Goal: Task Accomplishment & Management: Use online tool/utility

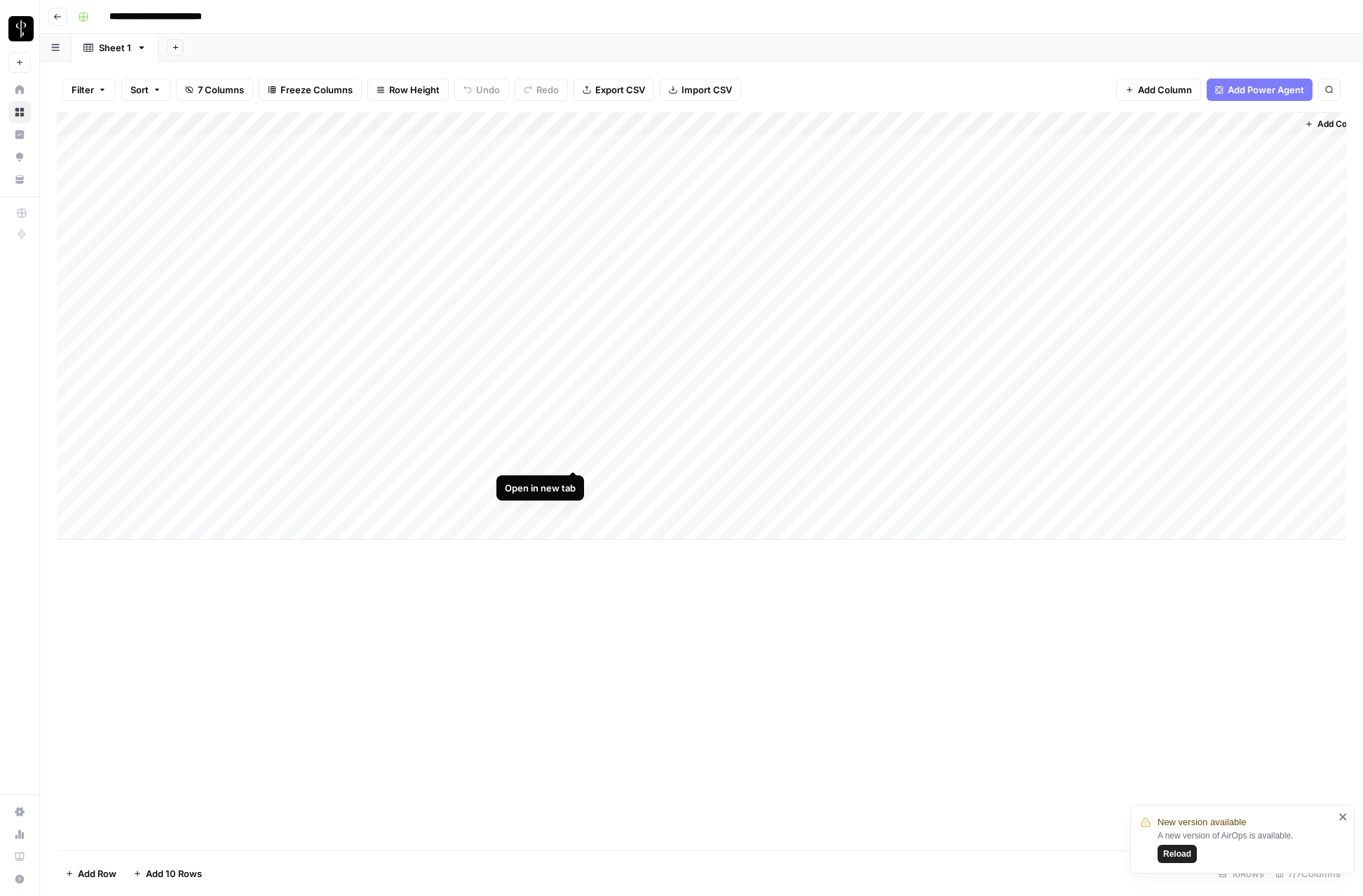
click at [575, 458] on div "Add Column" at bounding box center [701, 326] width 1289 height 428
click at [573, 481] on div "Add Column" at bounding box center [701, 326] width 1289 height 428
click at [574, 505] on div "Add Column" at bounding box center [701, 326] width 1289 height 428
click at [775, 502] on div "Add Column" at bounding box center [701, 326] width 1289 height 428
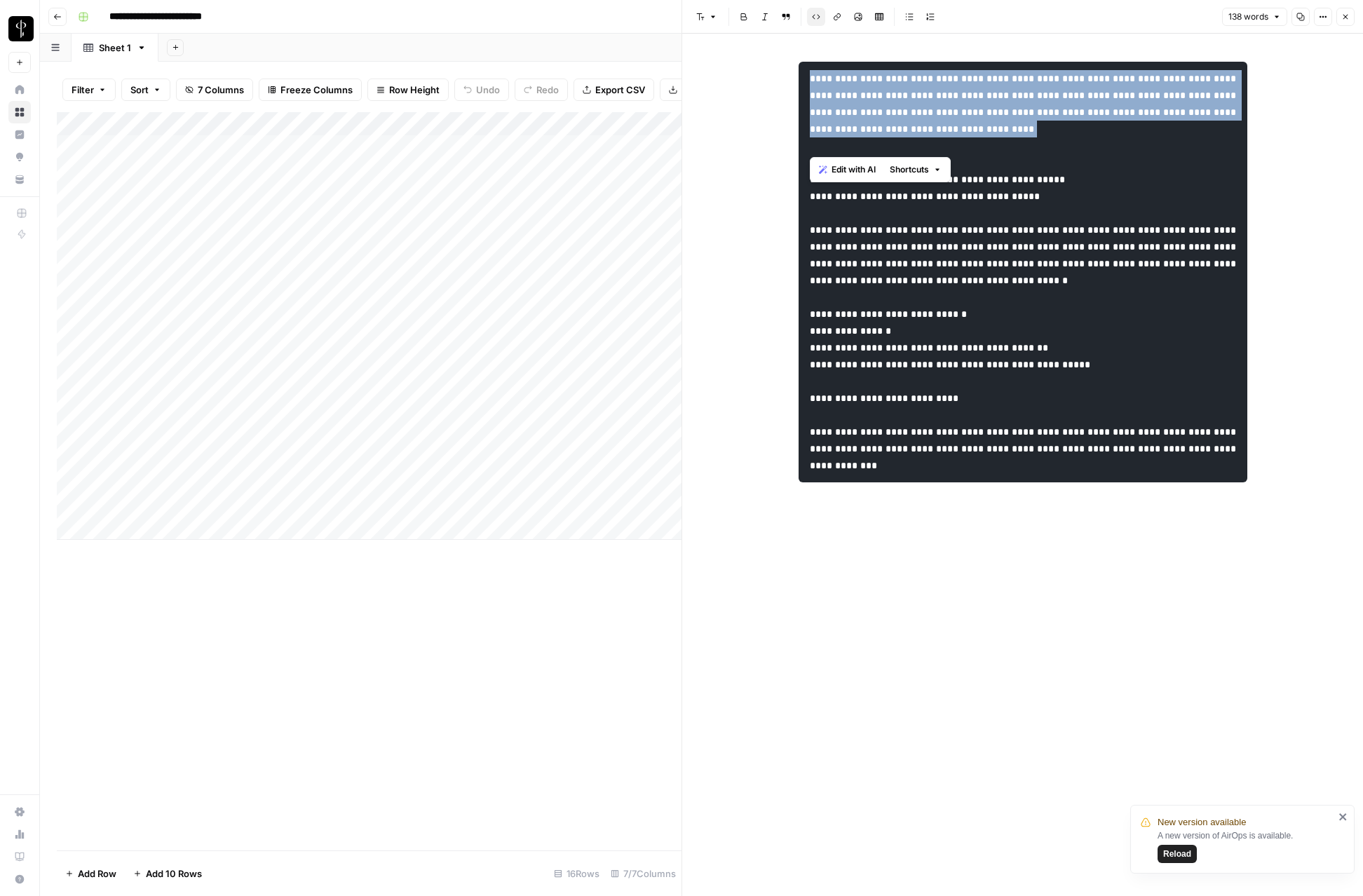
drag, startPoint x: 810, startPoint y: 75, endPoint x: 836, endPoint y: 160, distance: 88.9
click at [836, 160] on body "**********" at bounding box center [681, 448] width 1363 height 896
click at [1089, 167] on pre at bounding box center [1022, 272] width 449 height 421
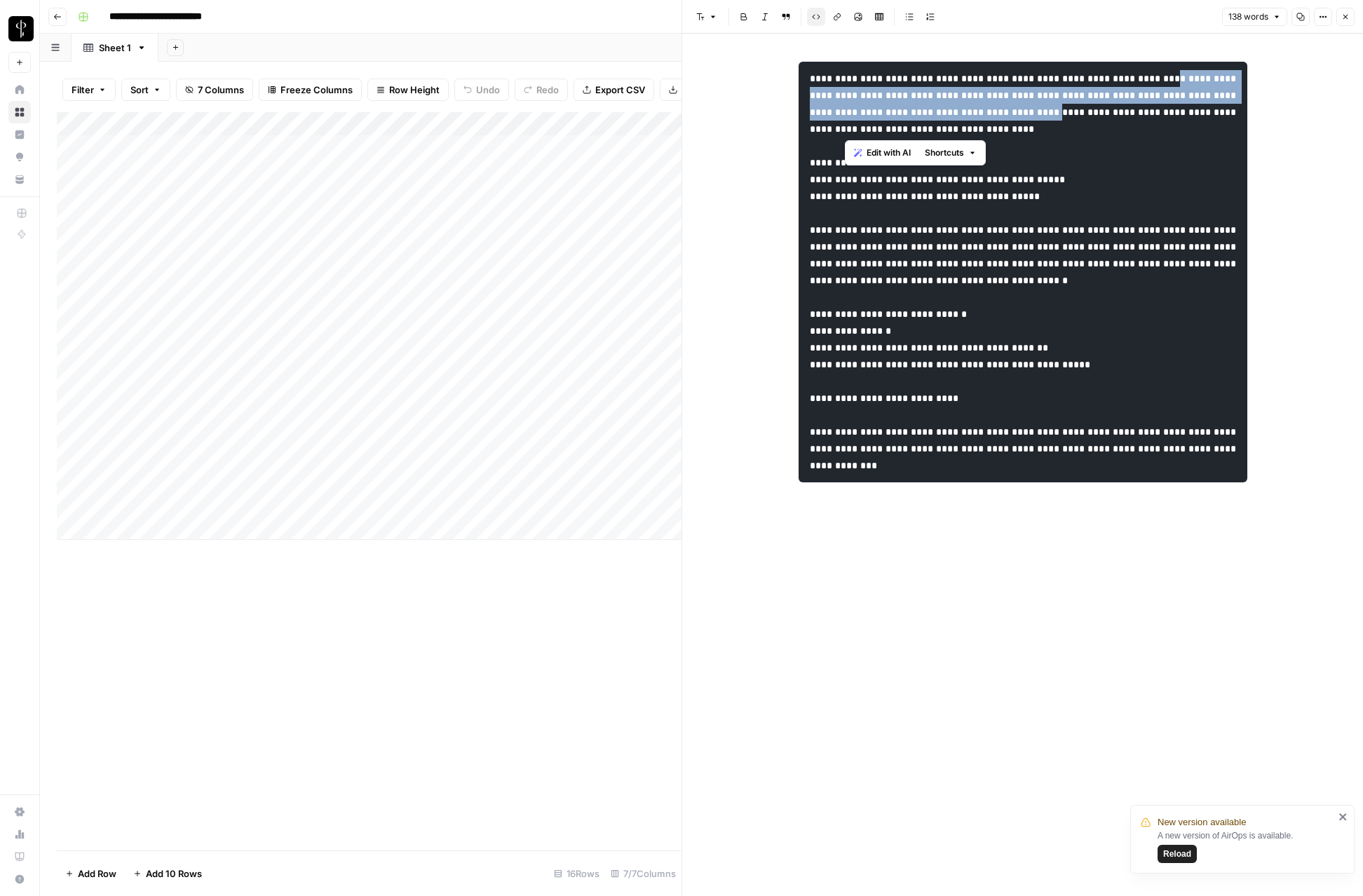
drag, startPoint x: 844, startPoint y: 98, endPoint x: 853, endPoint y: 130, distance: 33.2
click at [853, 130] on code at bounding box center [1024, 272] width 429 height 397
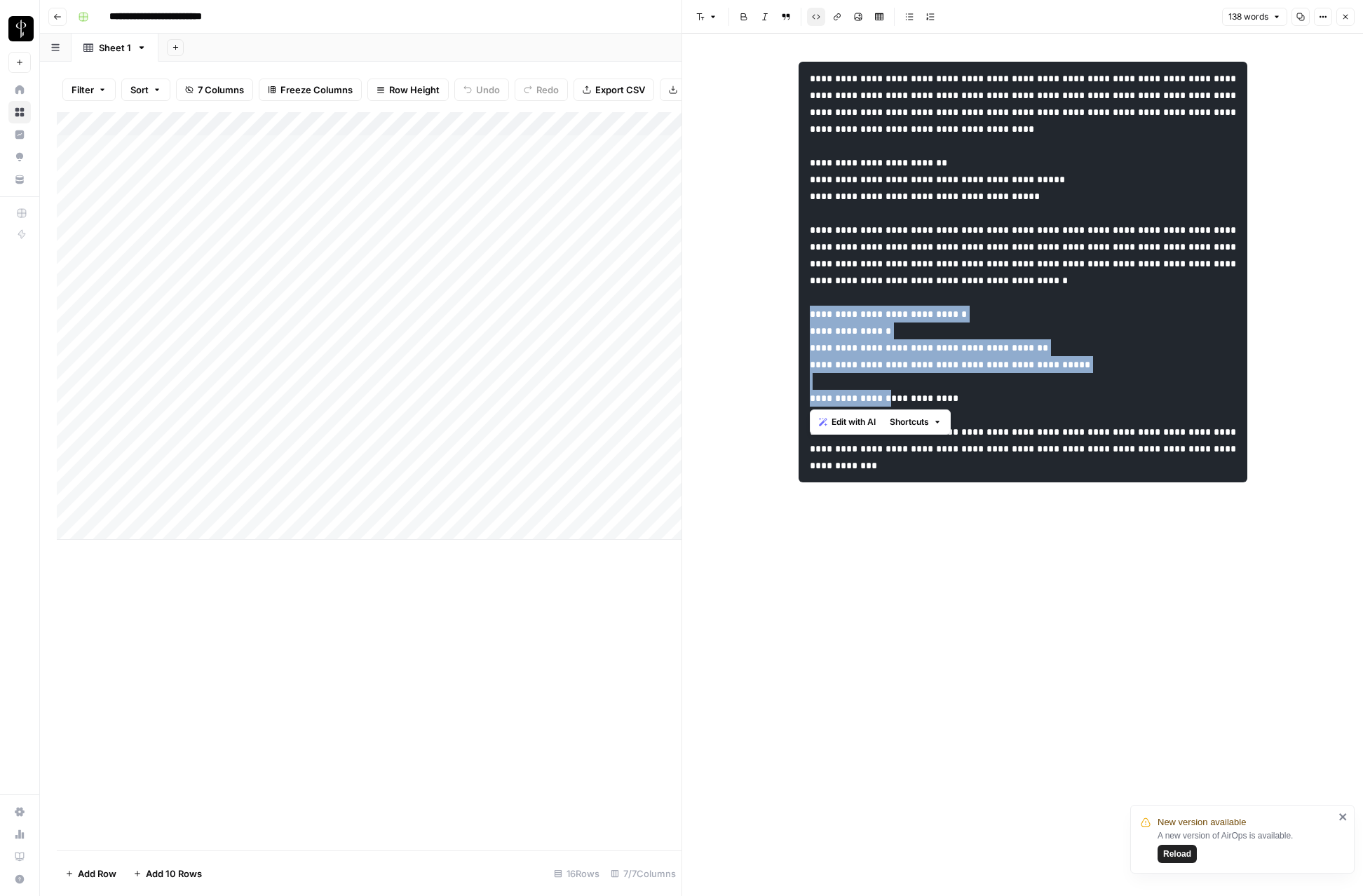
drag, startPoint x: 809, startPoint y: 350, endPoint x: 903, endPoint y: 426, distance: 120.9
click at [903, 426] on pre at bounding box center [1022, 272] width 449 height 421
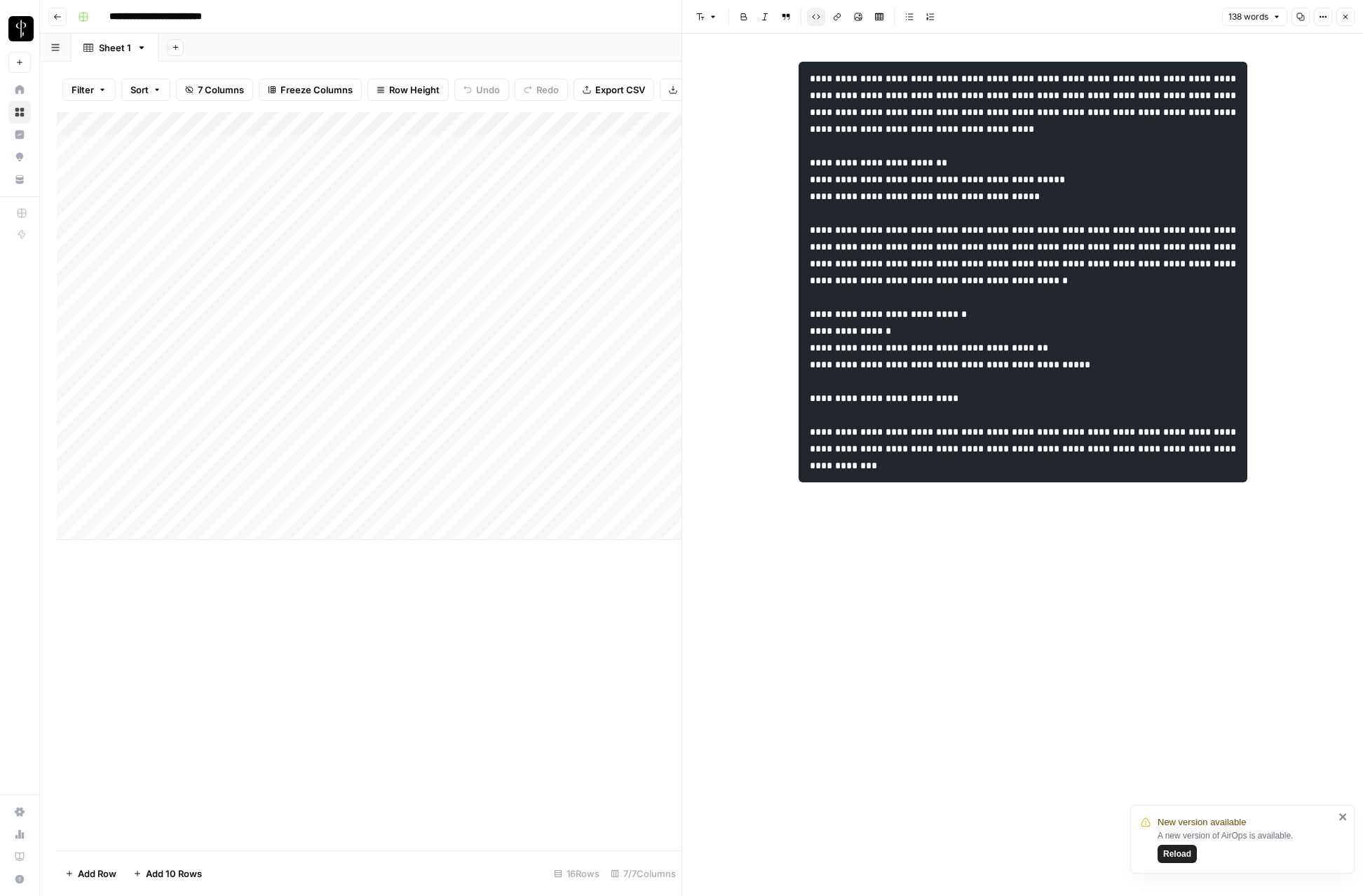
click at [1010, 464] on code at bounding box center [1024, 272] width 429 height 397
click at [1347, 20] on icon "button" at bounding box center [1345, 16] width 8 height 8
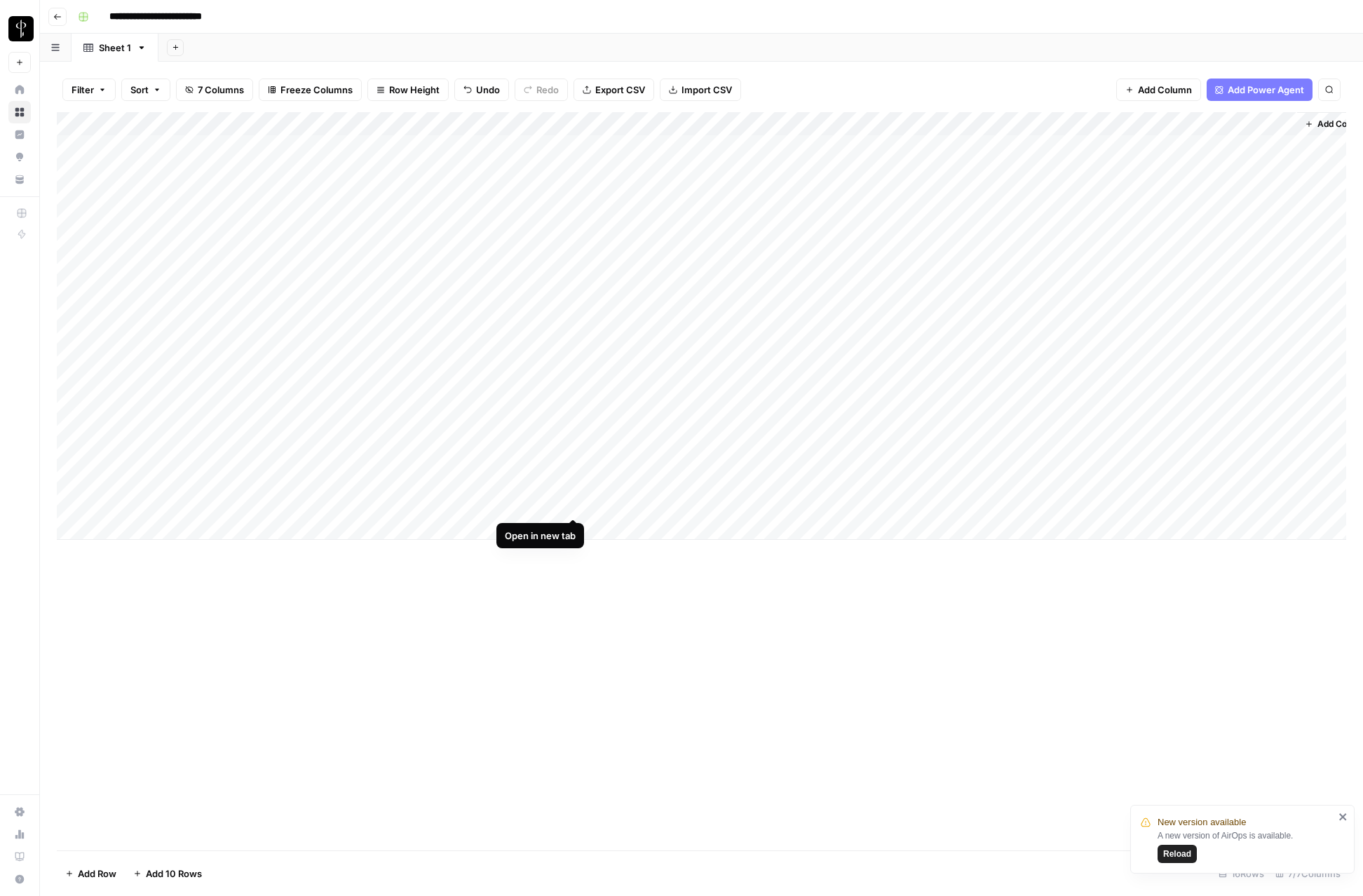
click at [575, 506] on div "Add Column" at bounding box center [701, 326] width 1289 height 428
click at [575, 479] on div "Add Column" at bounding box center [701, 326] width 1289 height 428
click at [607, 196] on div "Add Column" at bounding box center [701, 195] width 1289 height 166
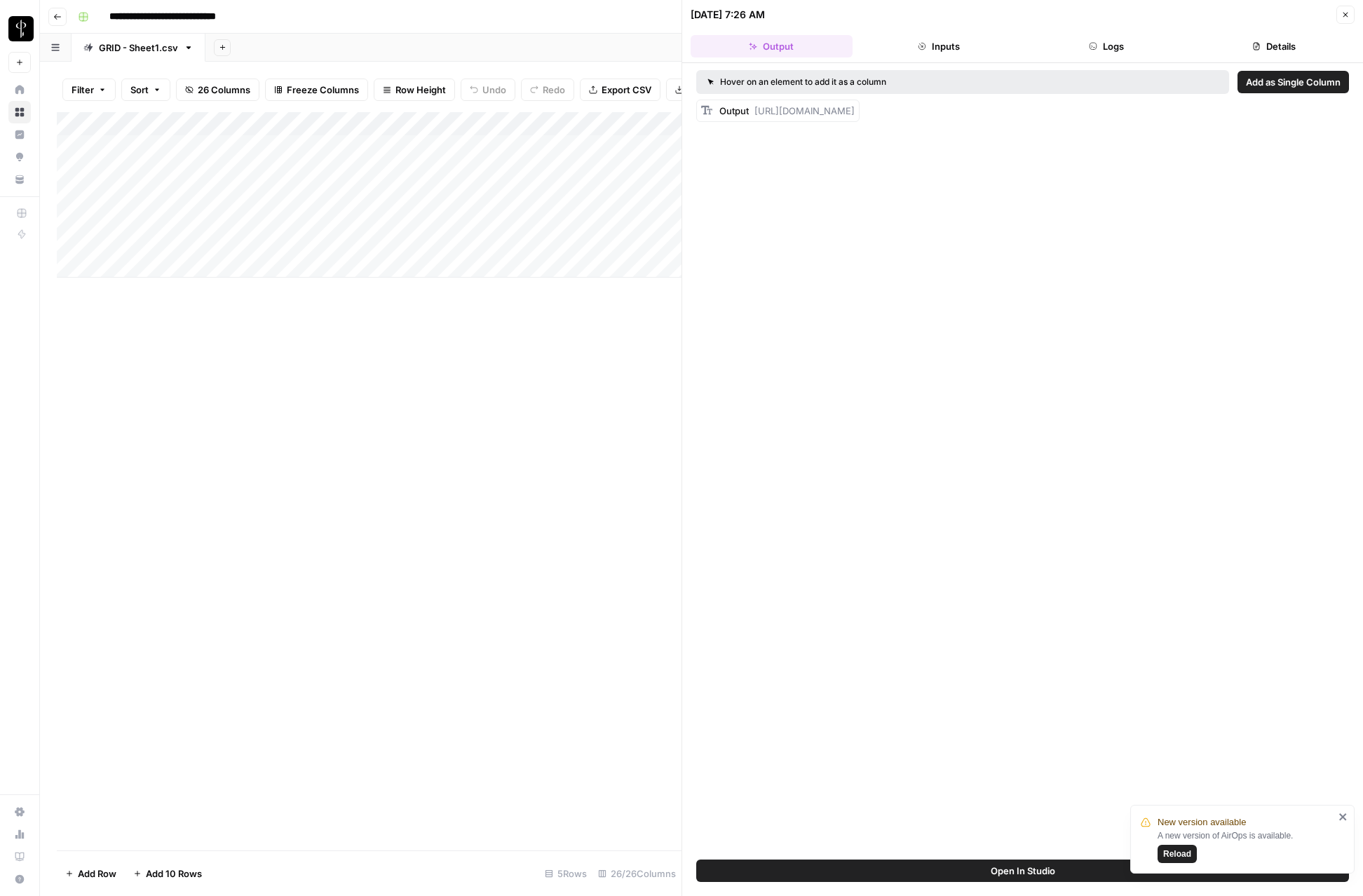
click at [1087, 48] on button "Logs" at bounding box center [1107, 46] width 162 height 23
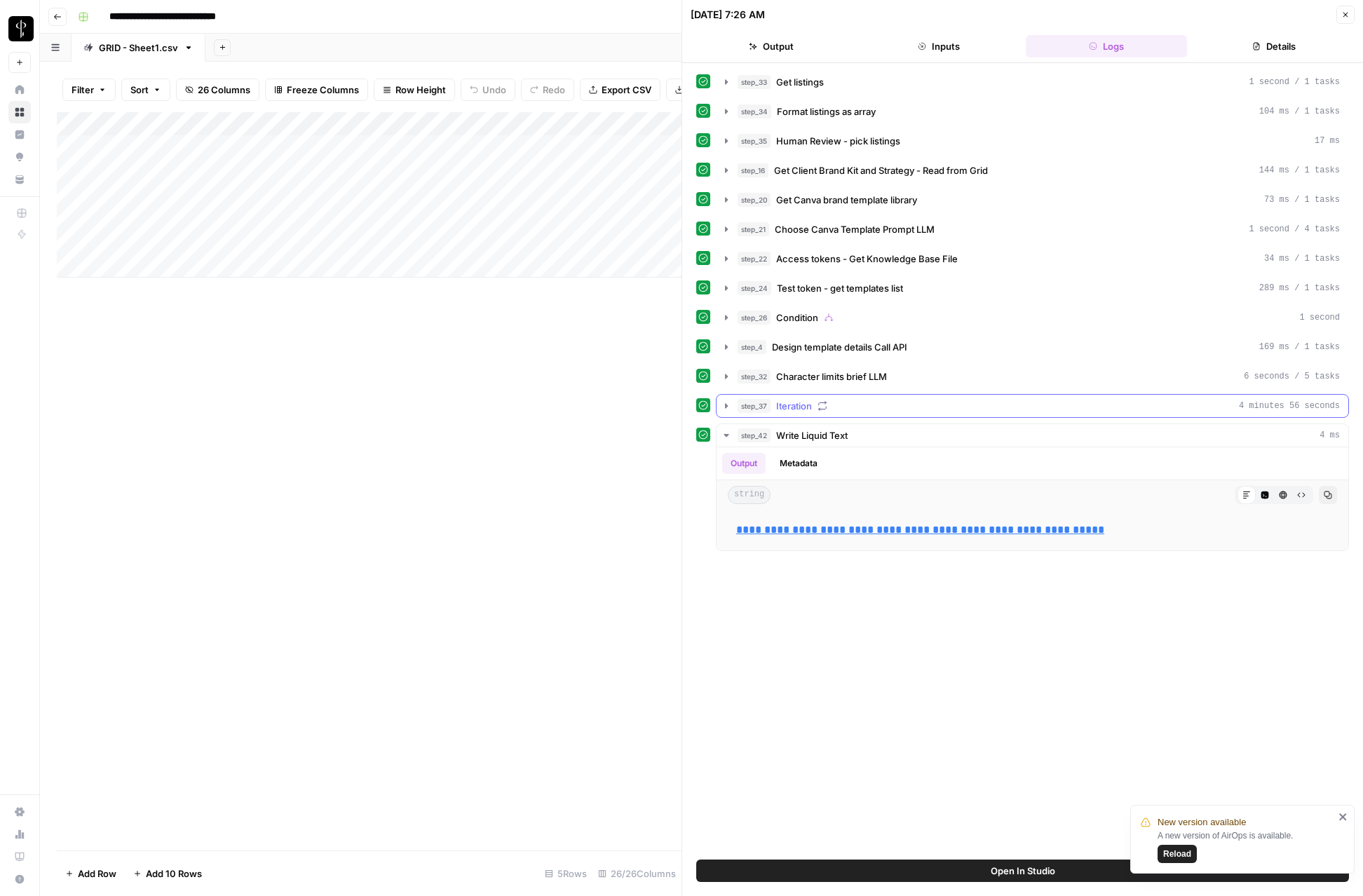
click at [726, 406] on icon "button" at bounding box center [726, 405] width 3 height 5
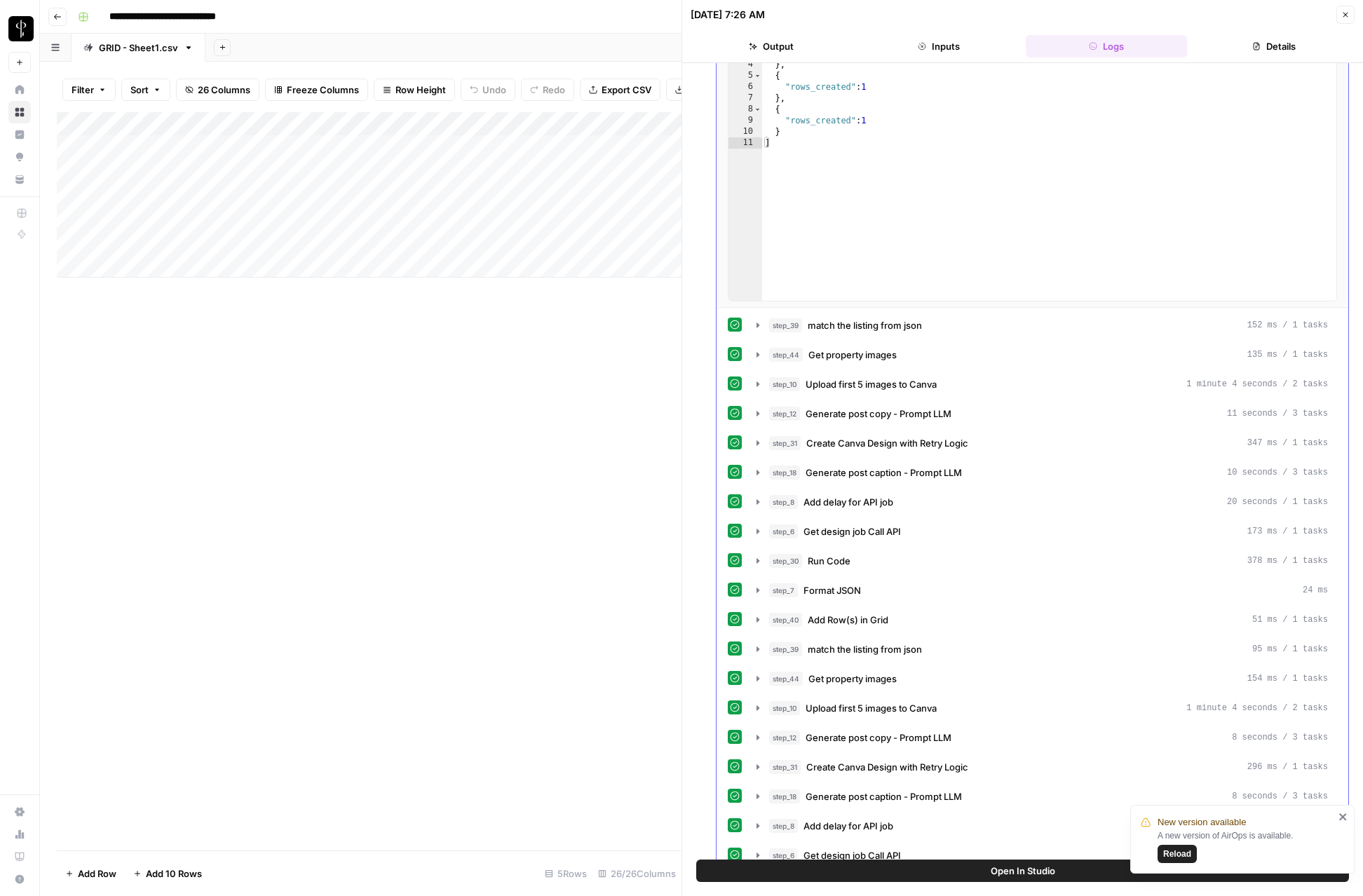
scroll to position [460, 0]
click at [759, 356] on icon "button" at bounding box center [758, 357] width 11 height 11
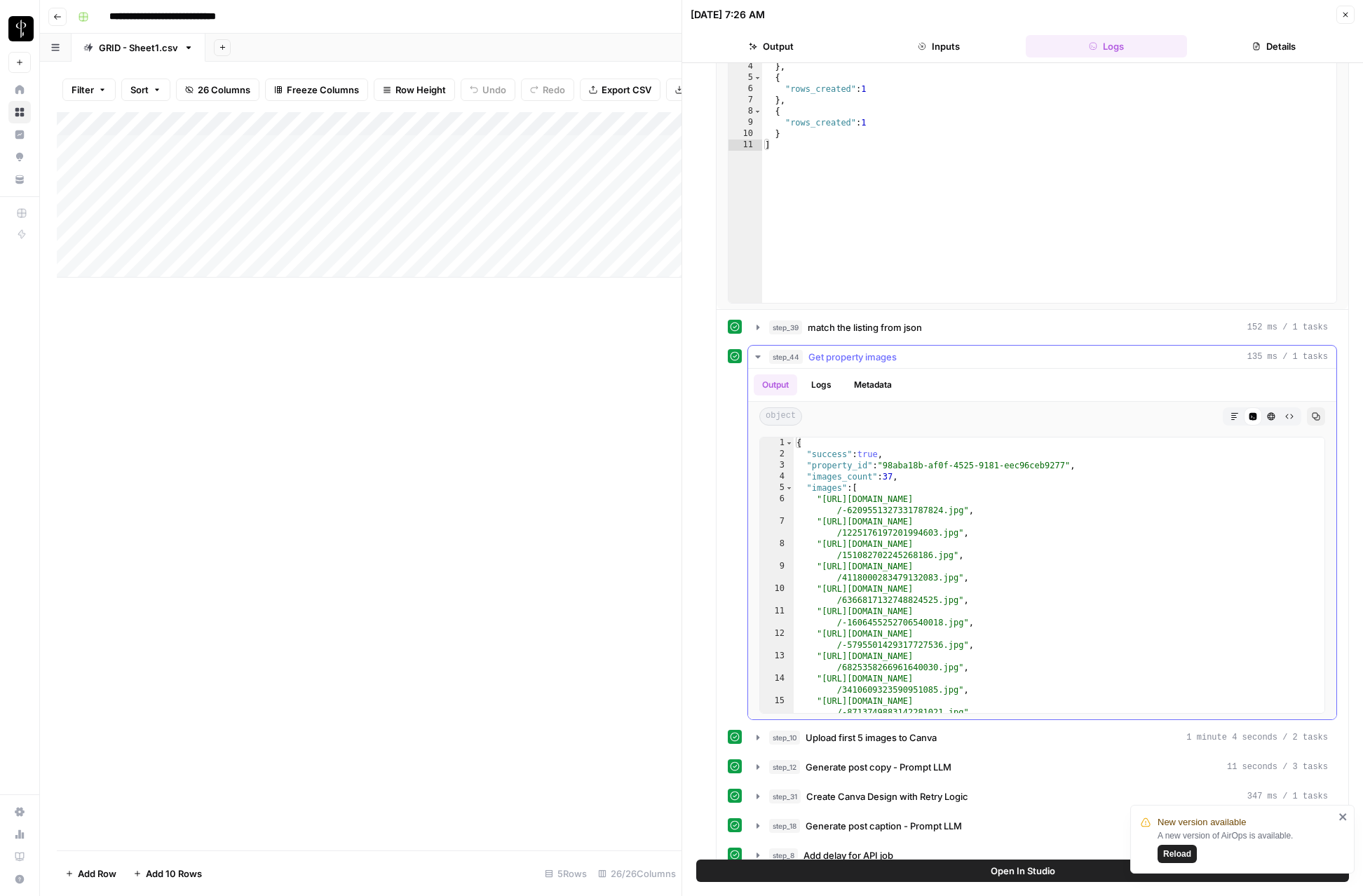
click at [759, 356] on icon "button" at bounding box center [758, 357] width 5 height 3
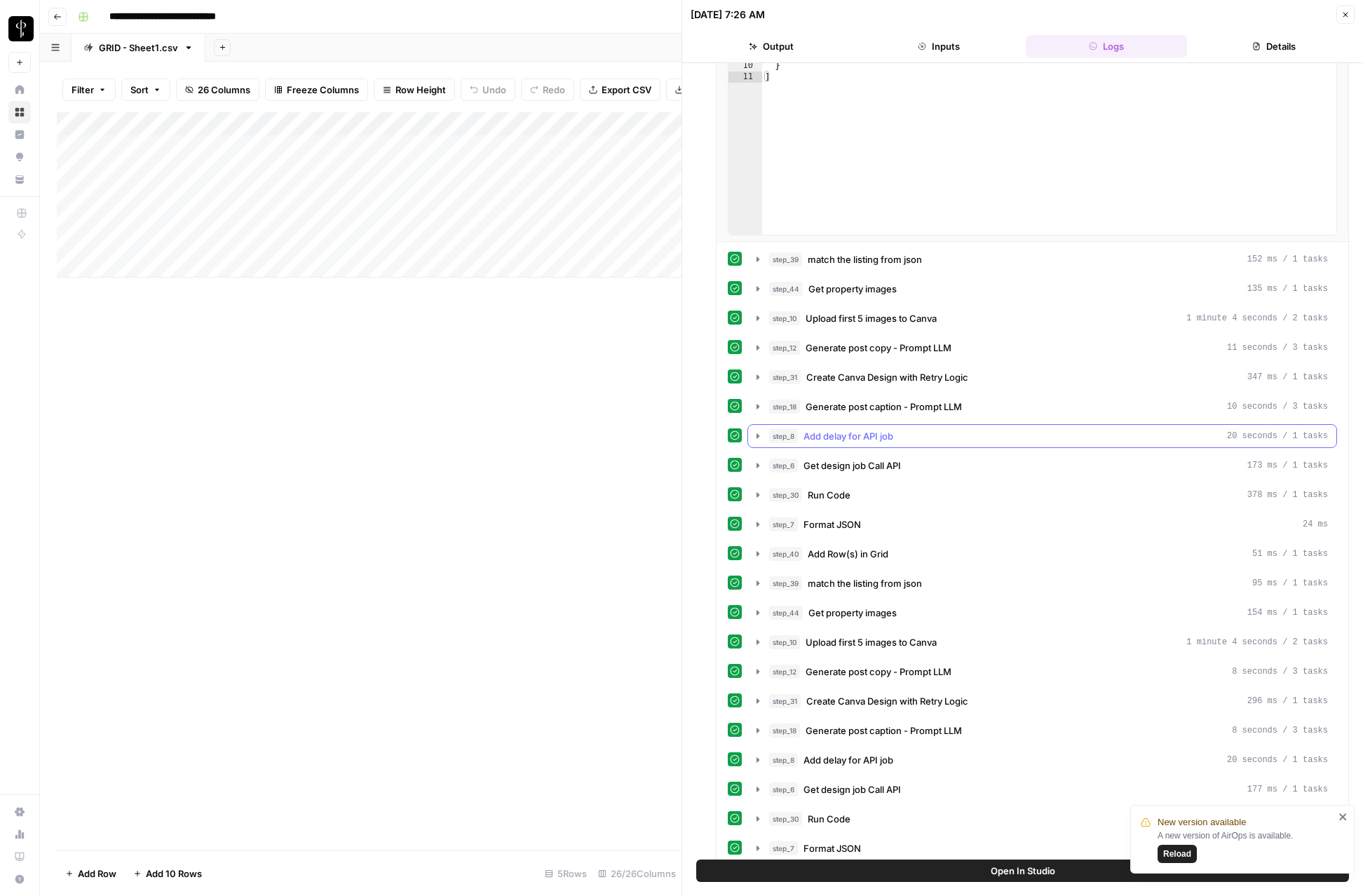
scroll to position [533, 0]
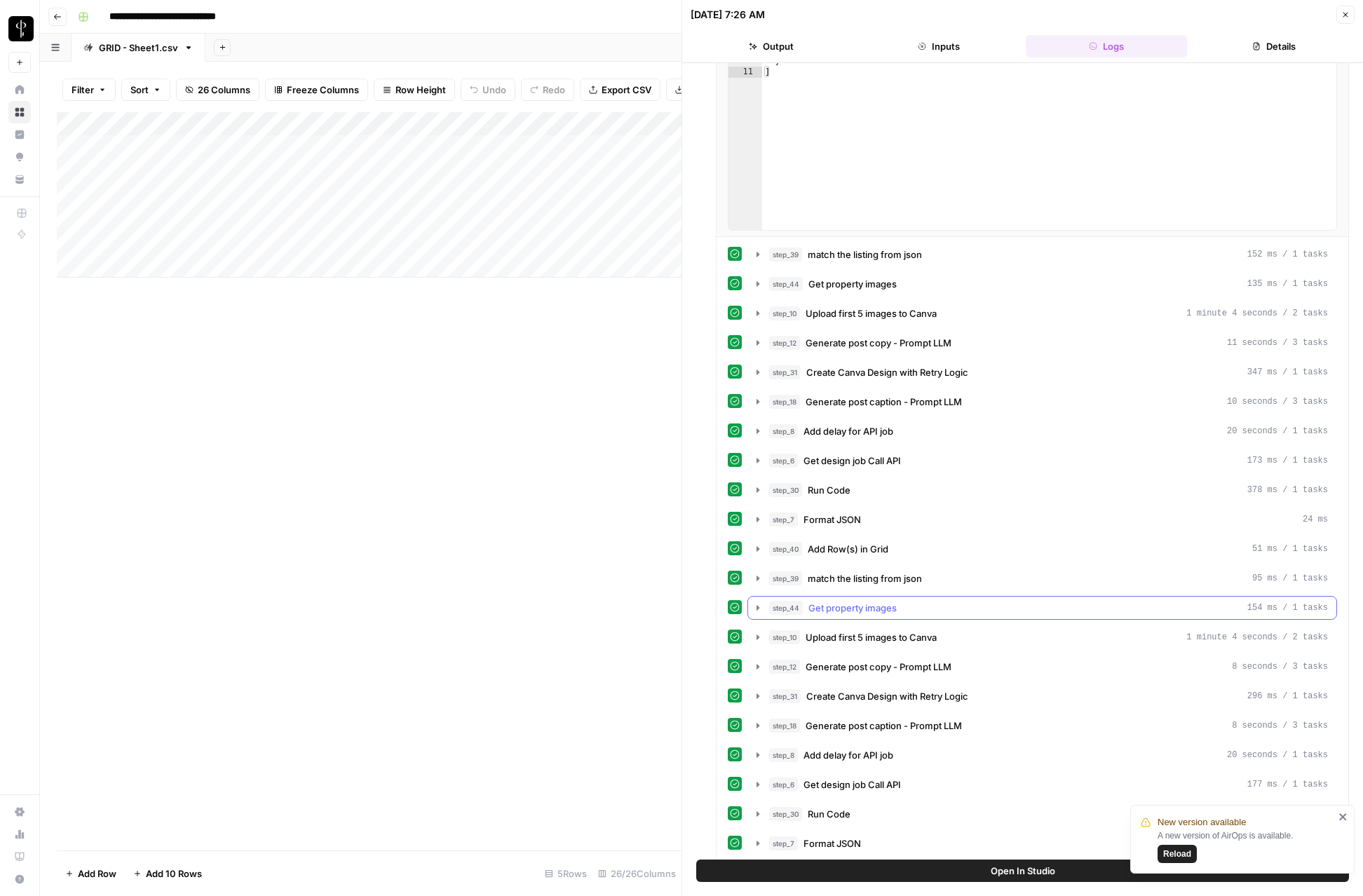
click at [756, 609] on icon "button" at bounding box center [758, 608] width 11 height 11
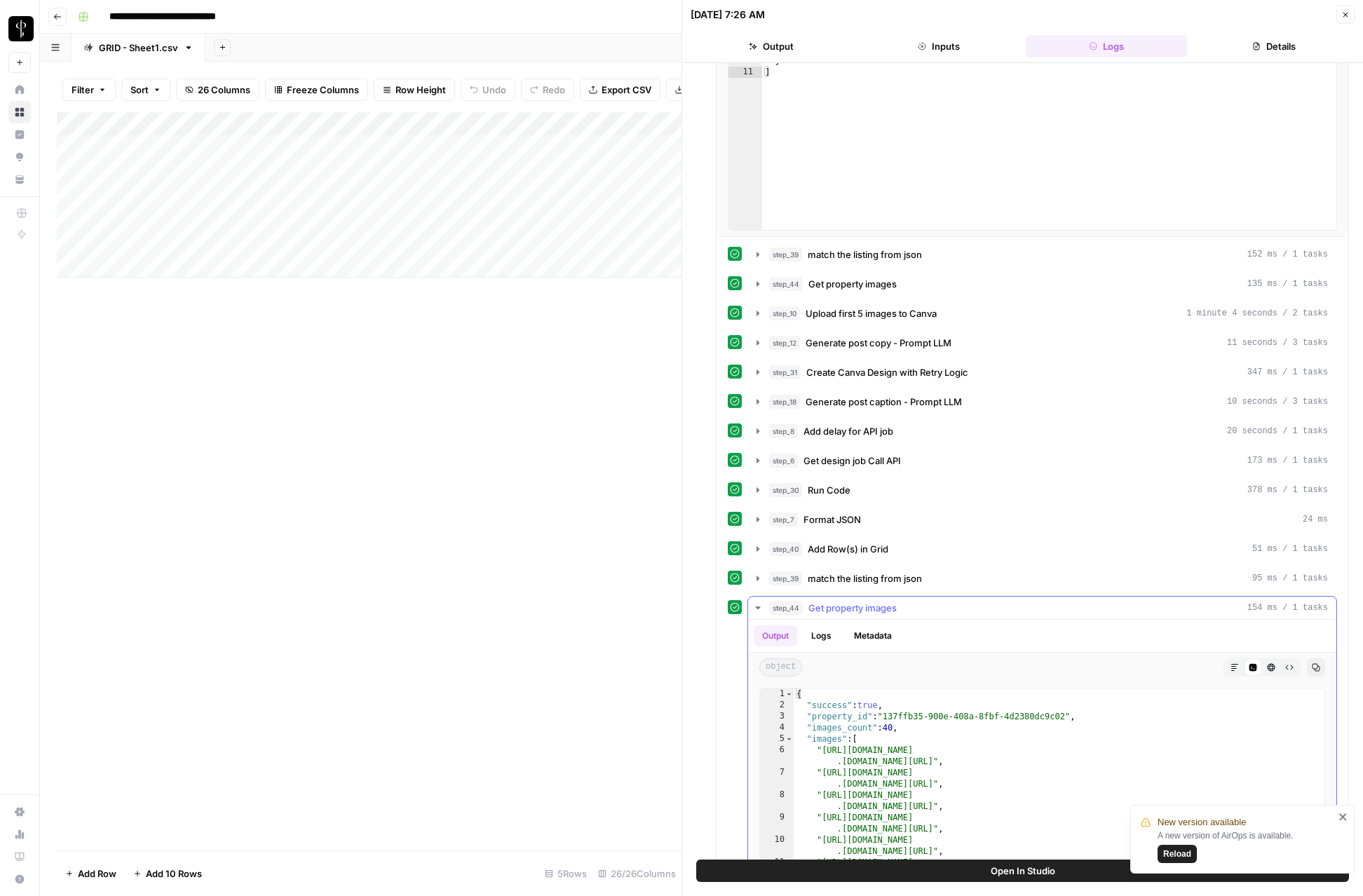
click at [756, 609] on icon "button" at bounding box center [758, 608] width 11 height 11
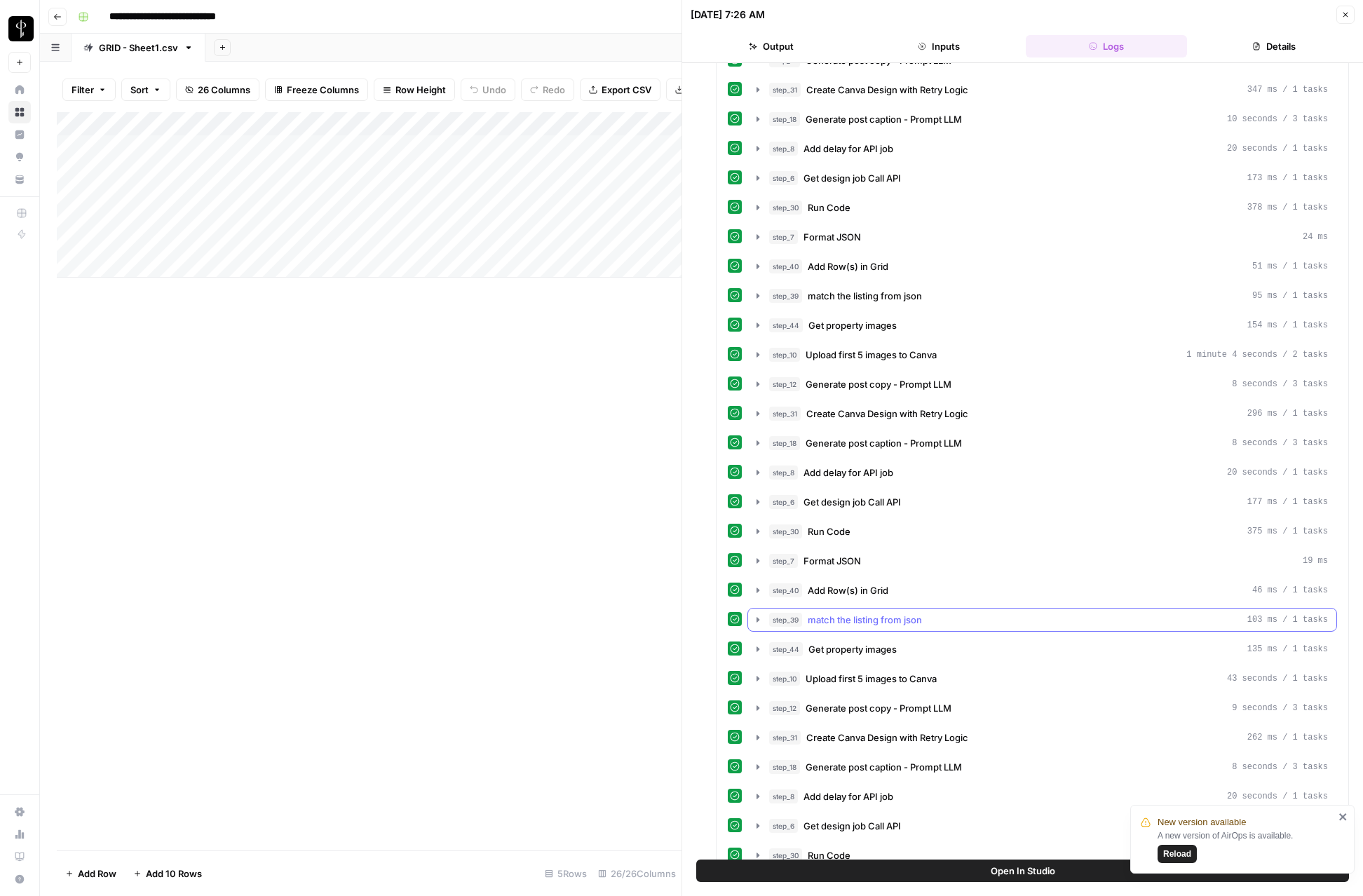
scroll to position [820, 0]
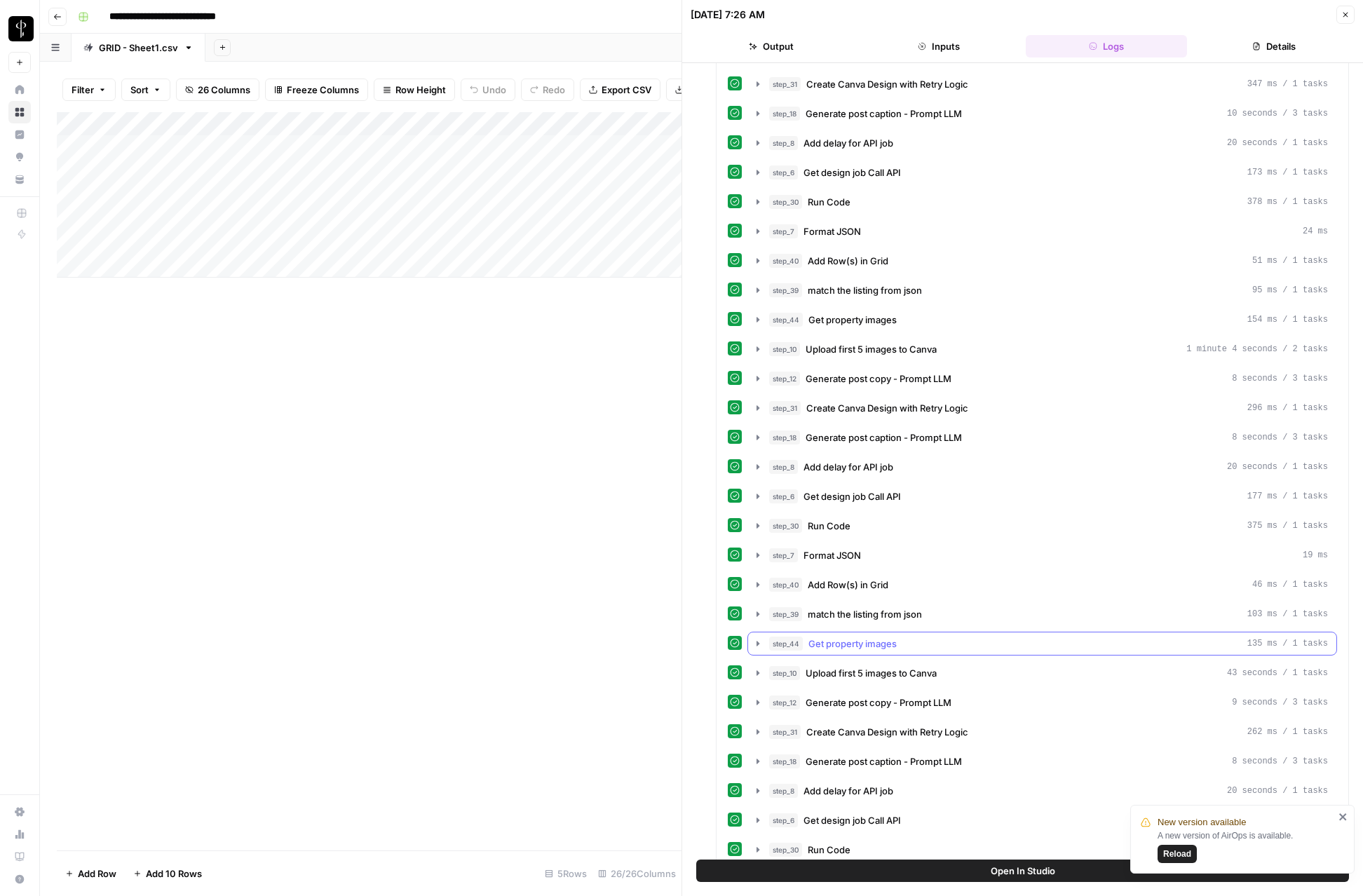
click at [757, 639] on icon "button" at bounding box center [758, 644] width 11 height 11
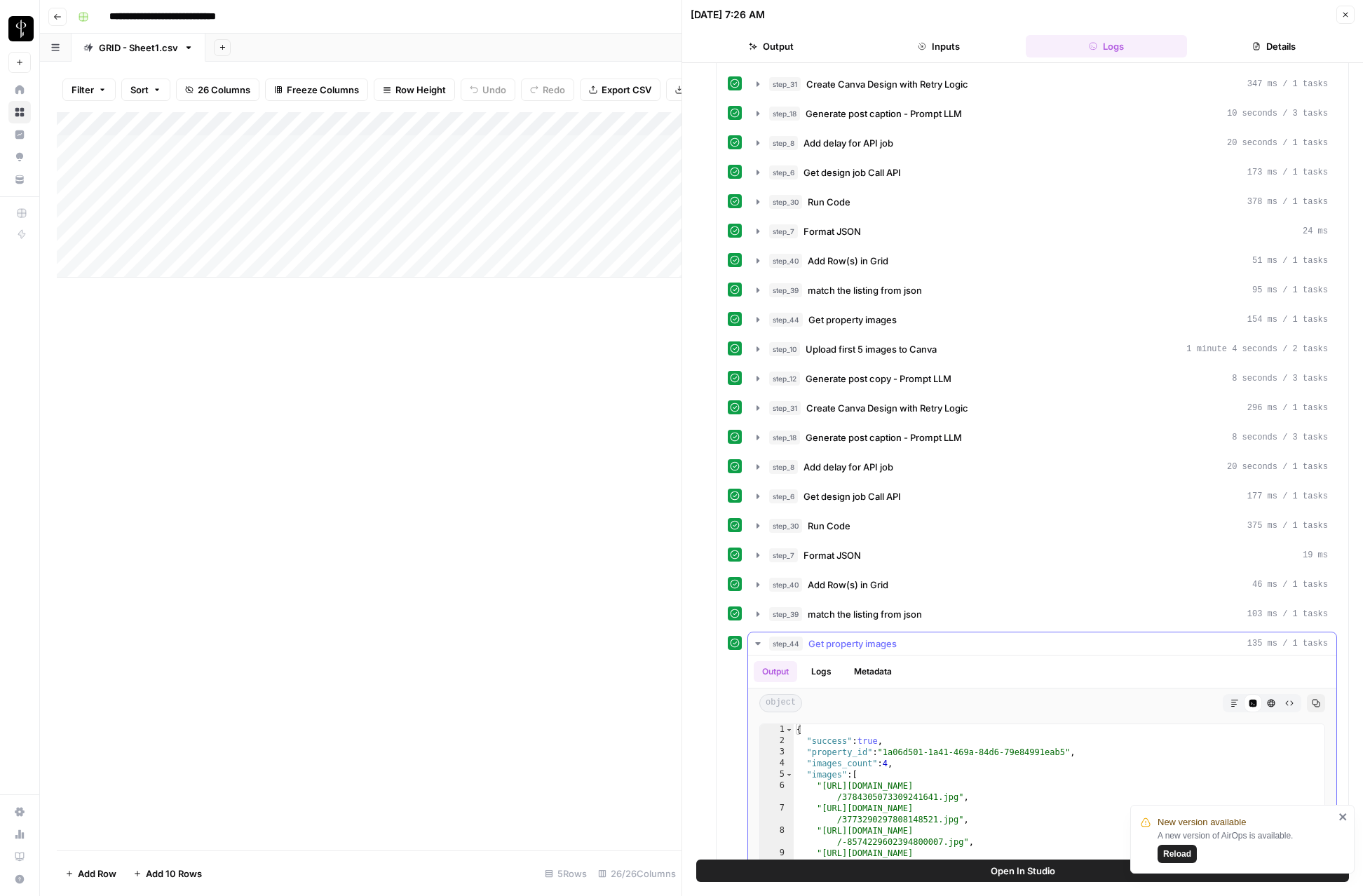
click at [757, 639] on icon "button" at bounding box center [758, 644] width 11 height 11
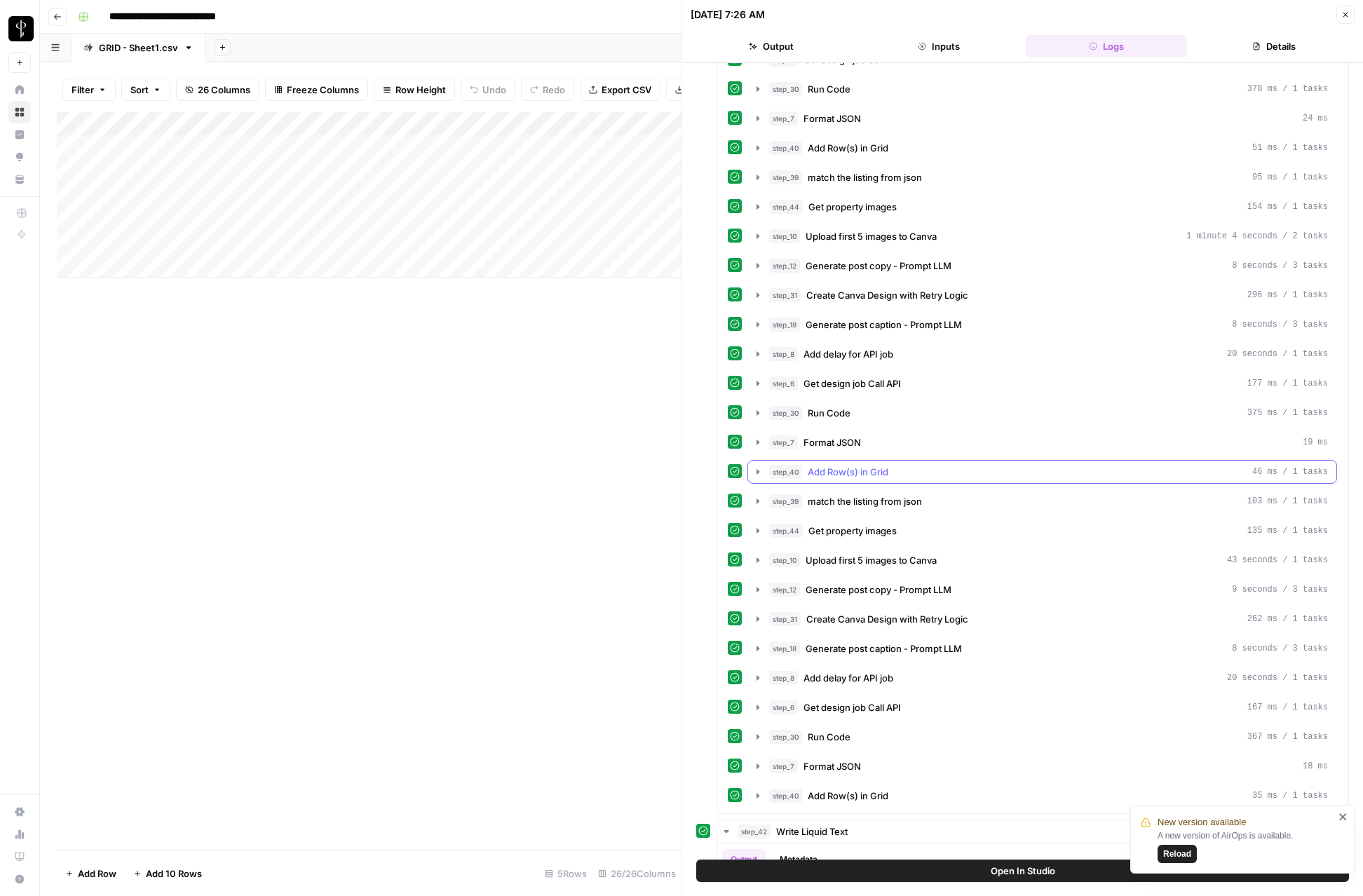
scroll to position [932, 0]
click at [758, 535] on icon "button" at bounding box center [758, 533] width 11 height 11
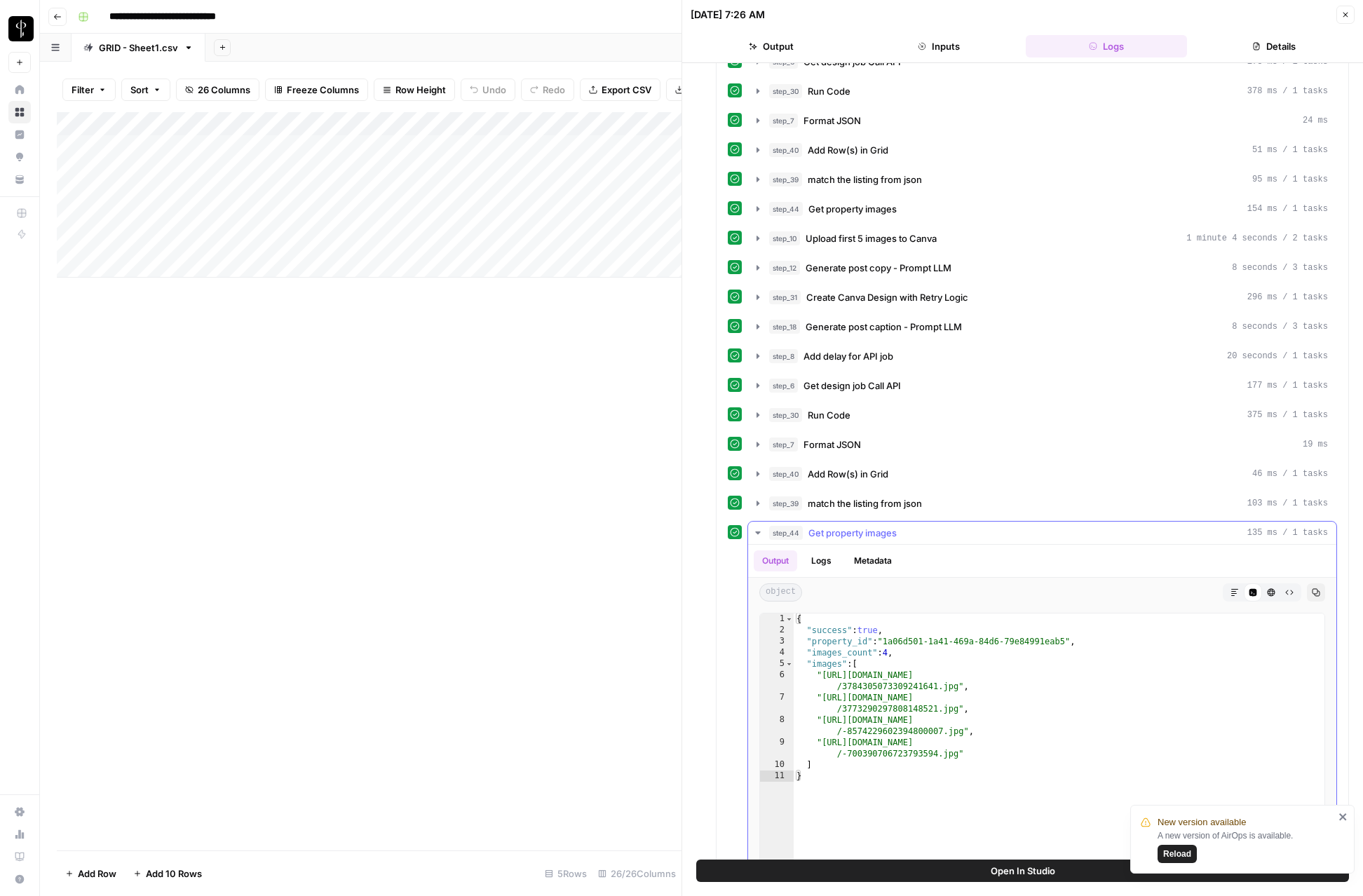
click at [758, 535] on icon "button" at bounding box center [758, 533] width 11 height 11
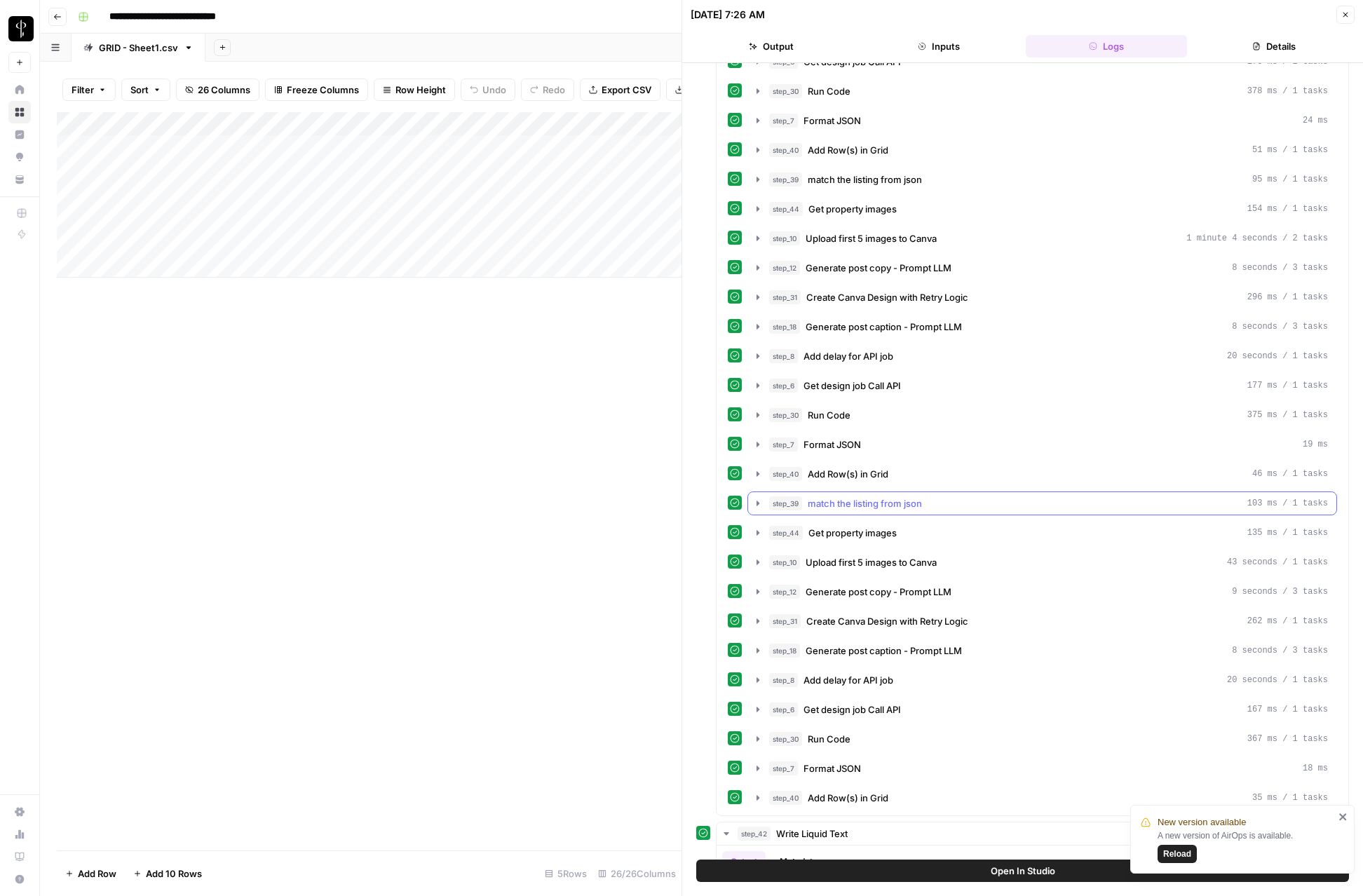
click at [758, 504] on icon "button" at bounding box center [758, 503] width 3 height 5
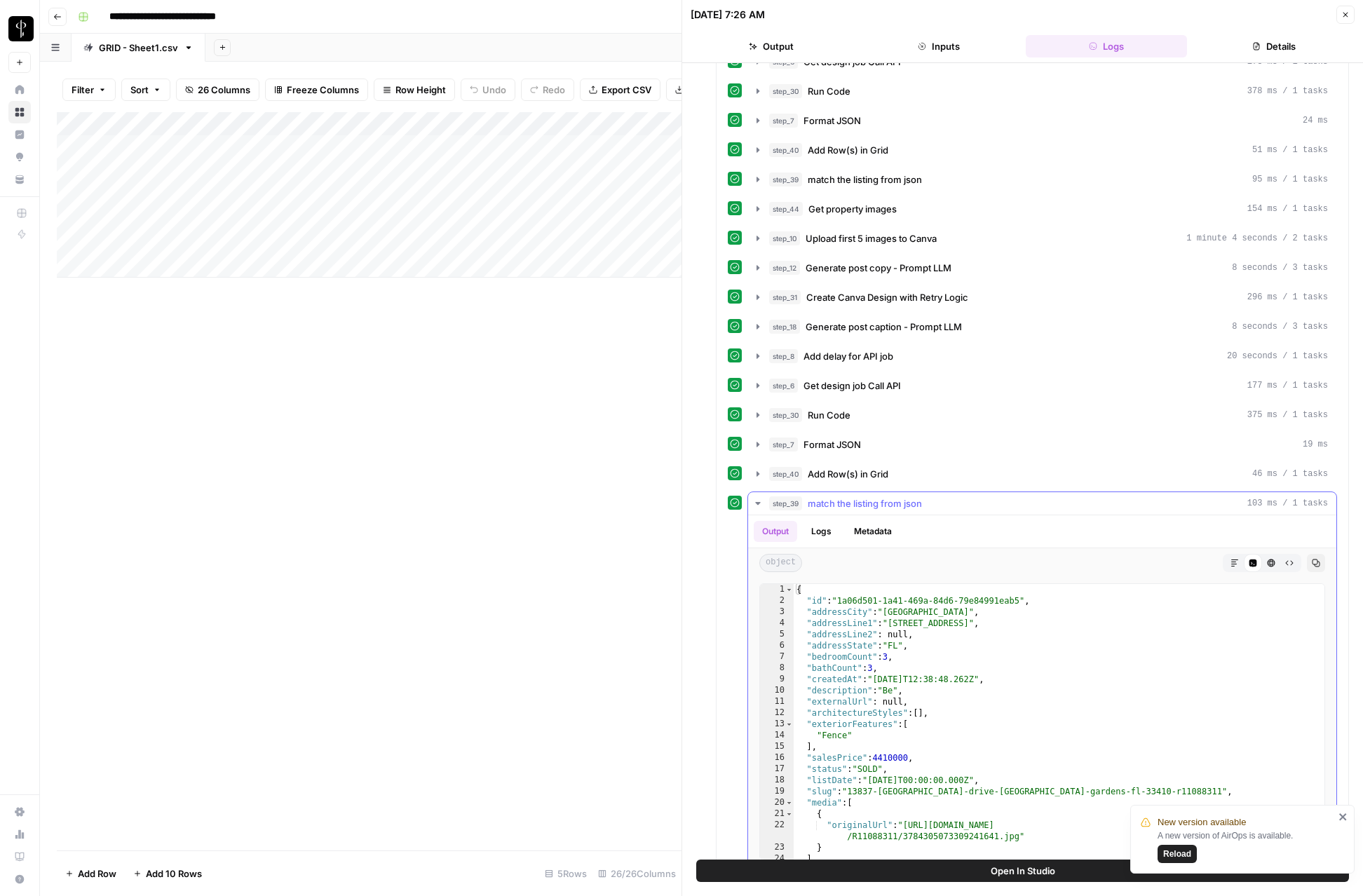
click at [758, 504] on icon "button" at bounding box center [758, 503] width 5 height 3
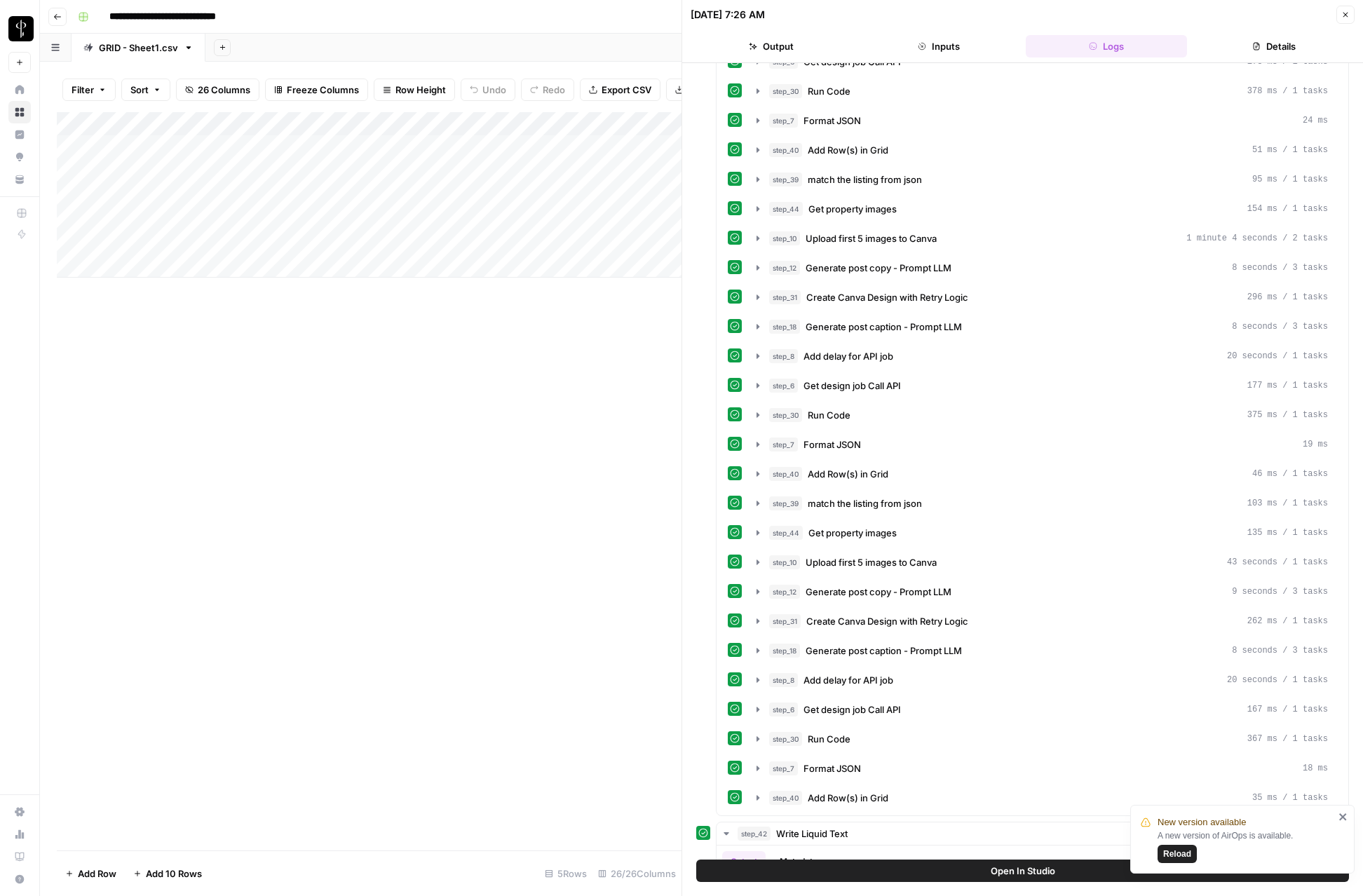
click at [1339, 19] on button "Close" at bounding box center [1346, 15] width 18 height 18
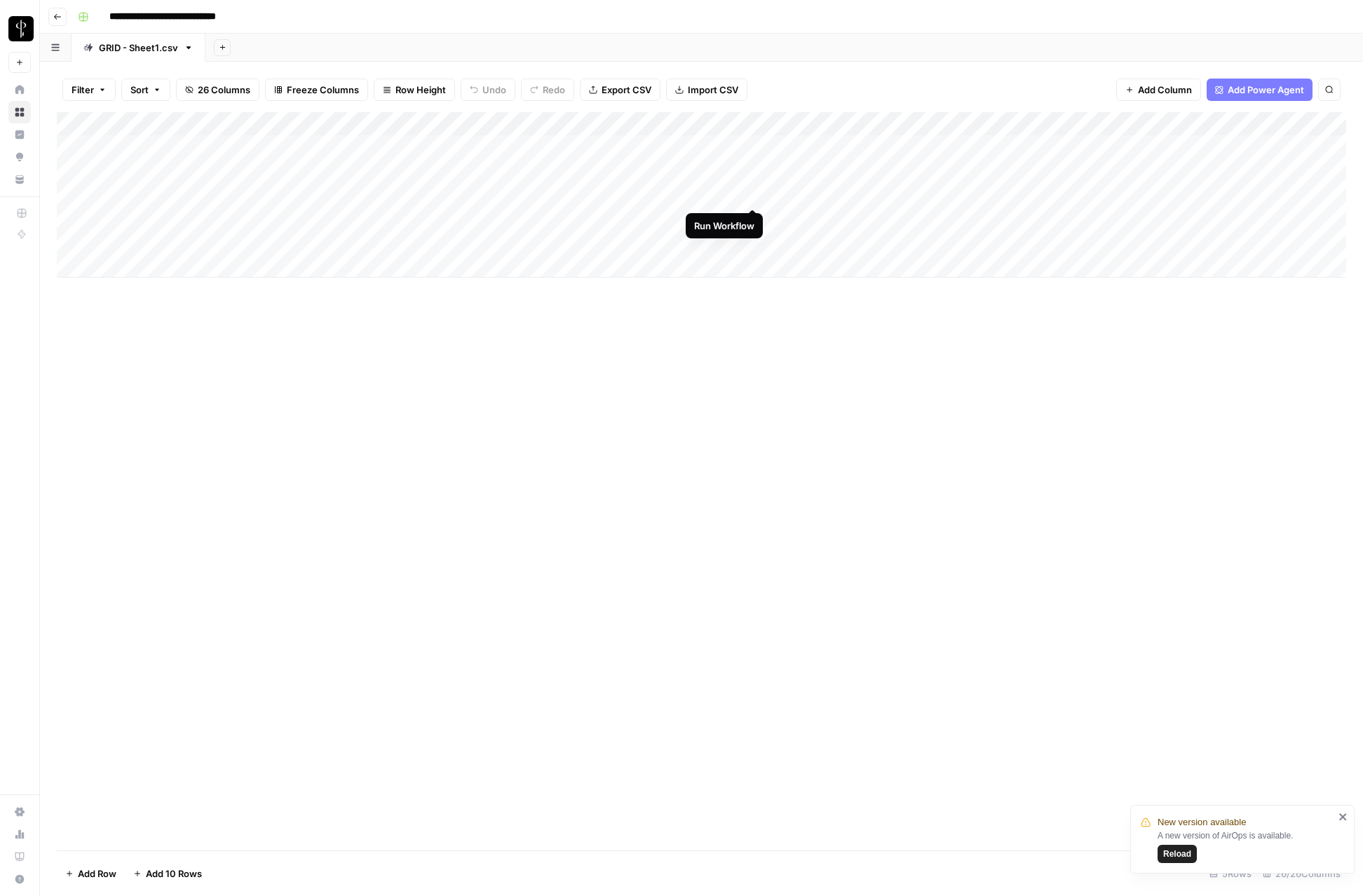
click at [755, 194] on div "Add Column" at bounding box center [701, 195] width 1289 height 166
click at [663, 194] on div "Add Column" at bounding box center [701, 195] width 1289 height 166
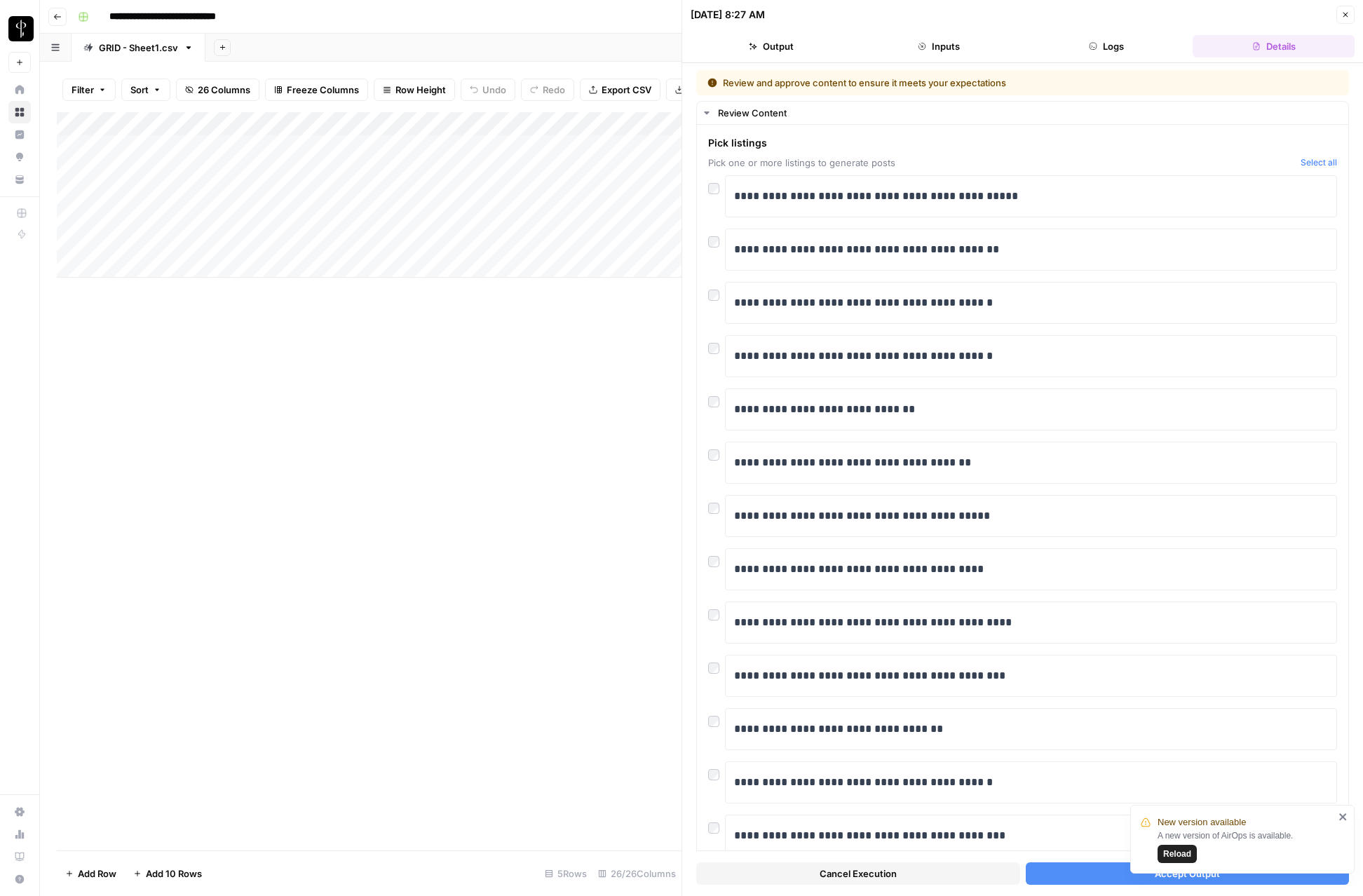
click at [1085, 878] on button "Accept Output" at bounding box center [1188, 873] width 324 height 23
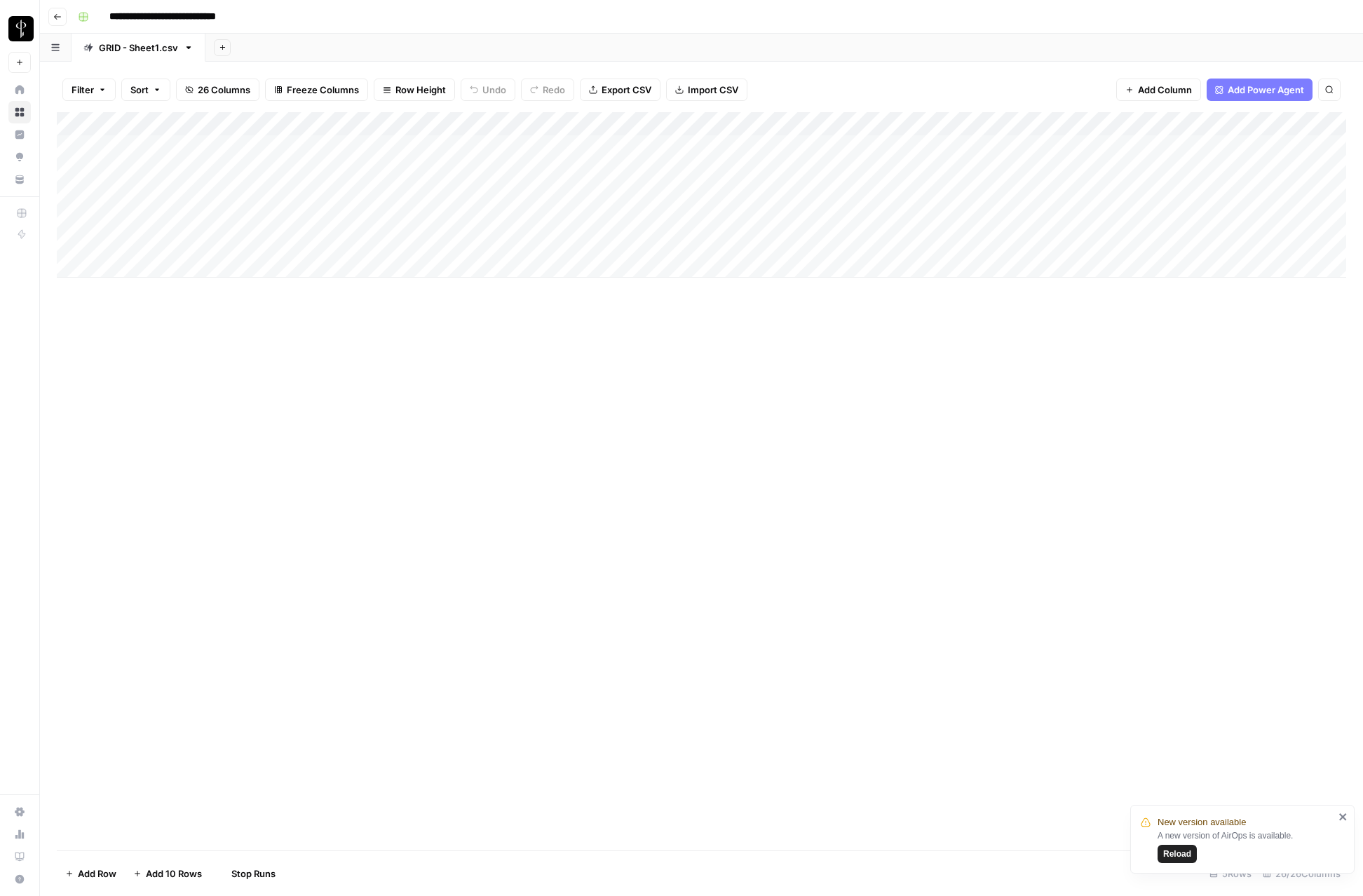
click at [1347, 814] on icon "close" at bounding box center [1343, 817] width 7 height 7
click at [1056, 146] on div "Add Column" at bounding box center [701, 195] width 1289 height 166
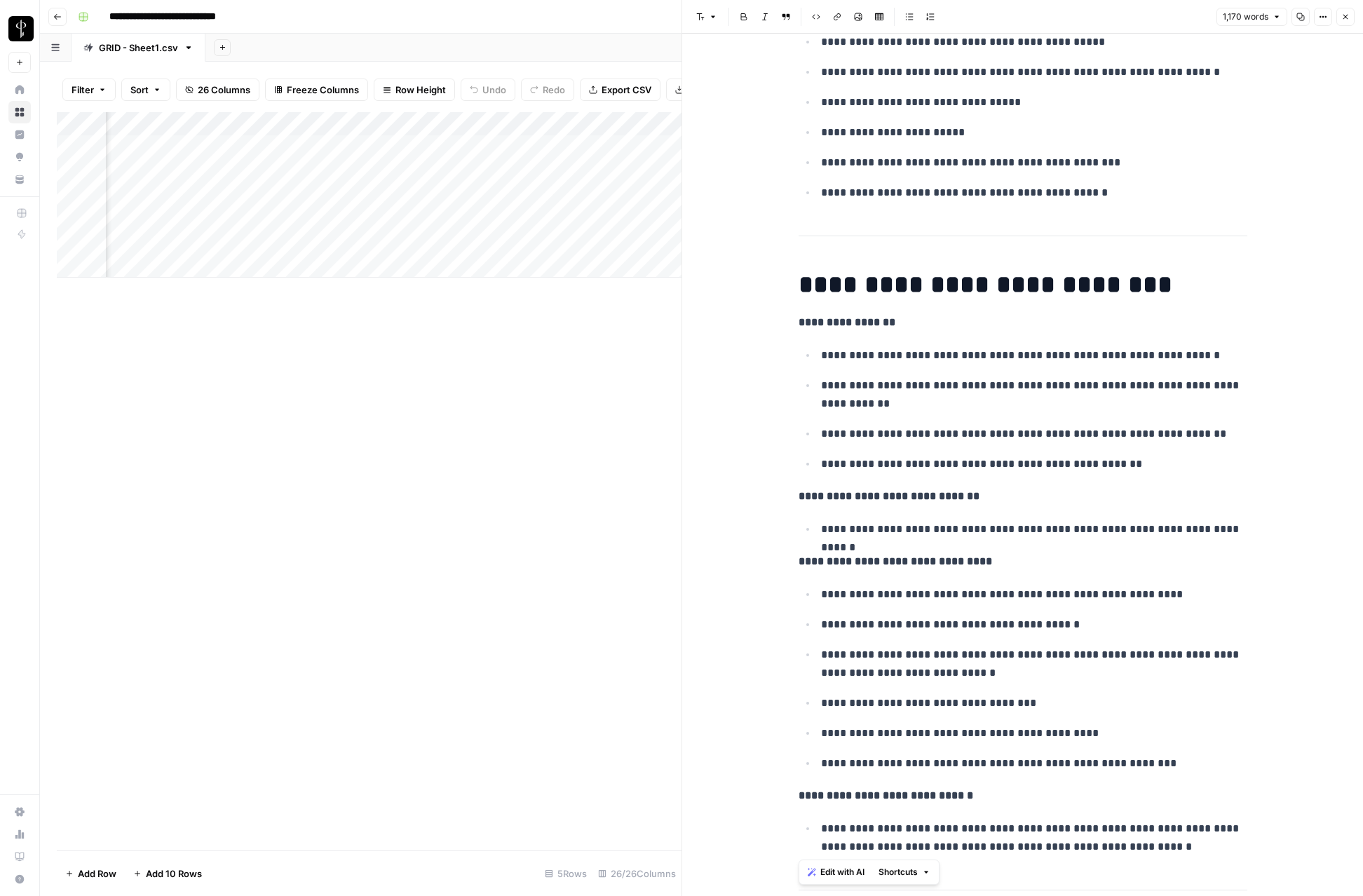
scroll to position [1207, 0]
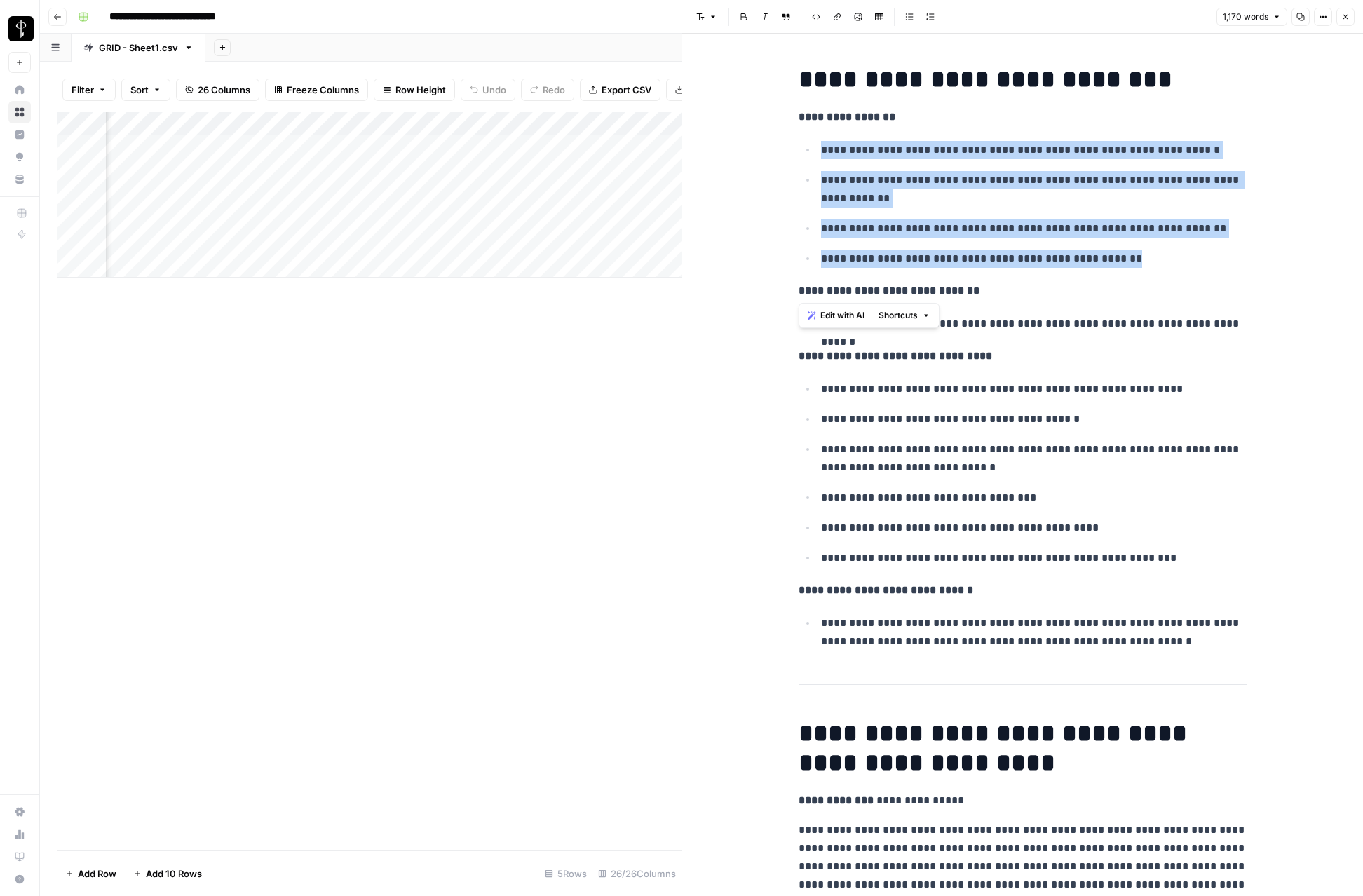
drag, startPoint x: 820, startPoint y: 147, endPoint x: 1166, endPoint y: 269, distance: 366.9
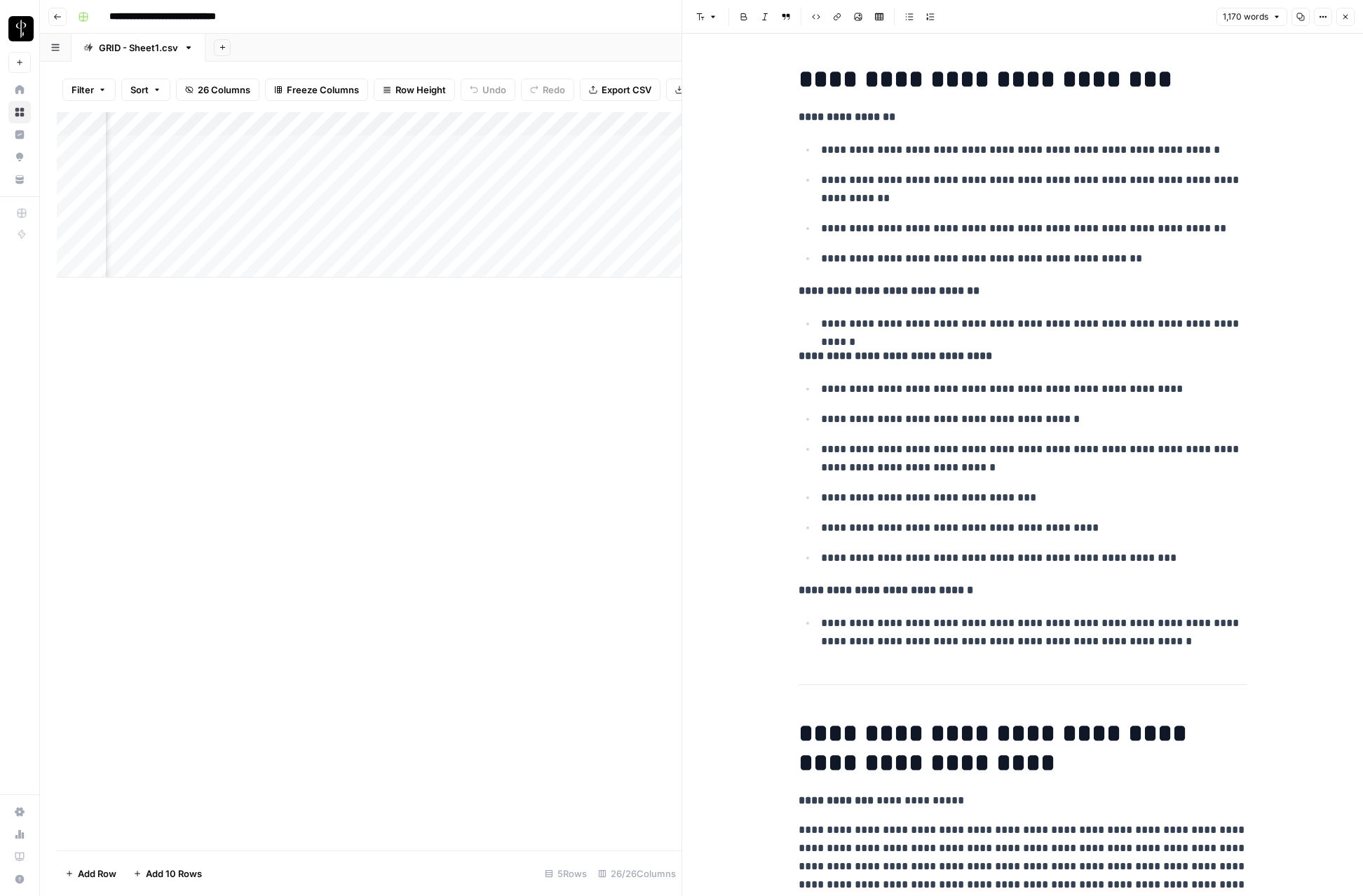
click at [1109, 321] on p "**********" at bounding box center [1034, 324] width 426 height 18
drag, startPoint x: 836, startPoint y: 327, endPoint x: 1095, endPoint y: 316, distance: 259.2
click at [1095, 316] on p "**********" at bounding box center [1034, 324] width 426 height 18
click at [1027, 395] on p "**********" at bounding box center [1034, 389] width 426 height 18
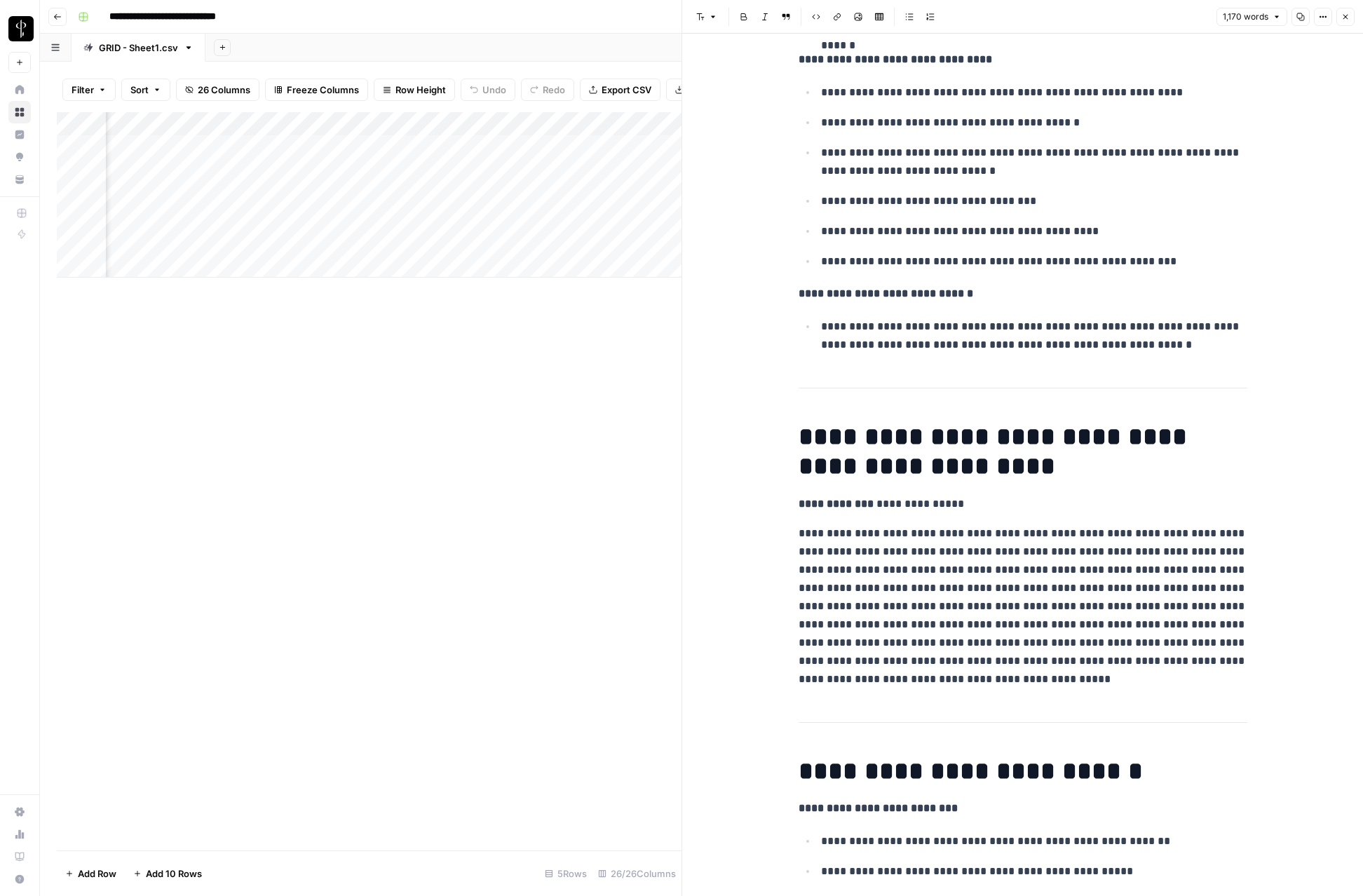
scroll to position [1566, 0]
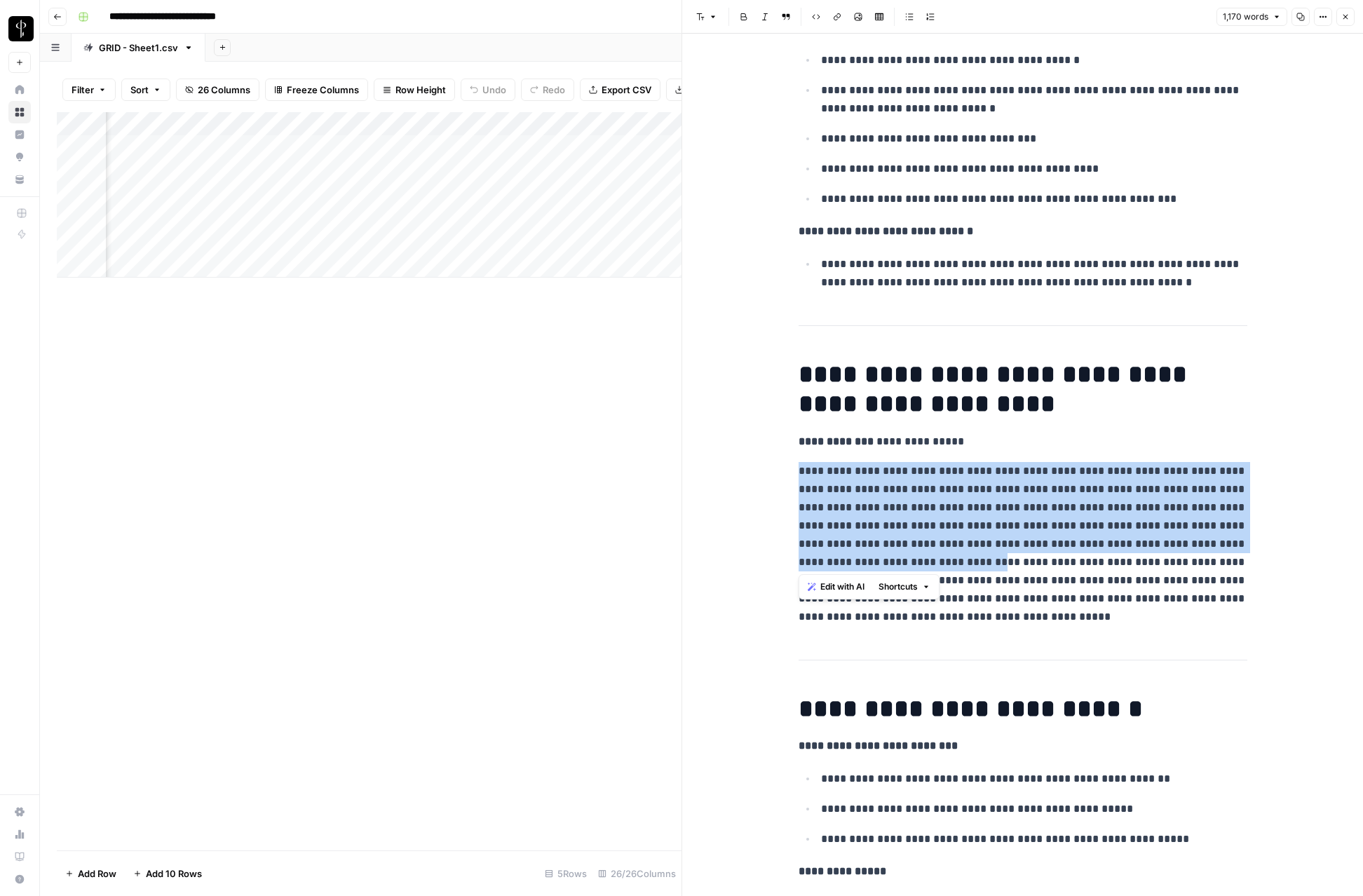
drag, startPoint x: 800, startPoint y: 473, endPoint x: 988, endPoint y: 563, distance: 208.4
click at [988, 563] on p "**********" at bounding box center [1022, 545] width 449 height 164
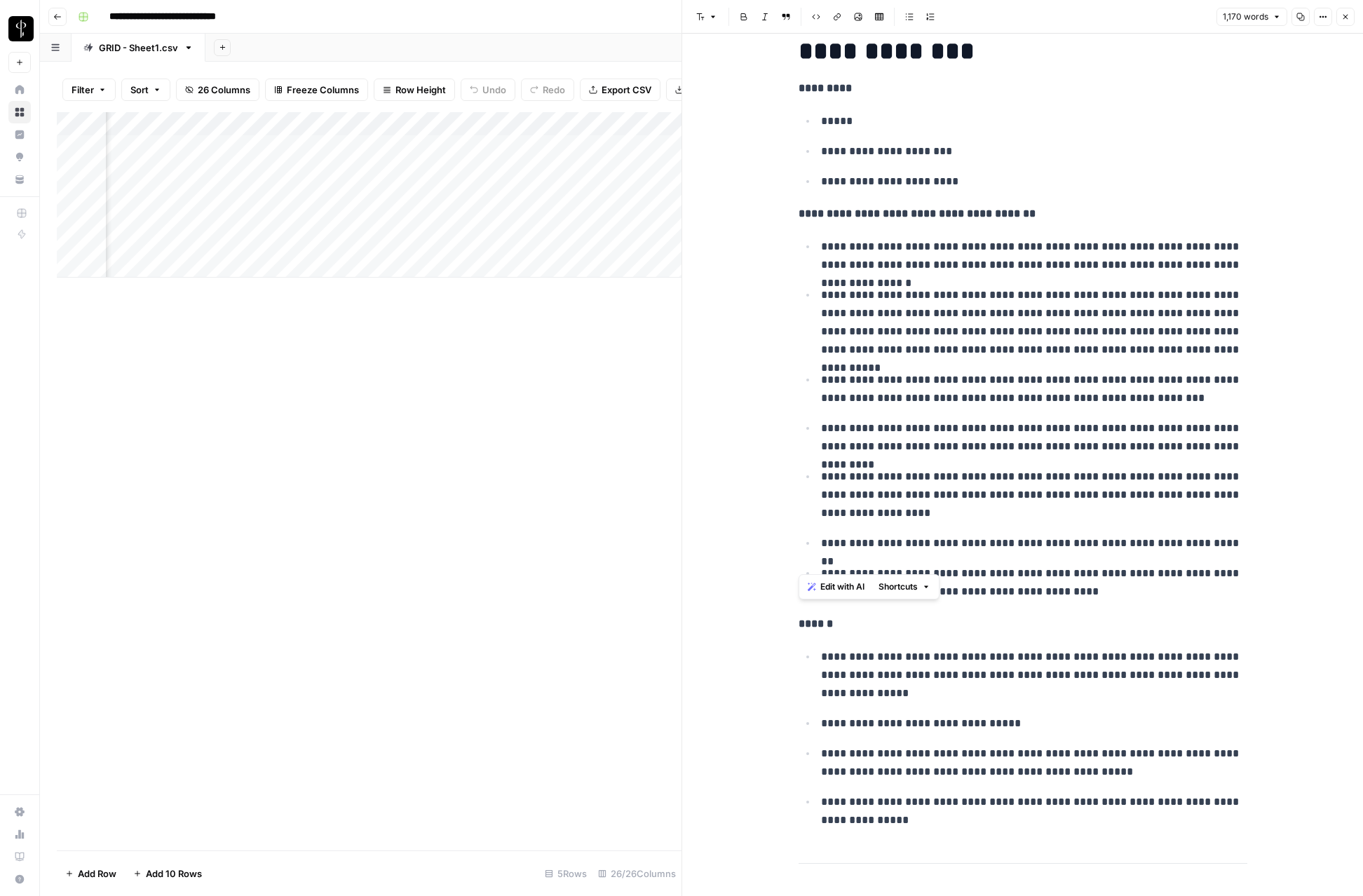
scroll to position [5051, 0]
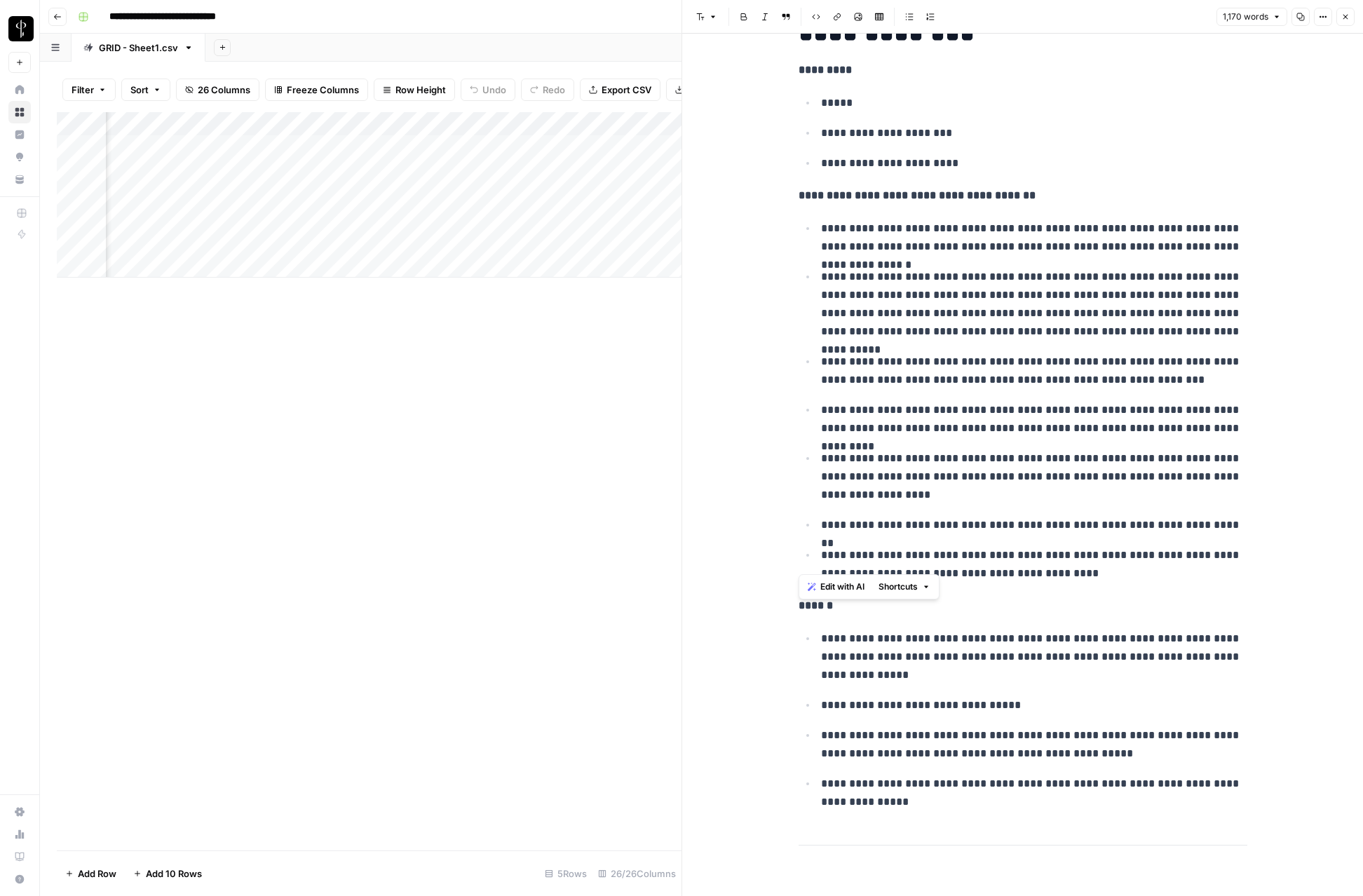
click at [916, 334] on p "**********" at bounding box center [1034, 304] width 426 height 73
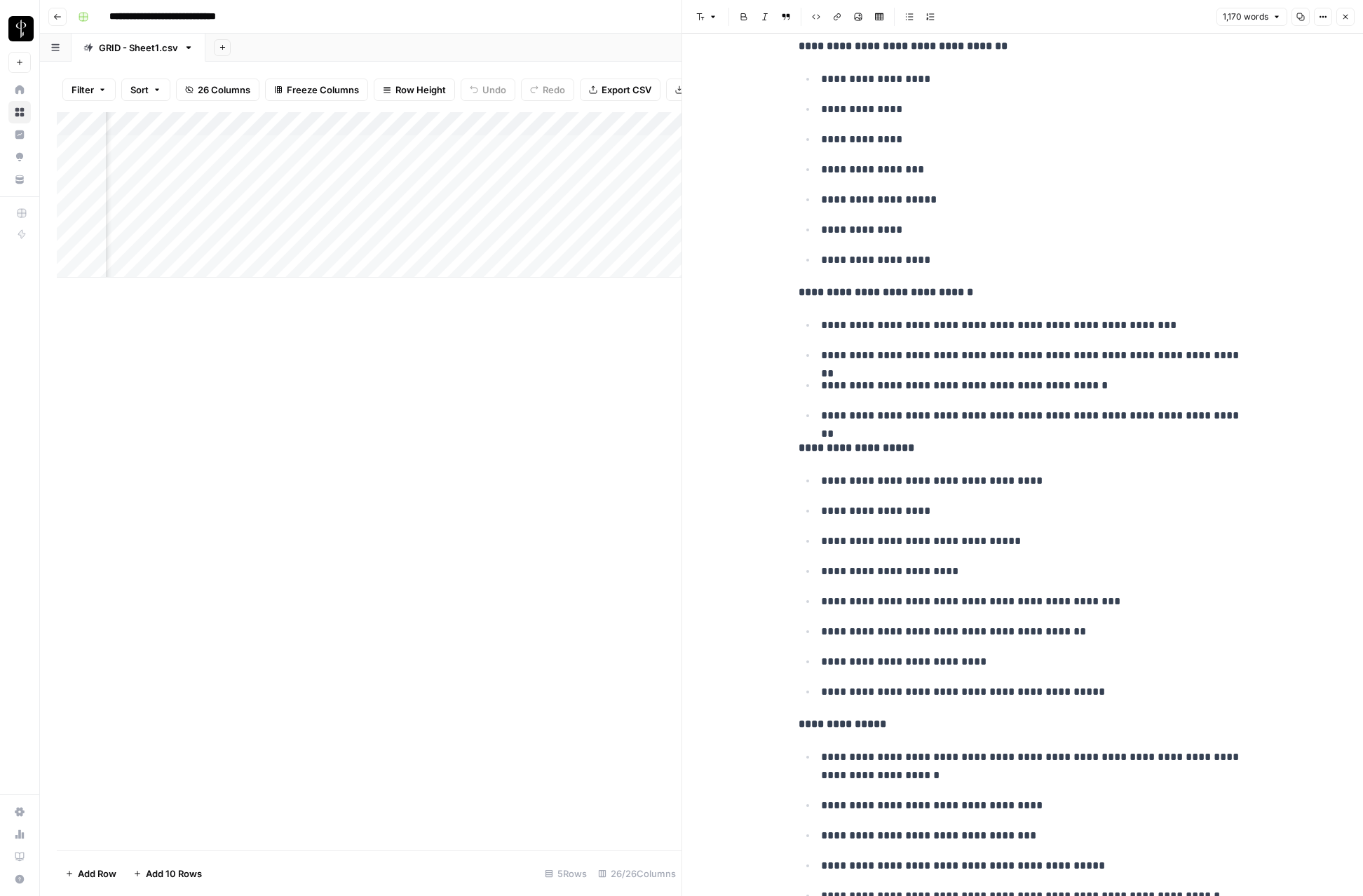
scroll to position [0, 0]
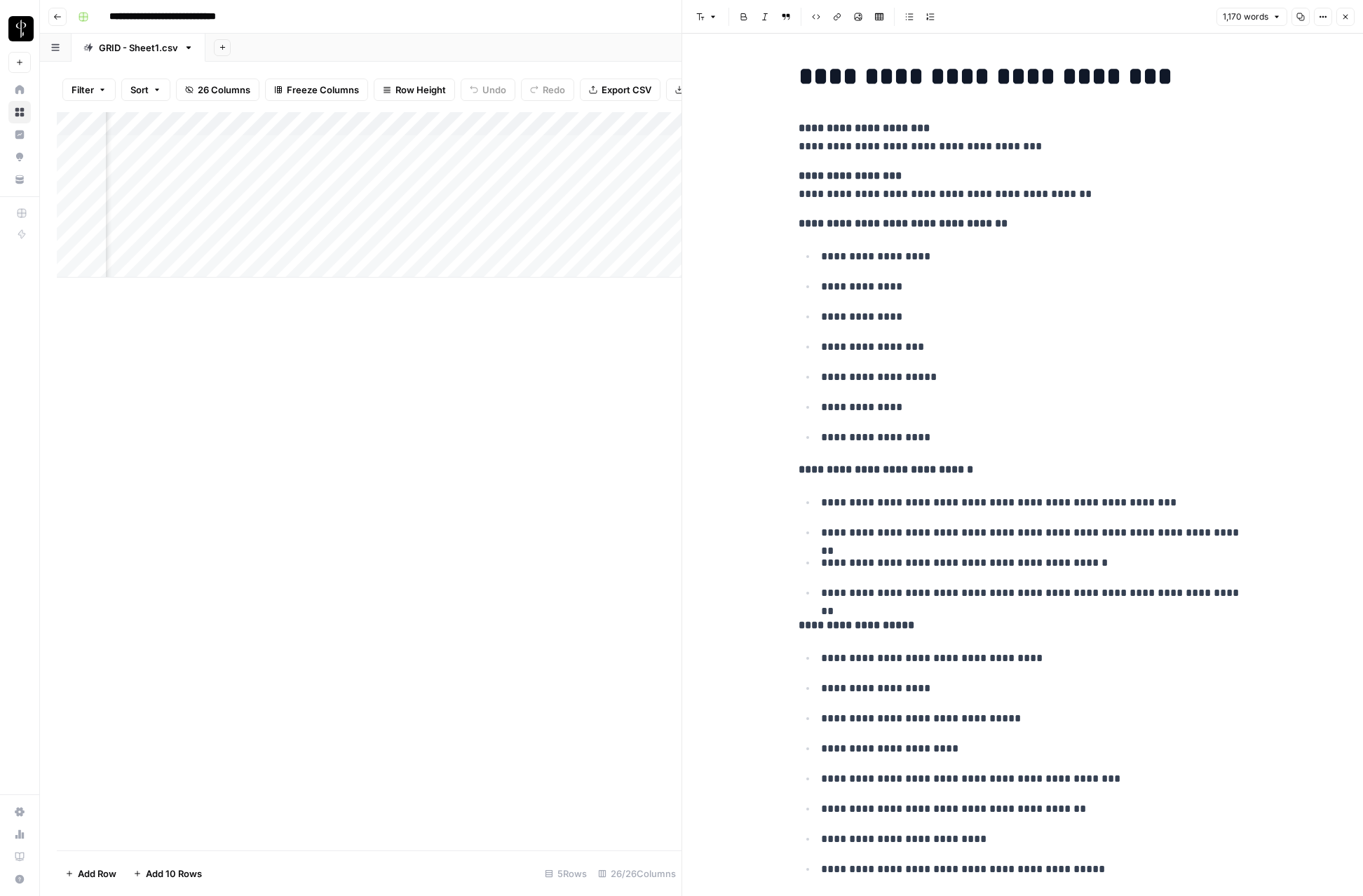
click at [1348, 18] on icon "button" at bounding box center [1345, 16] width 8 height 8
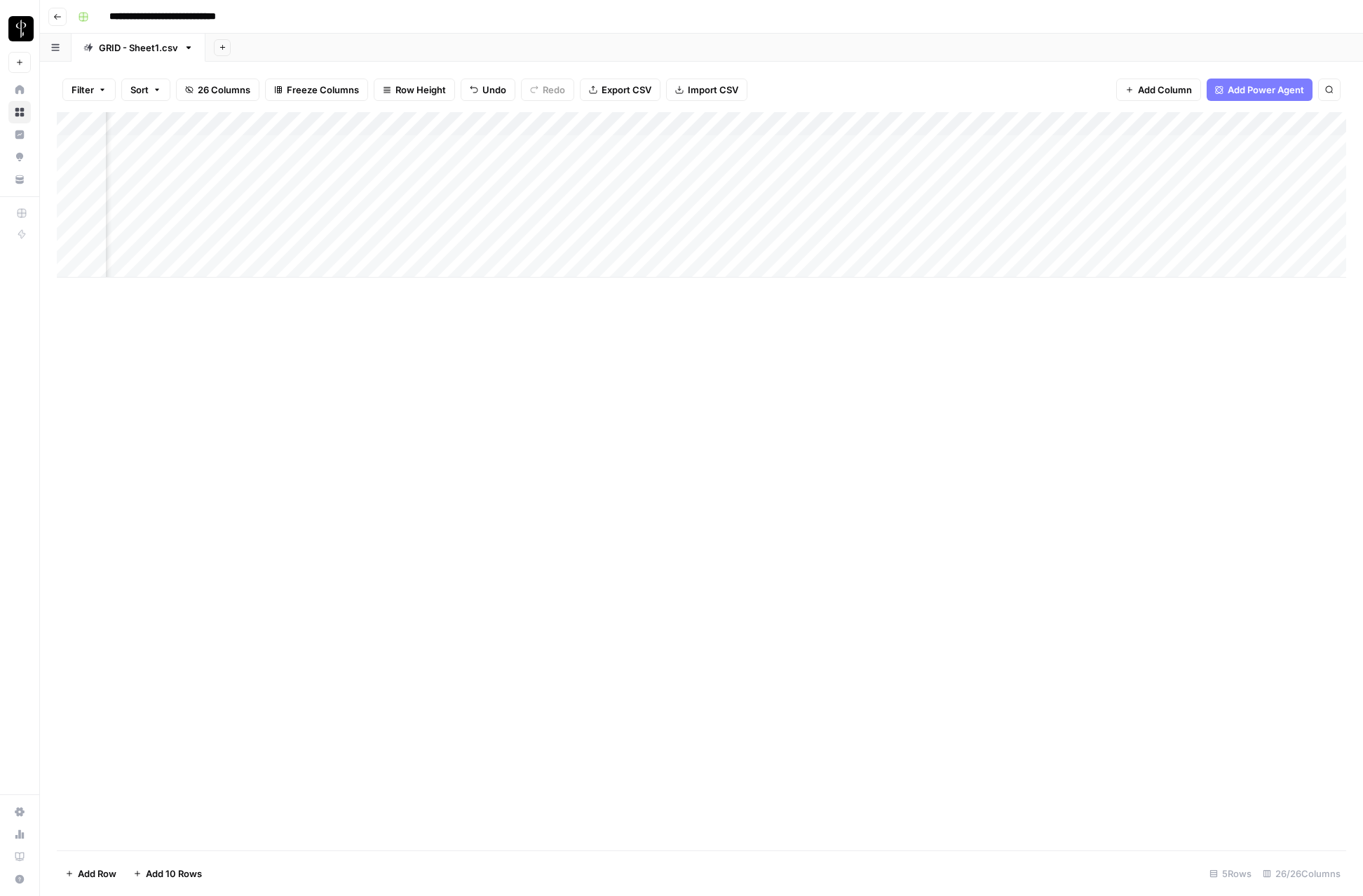
scroll to position [0, 1952]
click at [1146, 171] on div "Add Column" at bounding box center [701, 195] width 1289 height 166
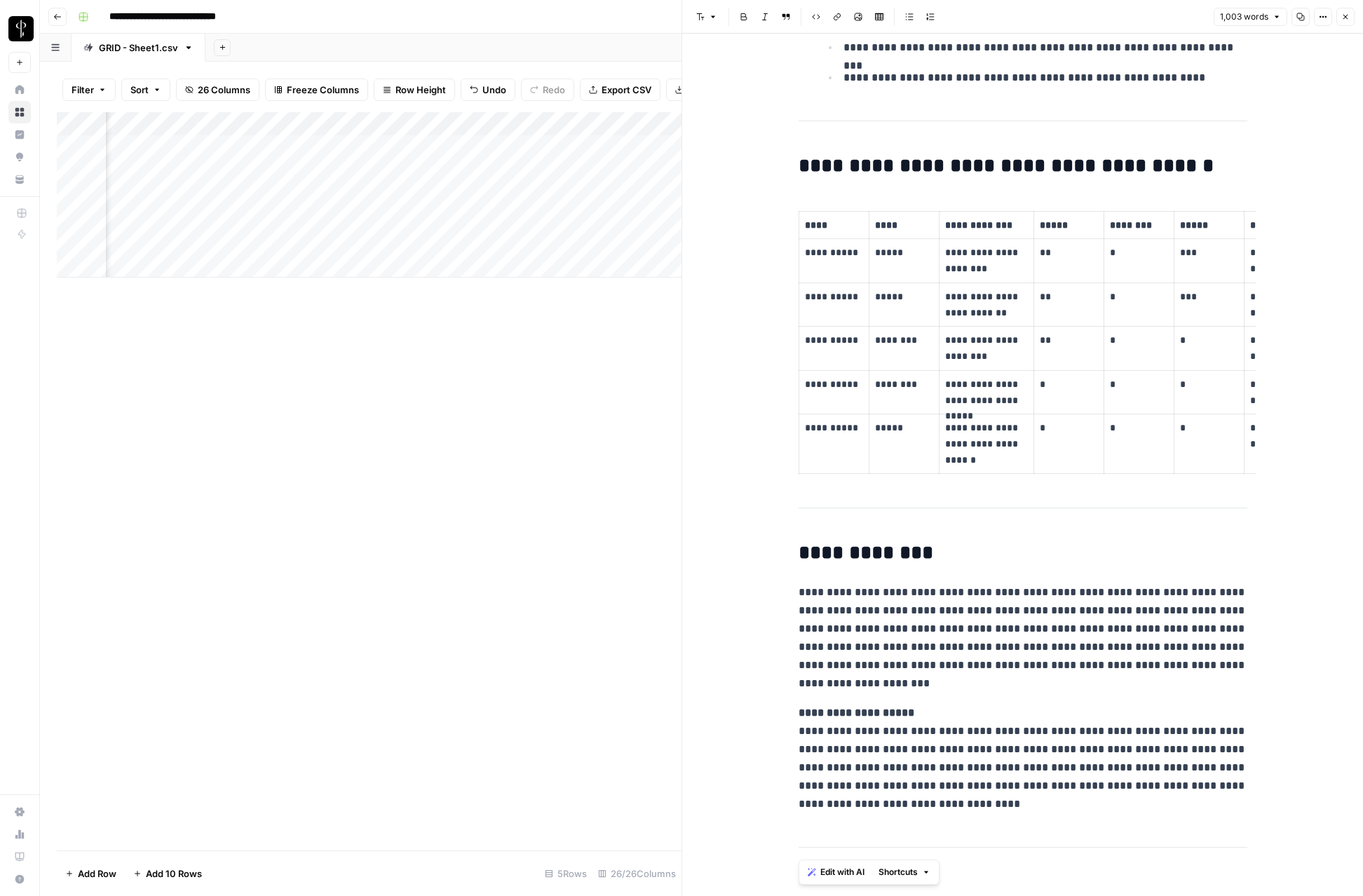
scroll to position [0, 110]
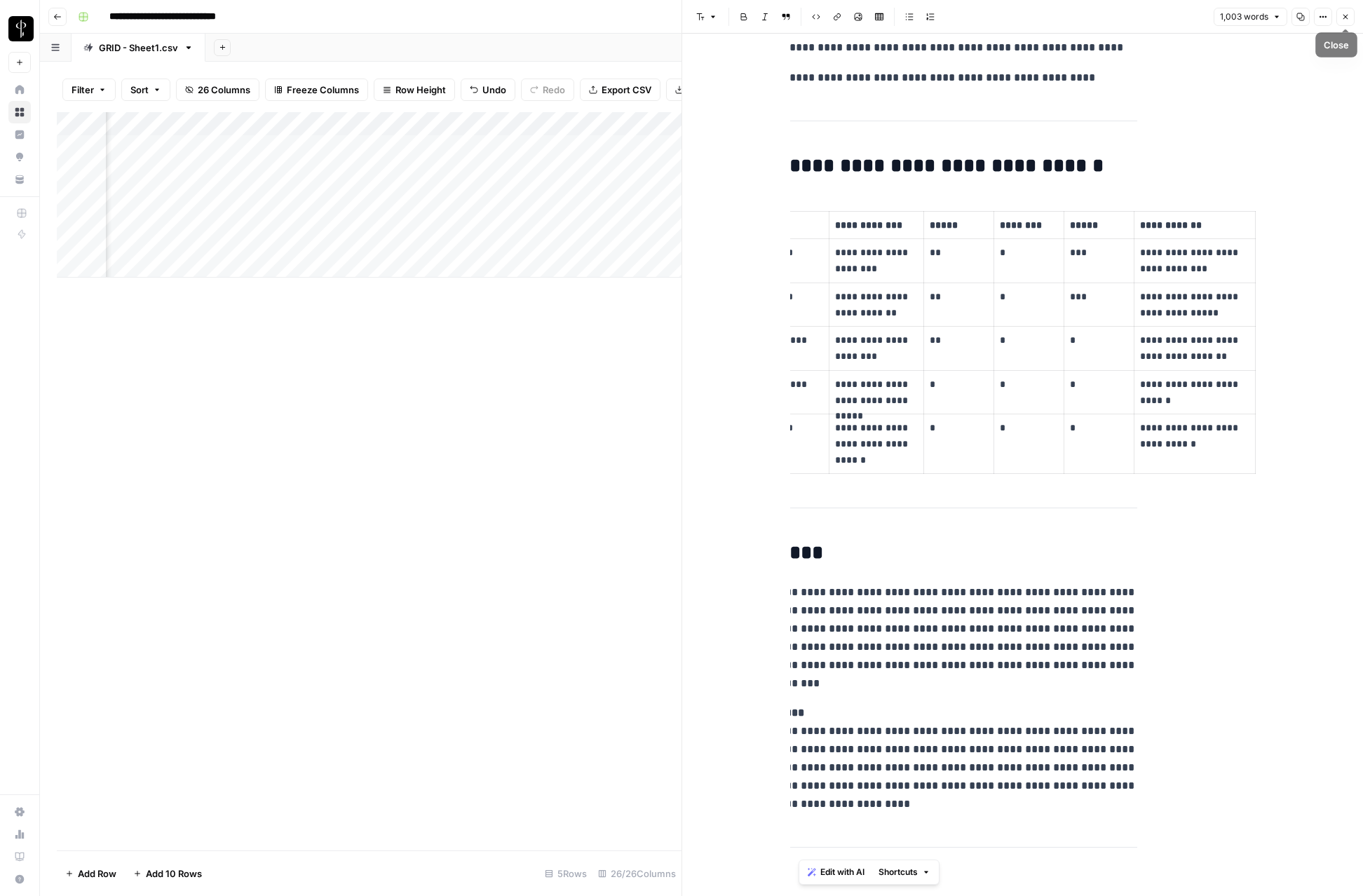
click at [1346, 19] on icon "button" at bounding box center [1345, 16] width 8 height 8
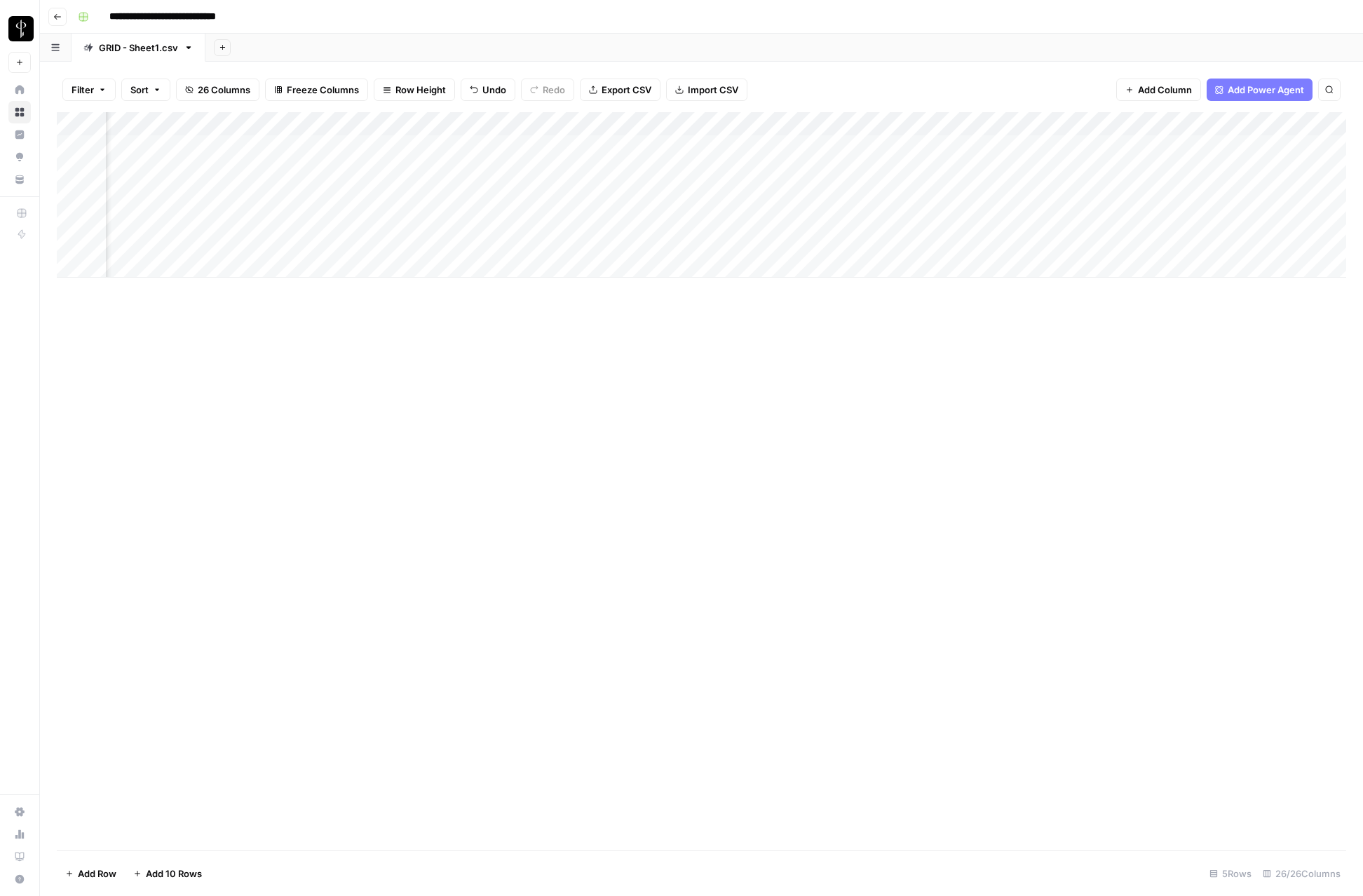
scroll to position [0, 749]
click at [1154, 243] on div "Add Column" at bounding box center [701, 195] width 1289 height 166
click at [1139, 335] on div "Add Column" at bounding box center [701, 481] width 1289 height 738
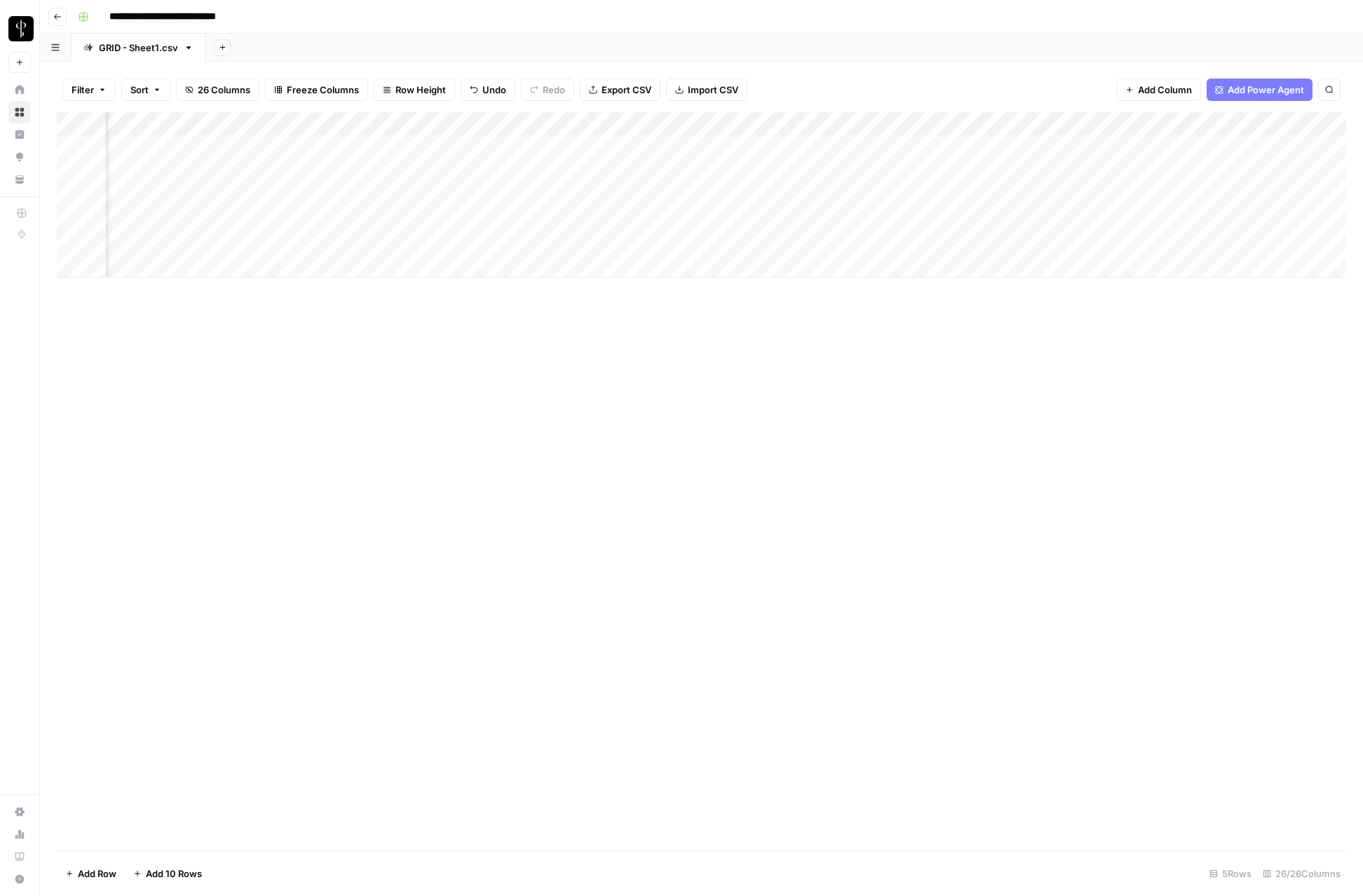
click at [1212, 239] on div "Add Column" at bounding box center [701, 195] width 1289 height 166
click at [1179, 460] on div "Add Column" at bounding box center [701, 481] width 1289 height 738
click at [1203, 237] on div "Add Column" at bounding box center [701, 195] width 1289 height 166
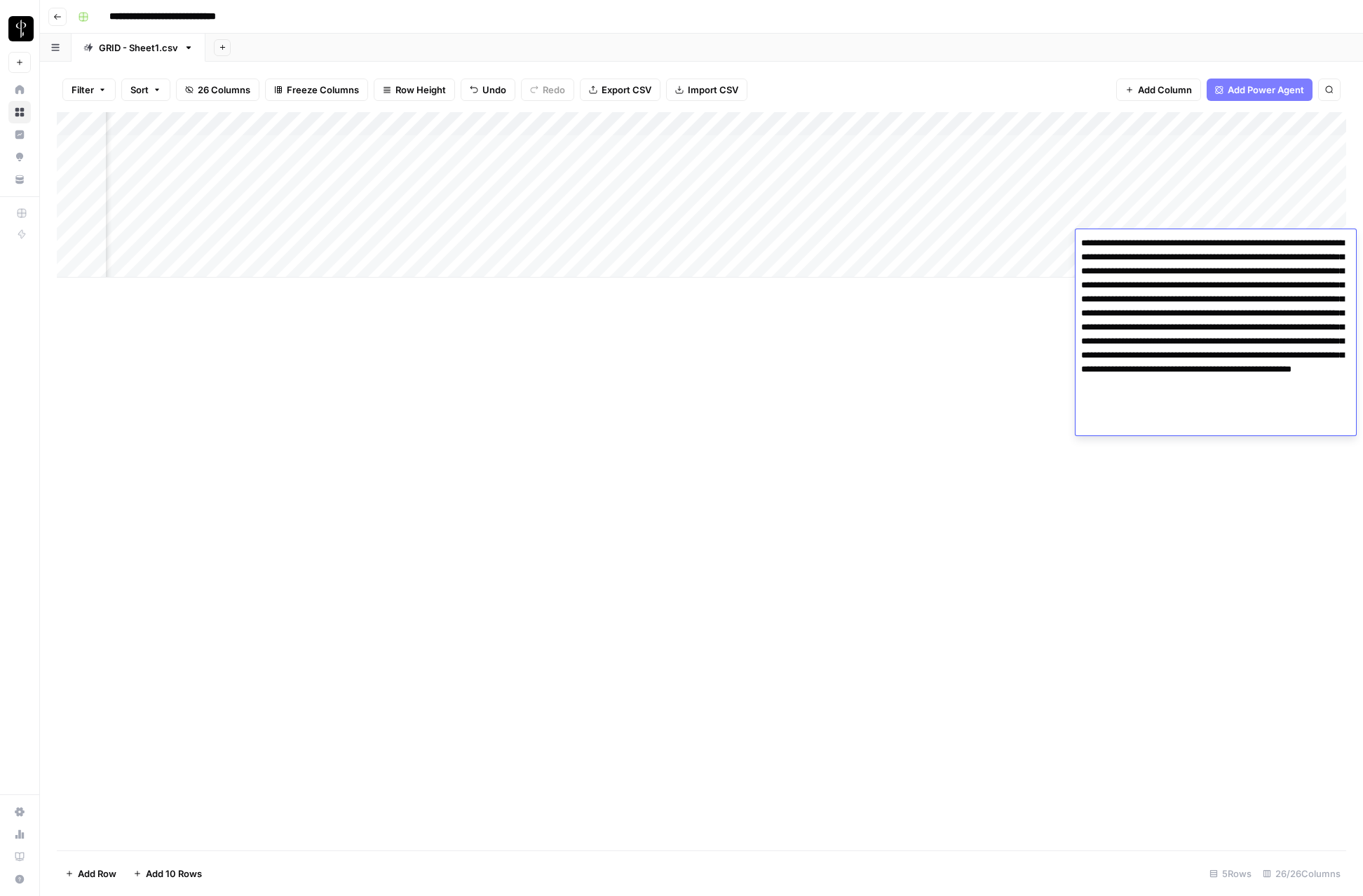
drag, startPoint x: 1082, startPoint y: 242, endPoint x: 1329, endPoint y: 432, distance: 311.6
click at [1329, 432] on textarea "**********" at bounding box center [1216, 334] width 280 height 202
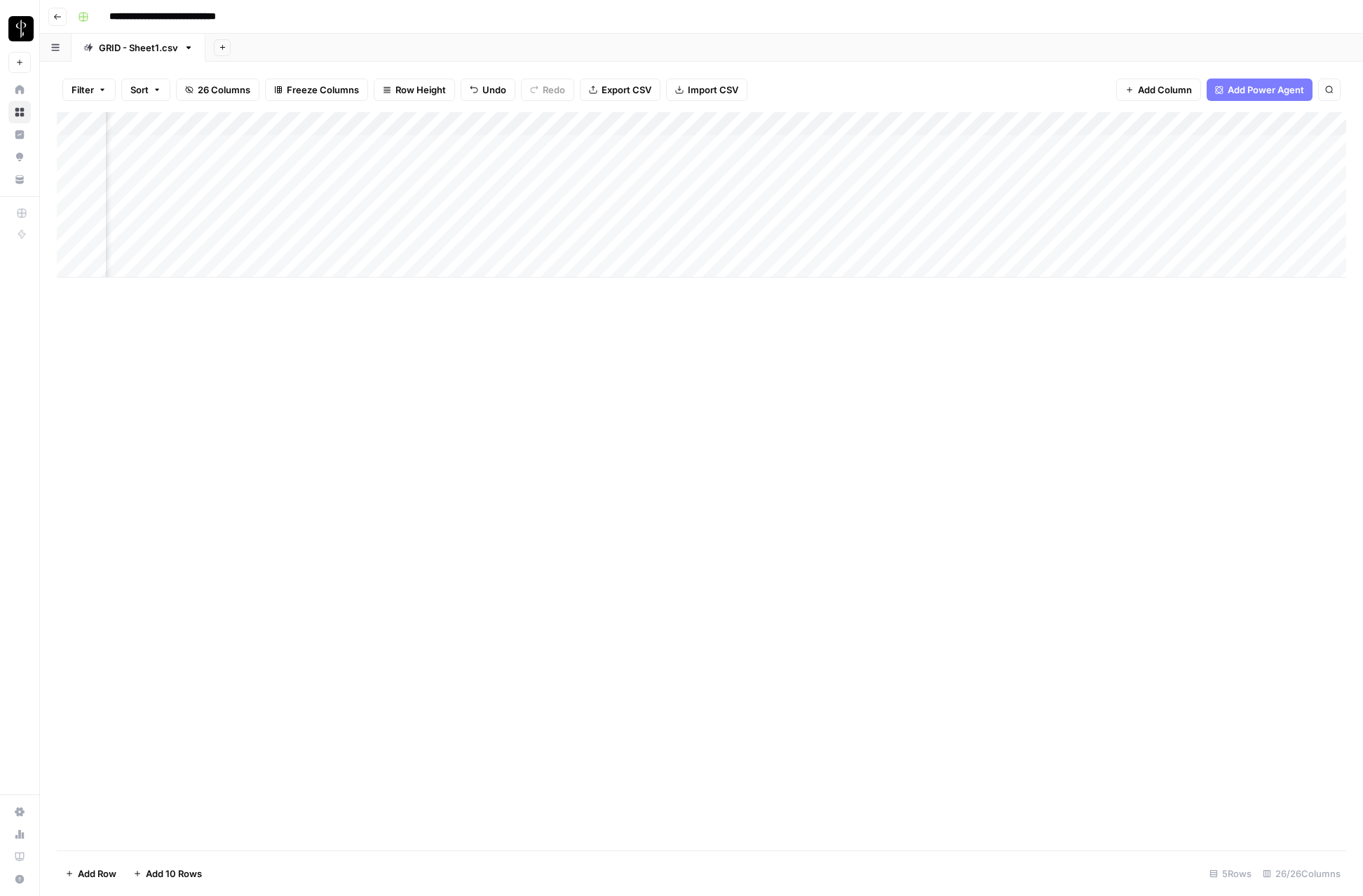
click at [1205, 466] on div "Add Column" at bounding box center [701, 481] width 1289 height 738
click at [377, 147] on div "Add Column" at bounding box center [701, 195] width 1289 height 166
click at [752, 147] on div "Add Column" at bounding box center [701, 195] width 1289 height 166
click at [623, 150] on div "Add Column" at bounding box center [701, 195] width 1289 height 166
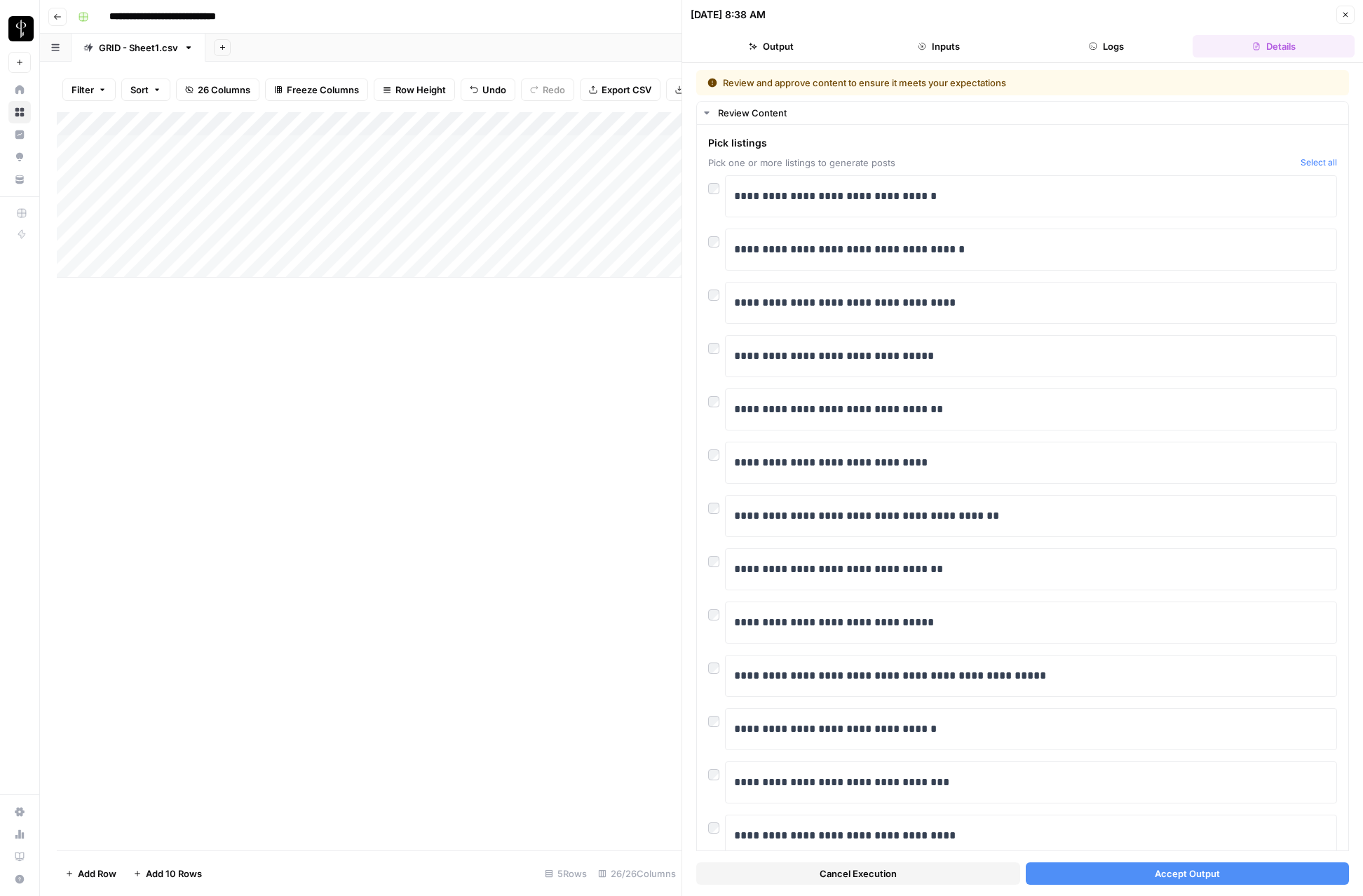
click at [1172, 877] on span "Accept Output" at bounding box center [1188, 873] width 66 height 14
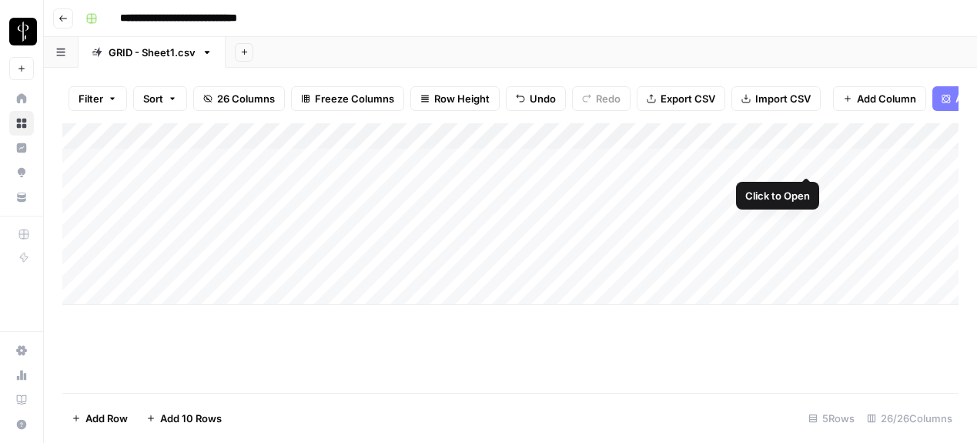
click at [751, 163] on div "Add Column" at bounding box center [510, 214] width 897 height 182
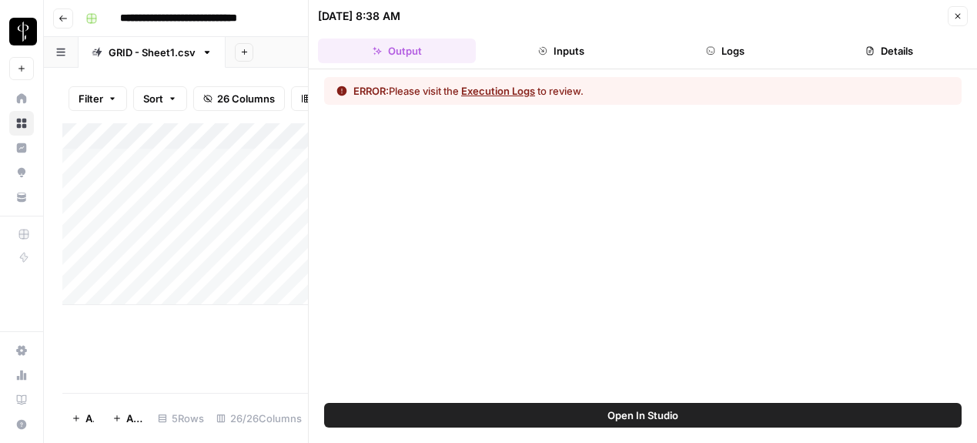
click at [722, 58] on button "Logs" at bounding box center [725, 51] width 158 height 25
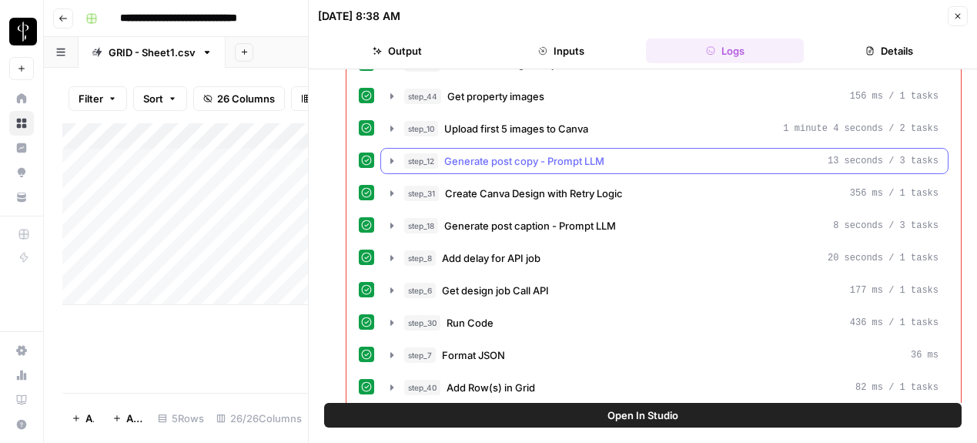
scroll to position [588, 0]
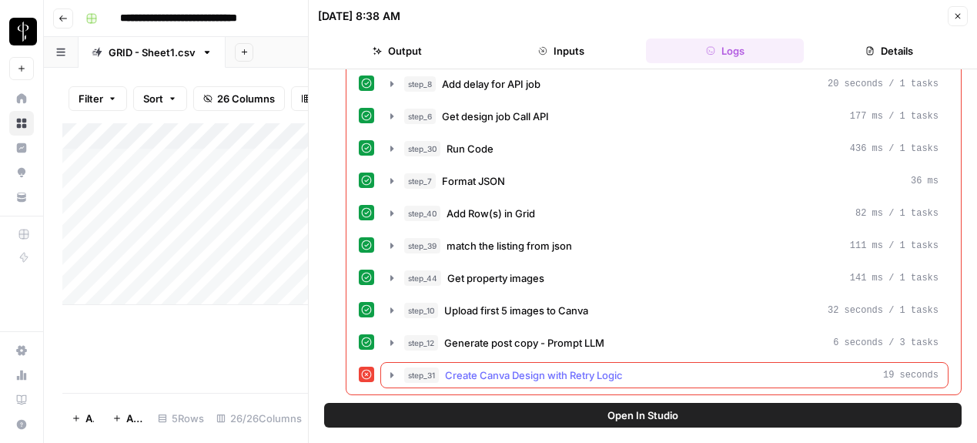
click at [521, 372] on span "Create Canva Design with Retry Logic" at bounding box center [534, 374] width 178 height 15
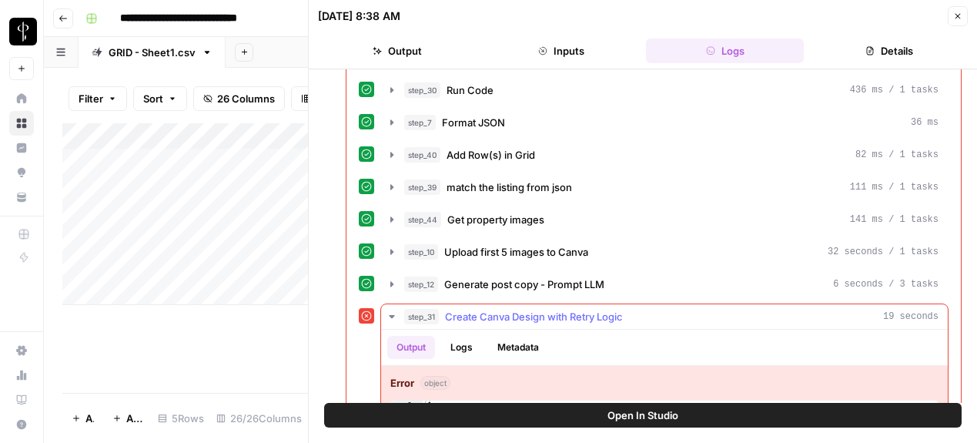
scroll to position [646, 0]
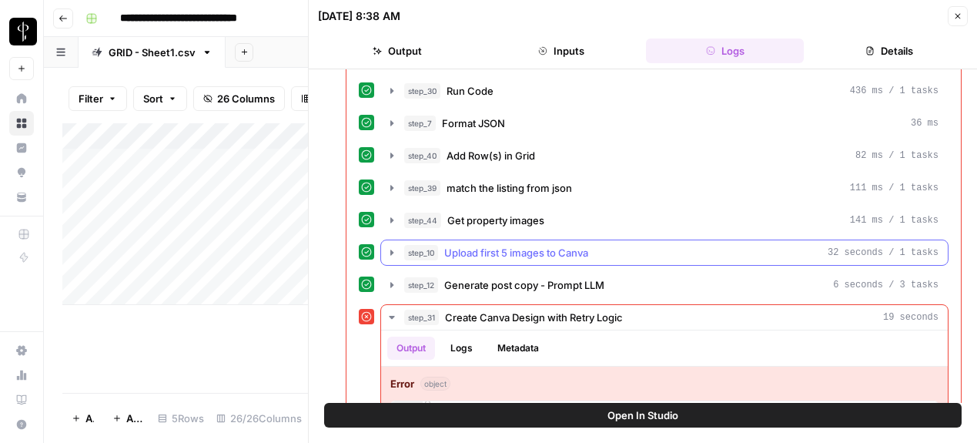
click at [516, 256] on span "Upload first 5 images to Canva" at bounding box center [516, 252] width 144 height 15
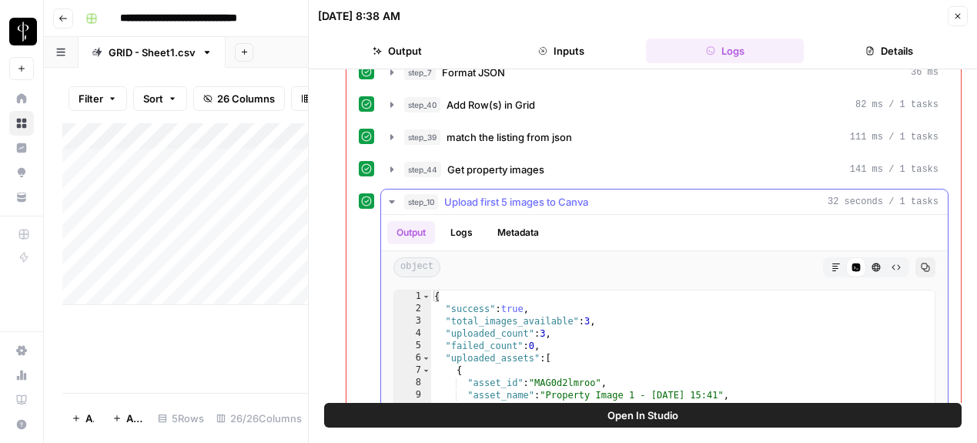
scroll to position [695, 0]
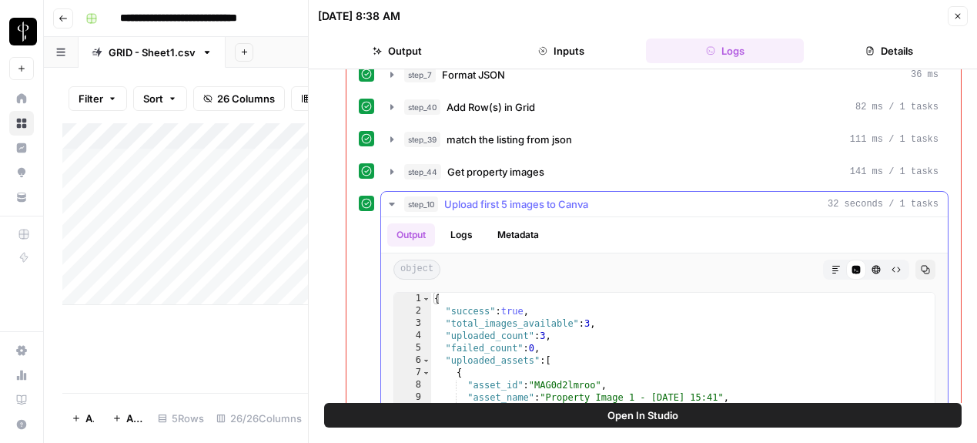
click at [509, 208] on span "Upload first 5 images to Canva" at bounding box center [516, 203] width 144 height 15
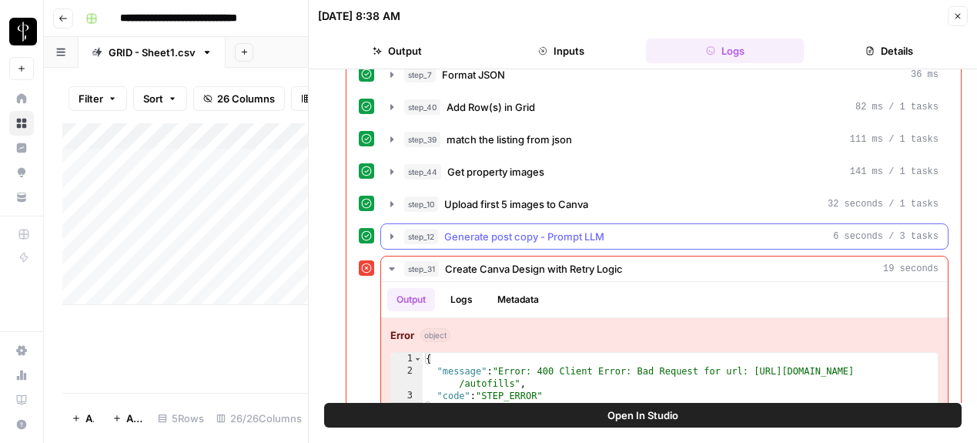
click at [494, 236] on span "Generate post copy - Prompt LLM" at bounding box center [524, 236] width 160 height 15
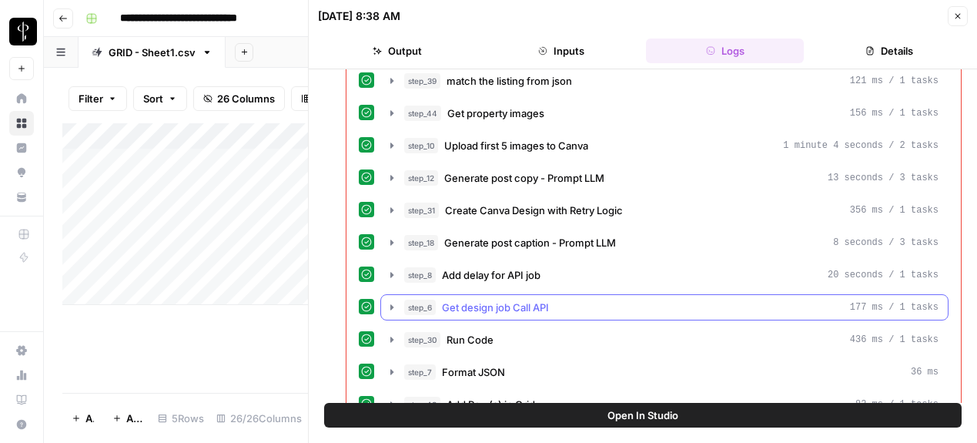
scroll to position [391, 0]
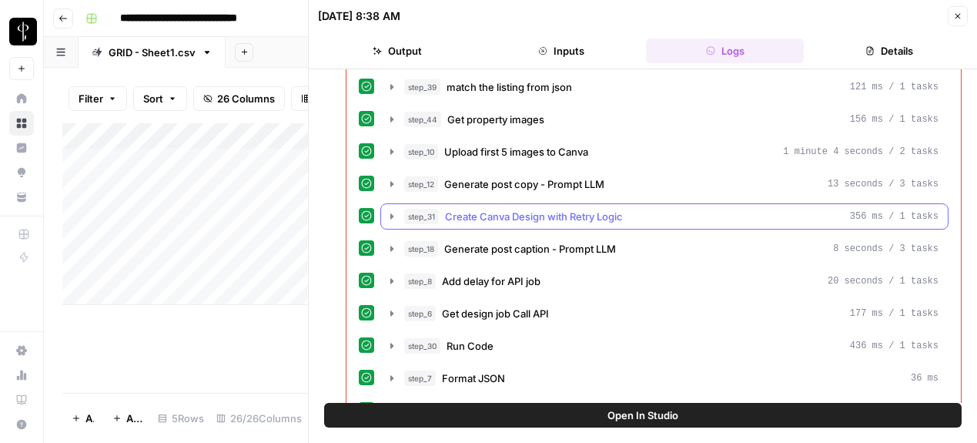
click at [499, 214] on span "Create Canva Design with Retry Logic" at bounding box center [534, 216] width 178 height 15
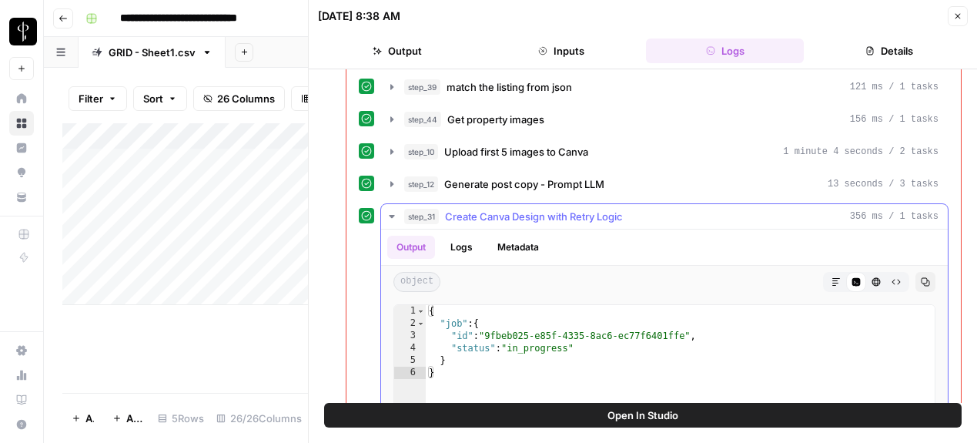
click at [499, 214] on span "Create Canva Design with Retry Logic" at bounding box center [534, 216] width 178 height 15
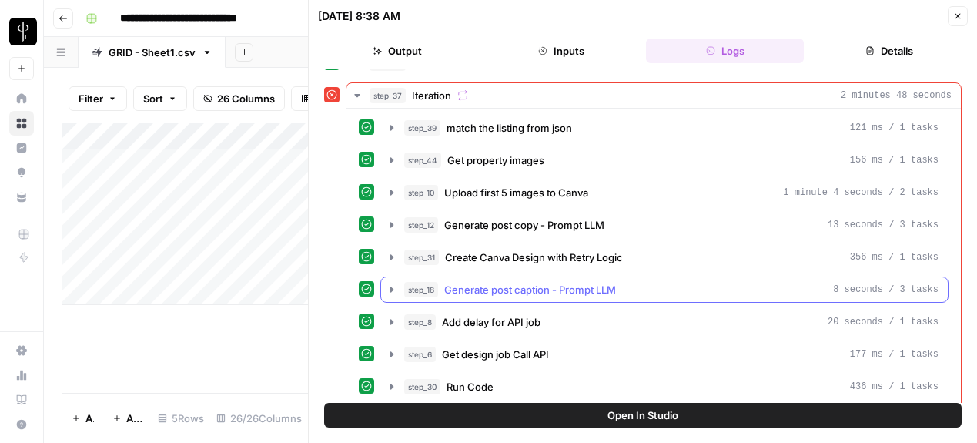
scroll to position [348, 0]
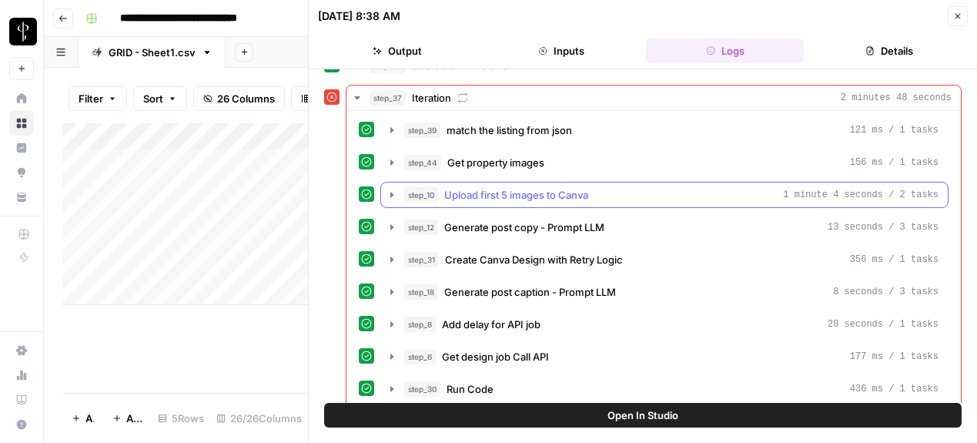
click at [511, 199] on span "Upload first 5 images to Canva" at bounding box center [516, 194] width 144 height 15
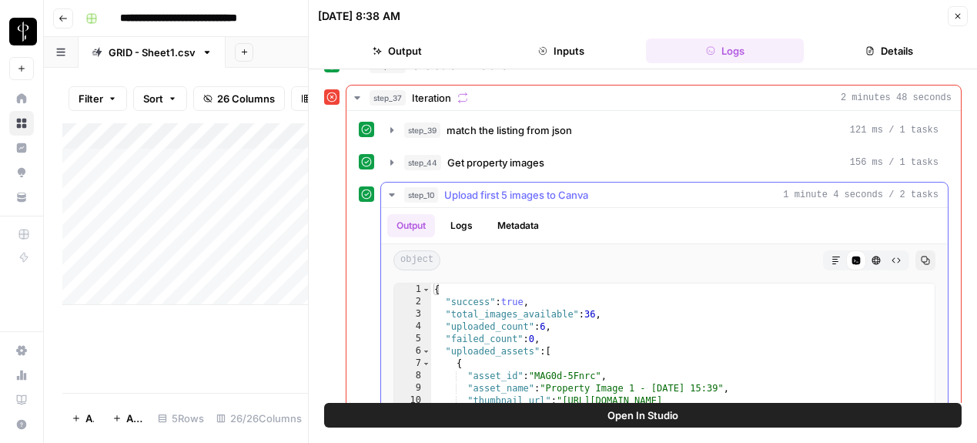
click at [511, 199] on span "Upload first 5 images to Canva" at bounding box center [516, 194] width 144 height 15
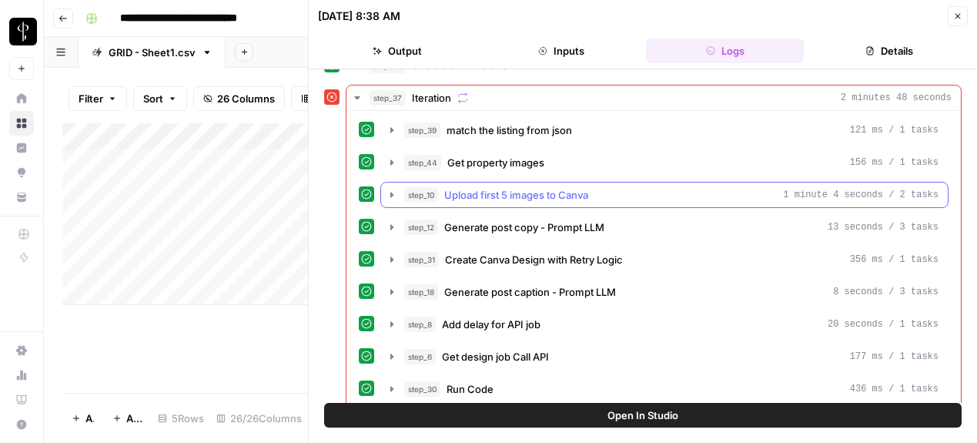
click at [511, 199] on span "Upload first 5 images to Canva" at bounding box center [516, 194] width 144 height 15
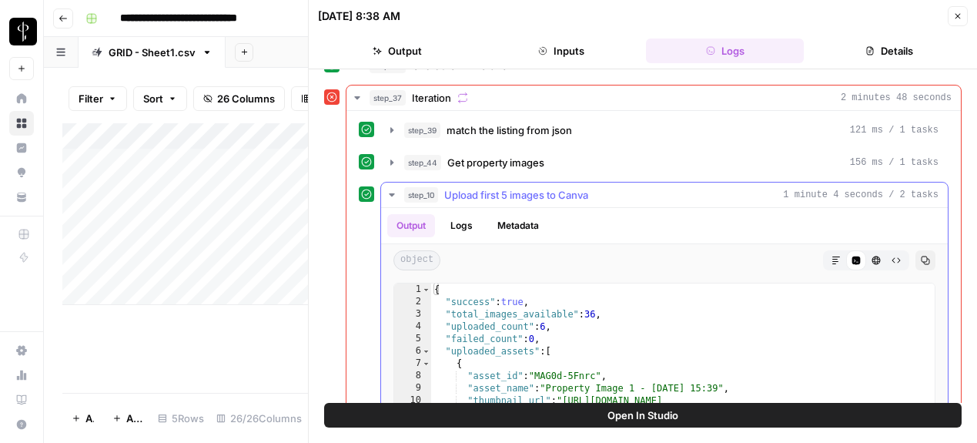
click at [511, 199] on span "Upload first 5 images to Canva" at bounding box center [516, 194] width 144 height 15
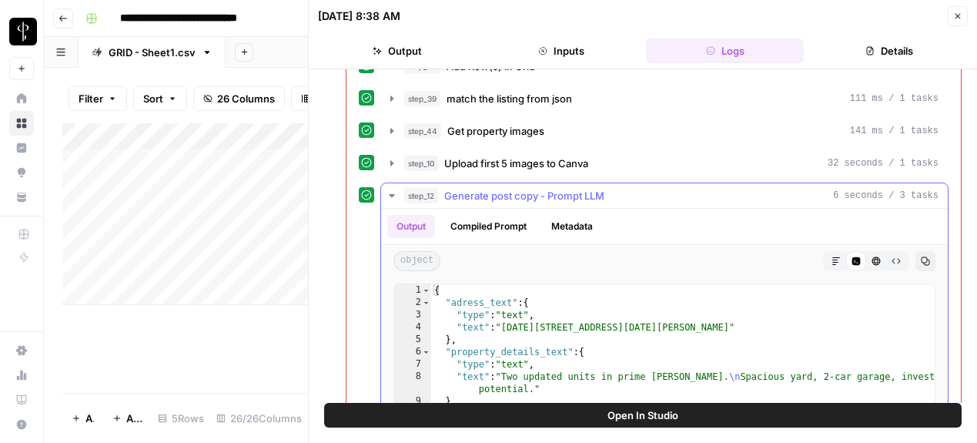
scroll to position [706, 0]
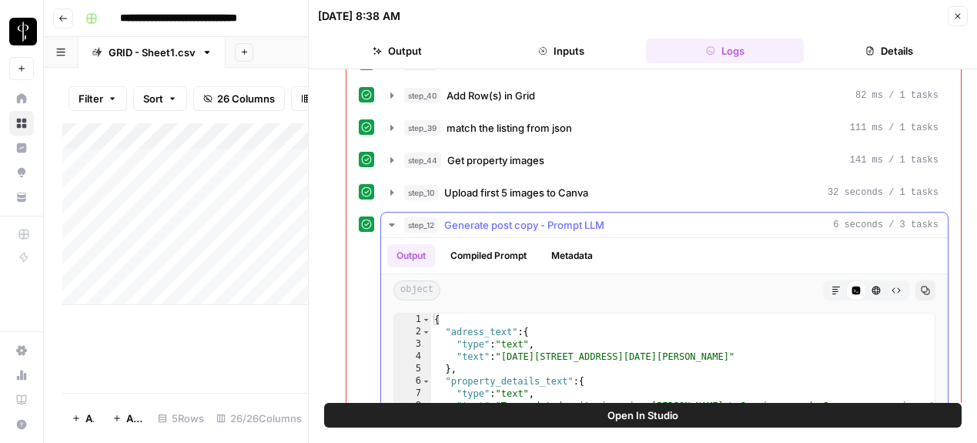
click at [387, 223] on icon "button" at bounding box center [392, 225] width 12 height 12
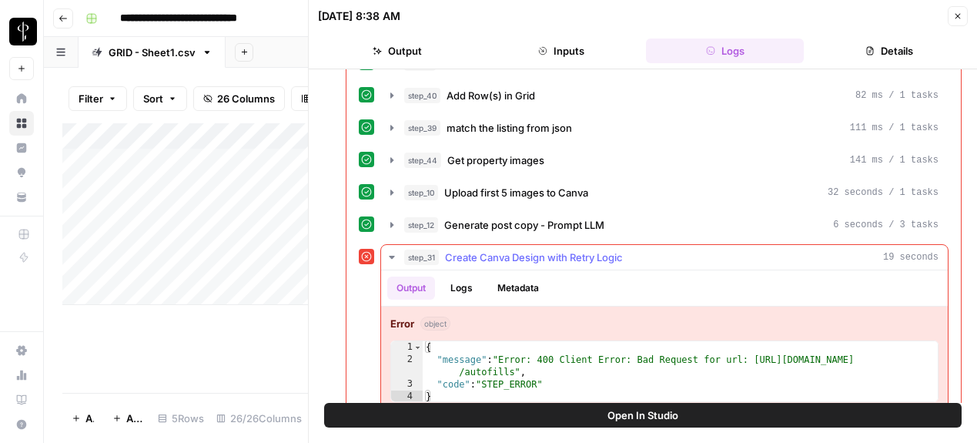
click at [394, 256] on icon "button" at bounding box center [391, 257] width 5 height 3
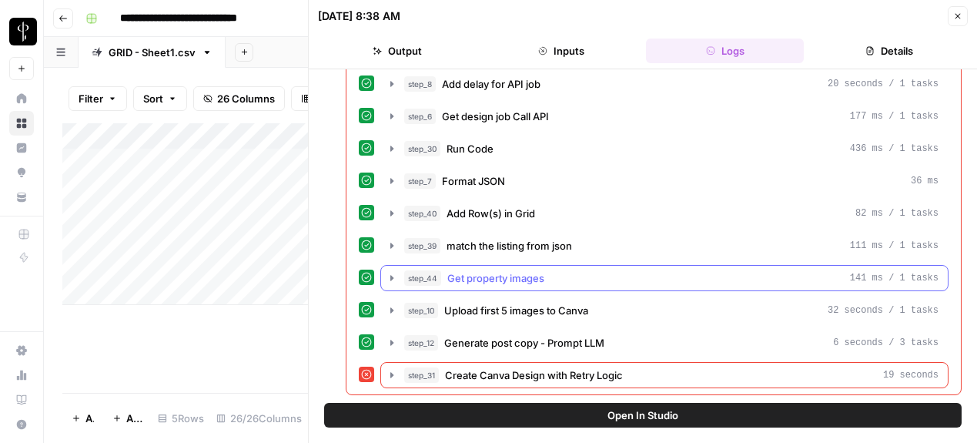
click at [387, 276] on icon "button" at bounding box center [392, 278] width 12 height 12
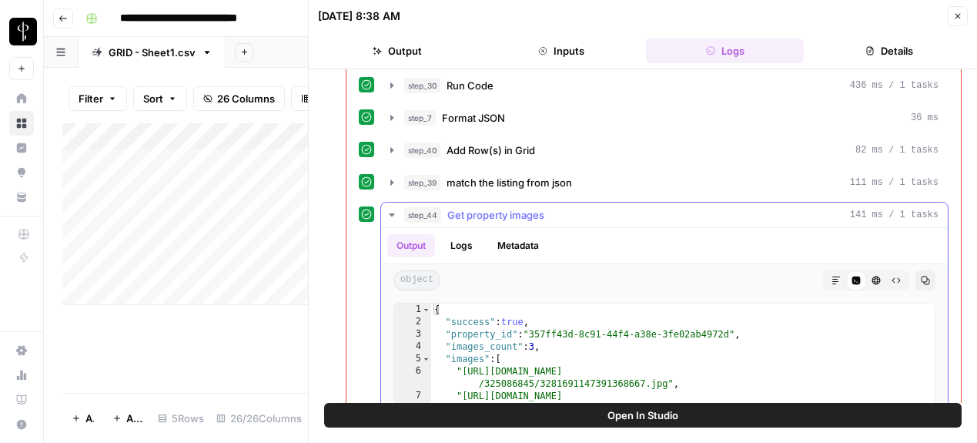
scroll to position [647, 0]
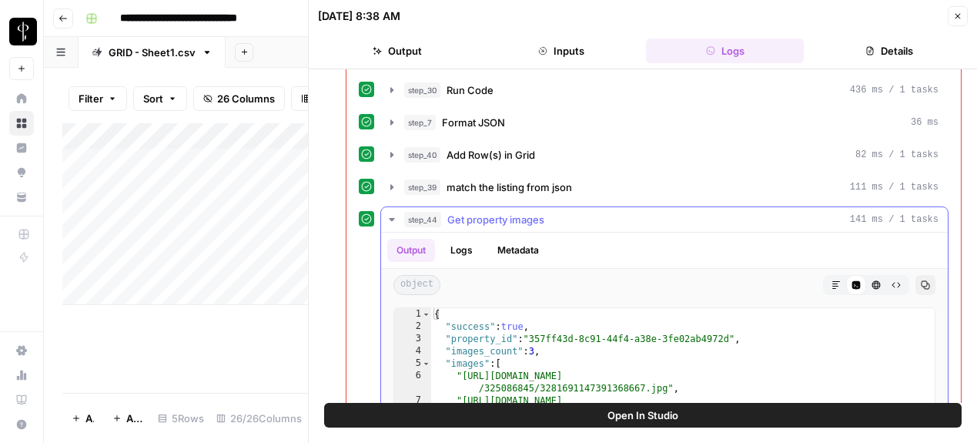
click at [394, 222] on icon "button" at bounding box center [392, 219] width 12 height 12
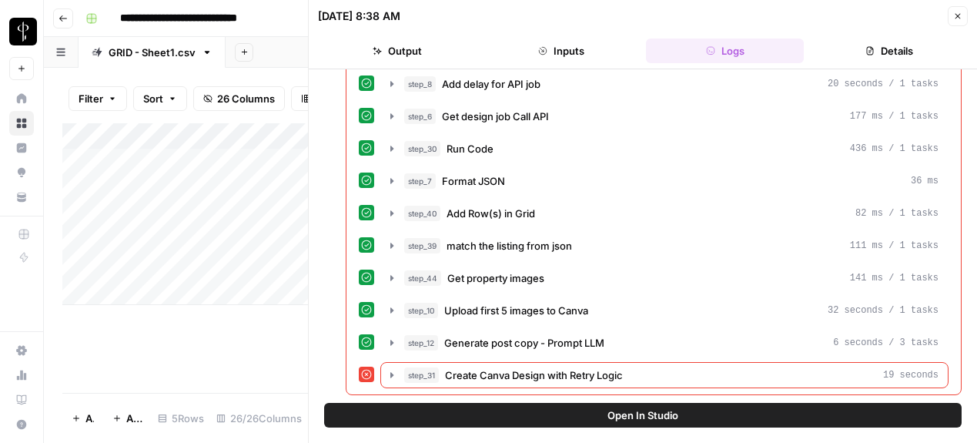
click at [960, 21] on button "Close" at bounding box center [958, 16] width 20 height 20
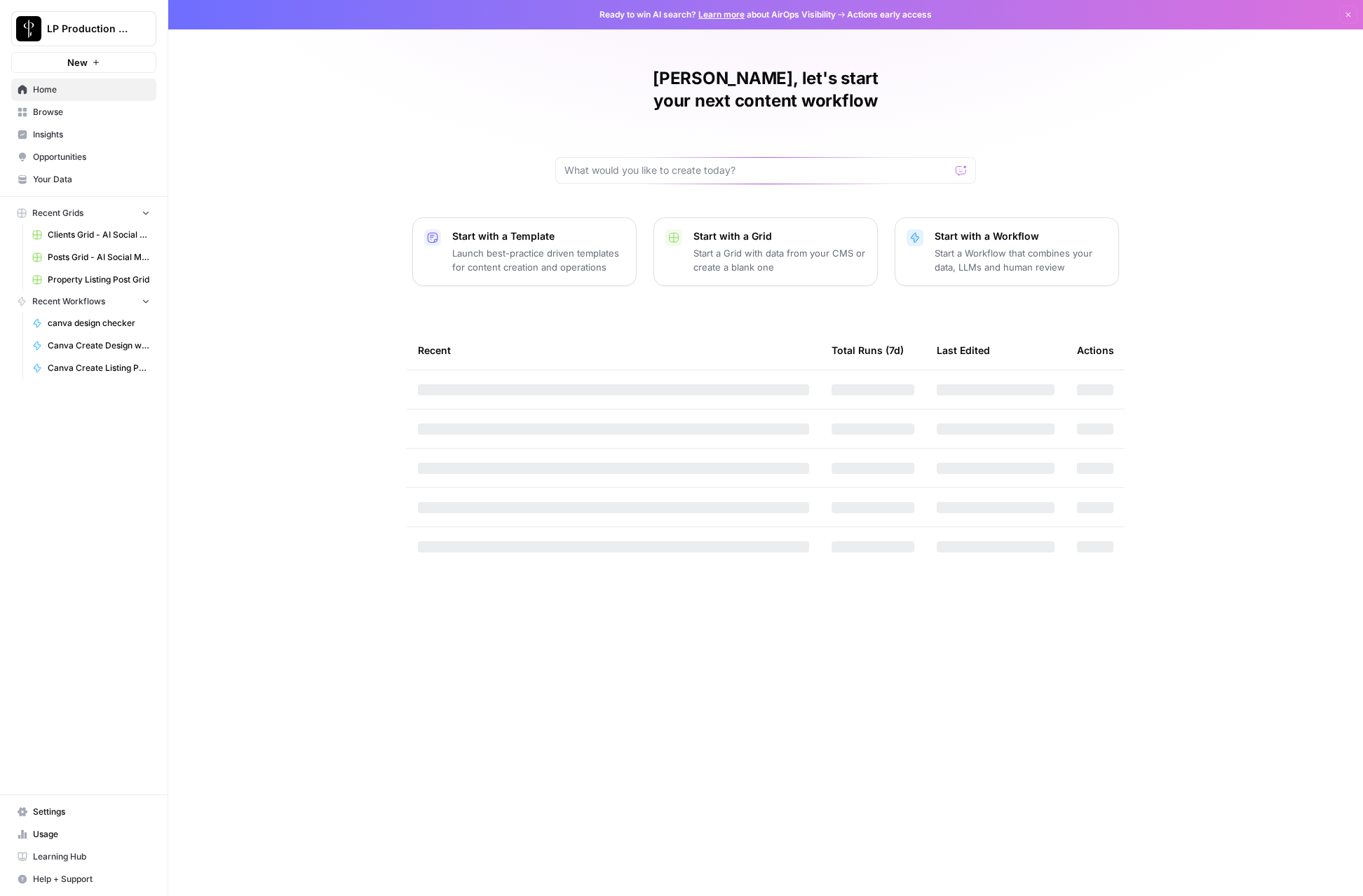
click at [51, 119] on link "Browse" at bounding box center [83, 112] width 145 height 23
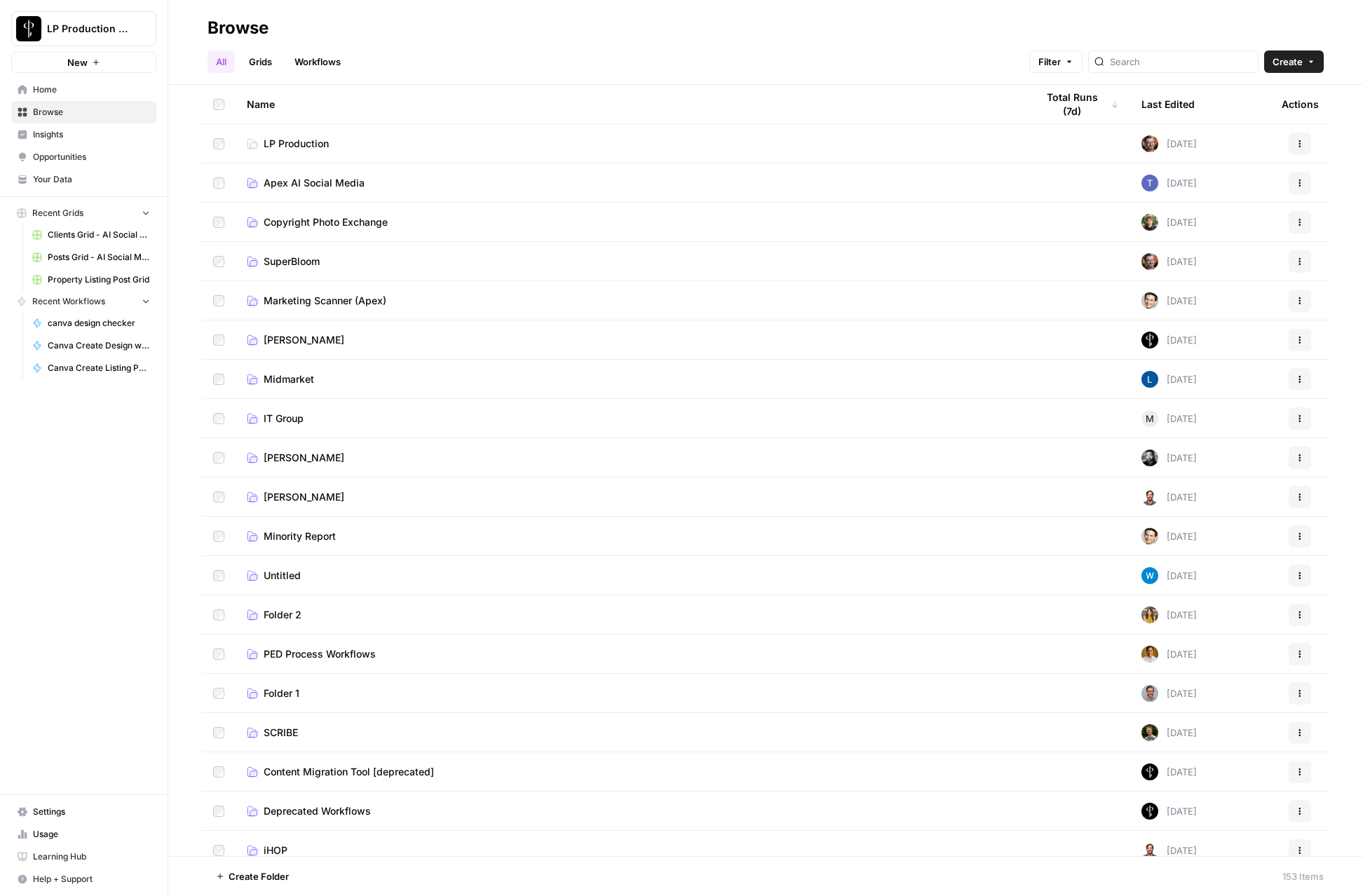
click at [275, 188] on span "Apex AI Social Media" at bounding box center [314, 182] width 101 height 14
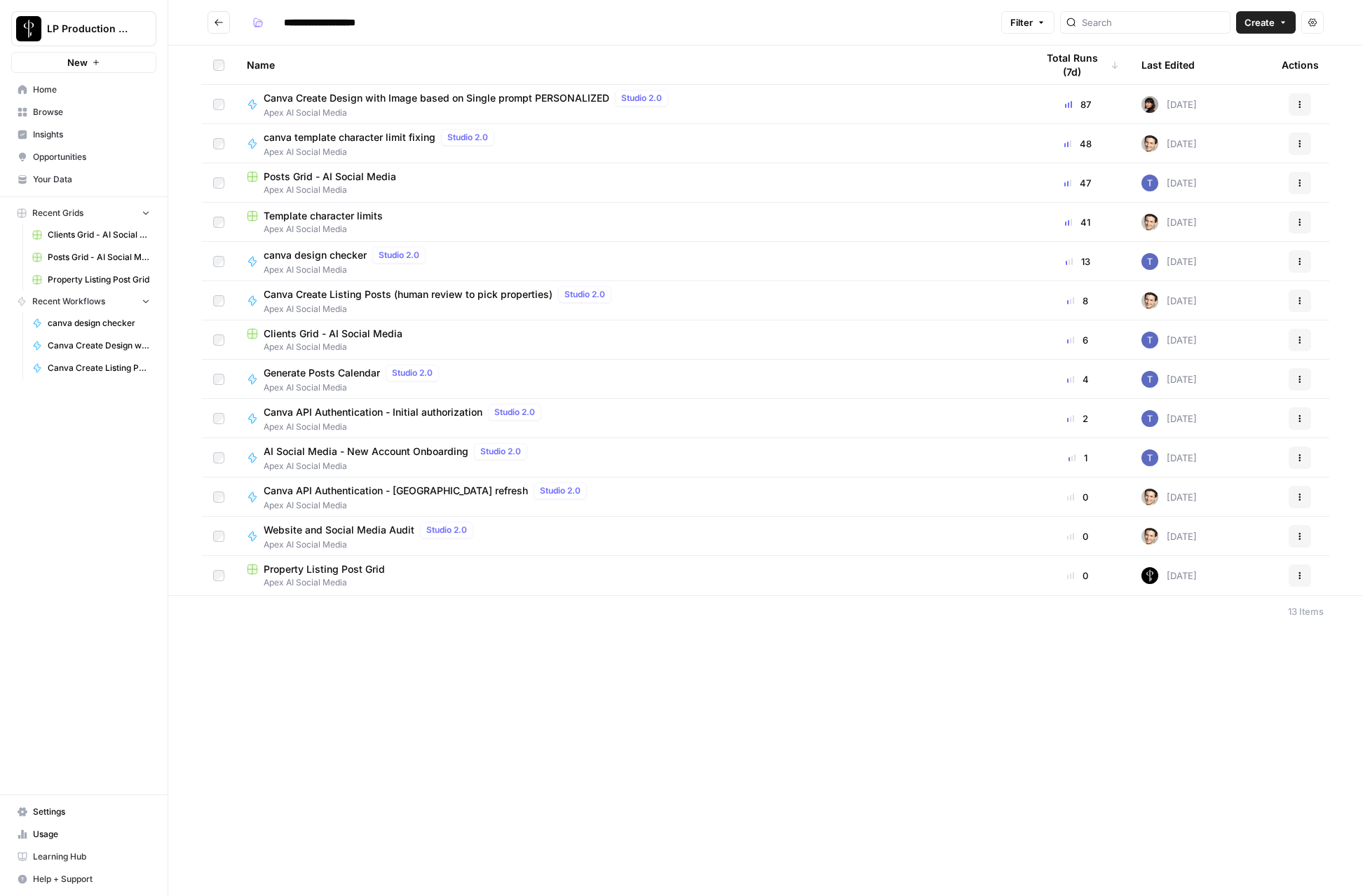
click at [372, 453] on span "AI Social Media - New Account Onboarding" at bounding box center [366, 451] width 205 height 14
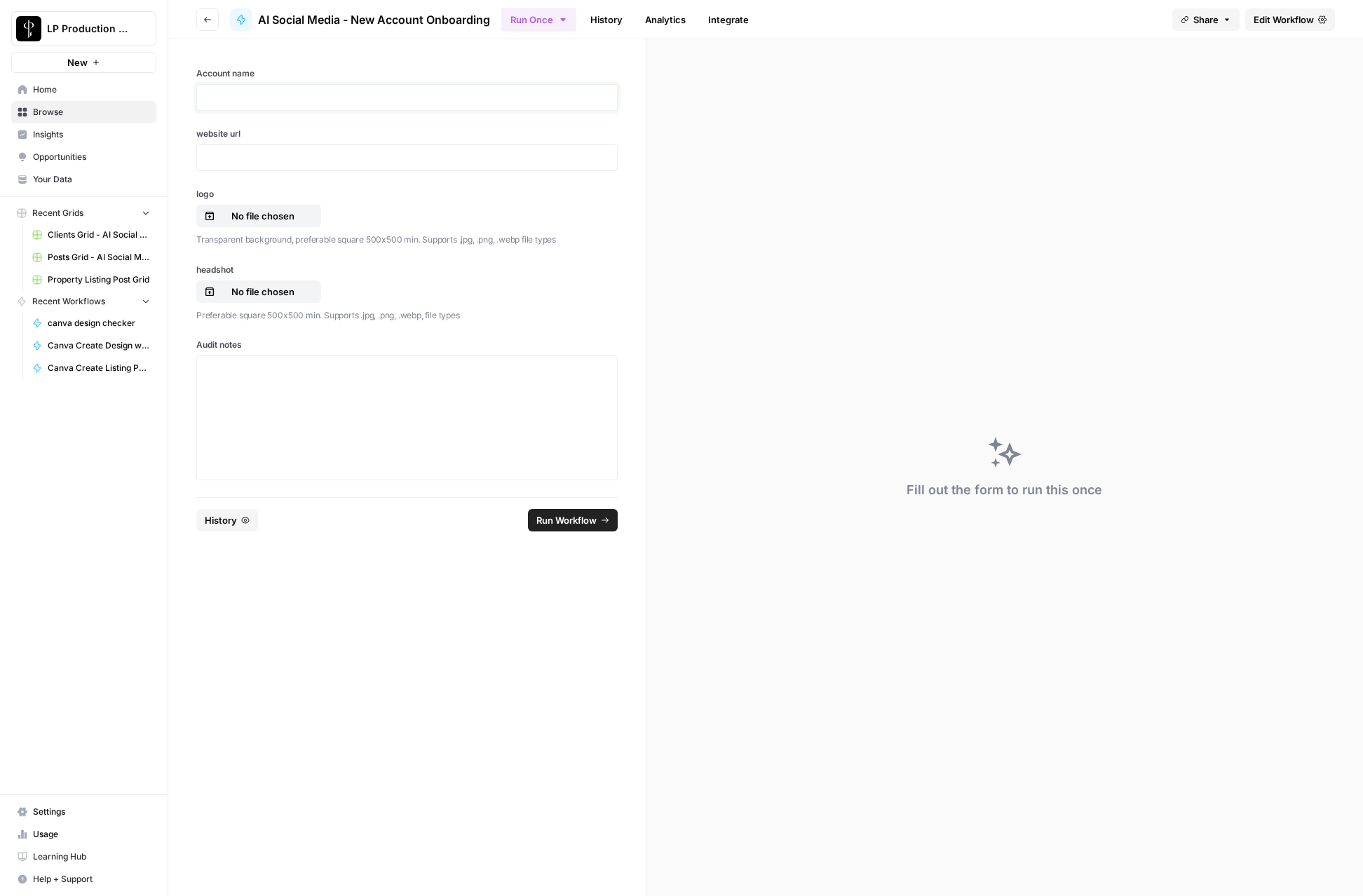
click at [270, 97] on p at bounding box center [407, 97] width 403 height 14
click at [256, 157] on p at bounding box center [407, 158] width 403 height 14
click at [261, 386] on div at bounding box center [407, 417] width 403 height 112
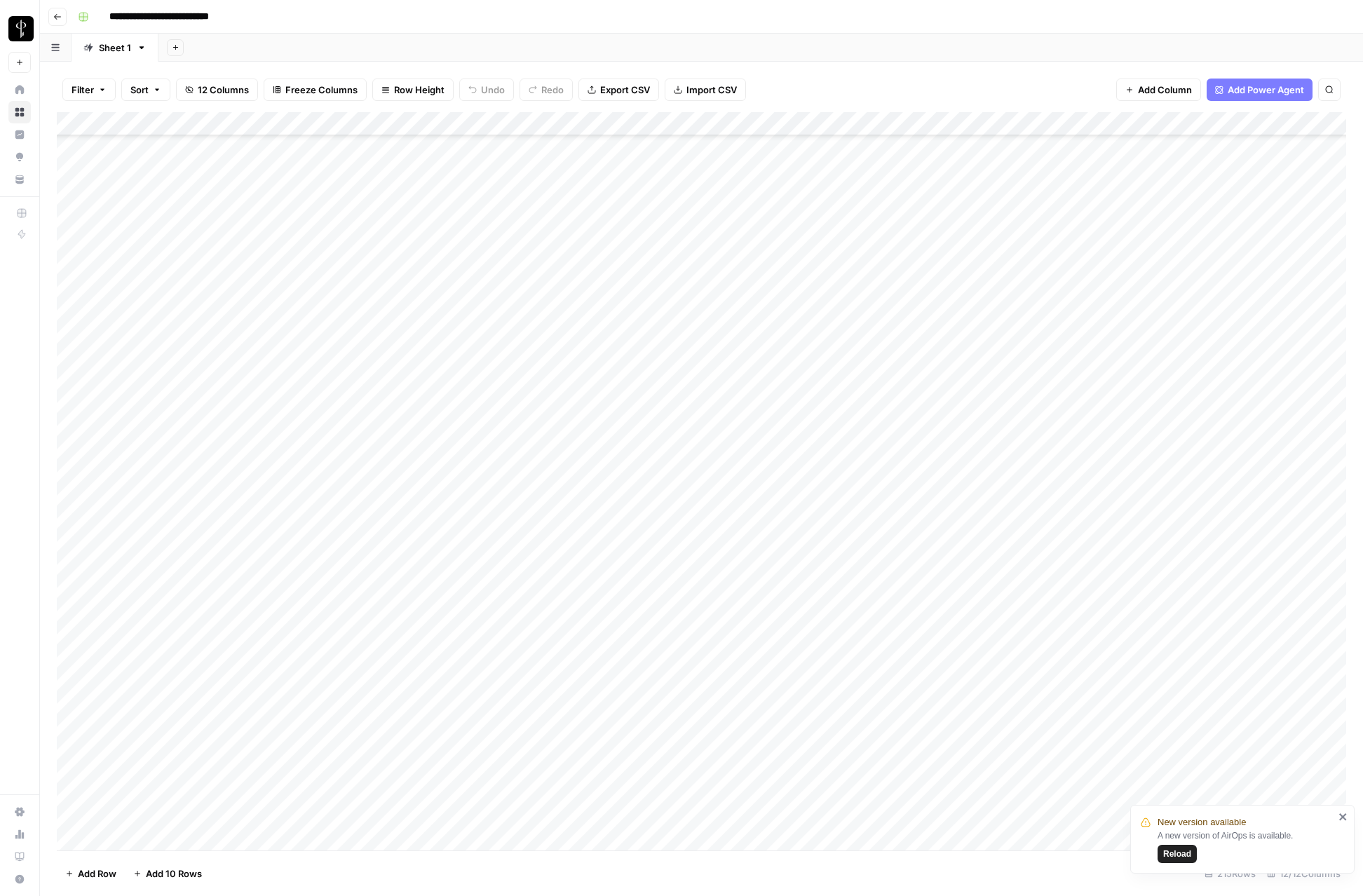
scroll to position [4434, 1]
click at [71, 603] on div "Add Column" at bounding box center [701, 481] width 1289 height 738
click at [71, 813] on div "Add Column" at bounding box center [701, 481] width 1289 height 738
click at [980, 124] on div "Add Column" at bounding box center [701, 481] width 1289 height 738
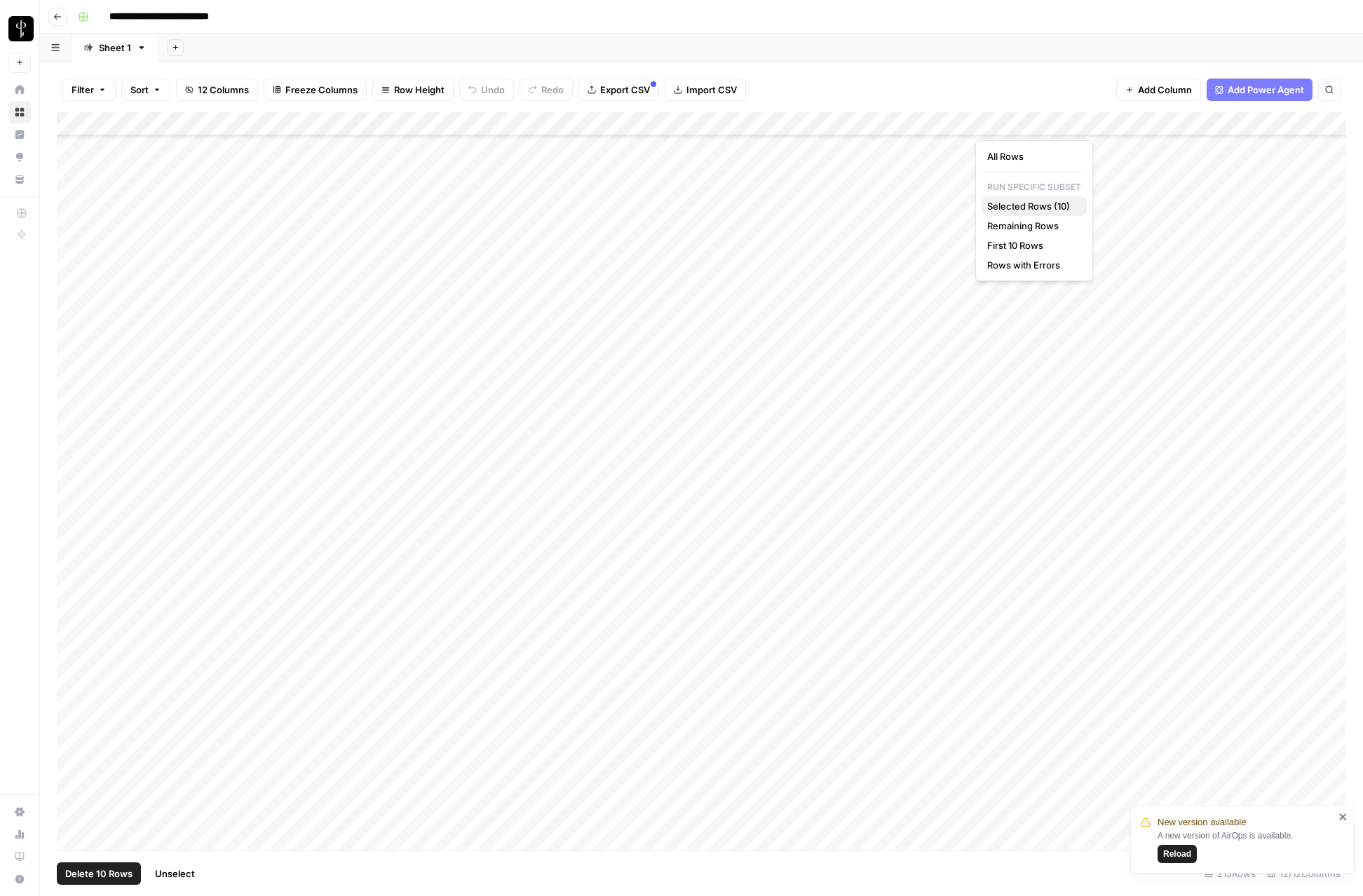
click at [1020, 206] on span "Selected Rows (10)" at bounding box center [1032, 206] width 88 height 14
click at [352, 554] on div "Add Column" at bounding box center [701, 481] width 1289 height 738
click at [478, 603] on div "Add Column" at bounding box center [701, 481] width 1289 height 738
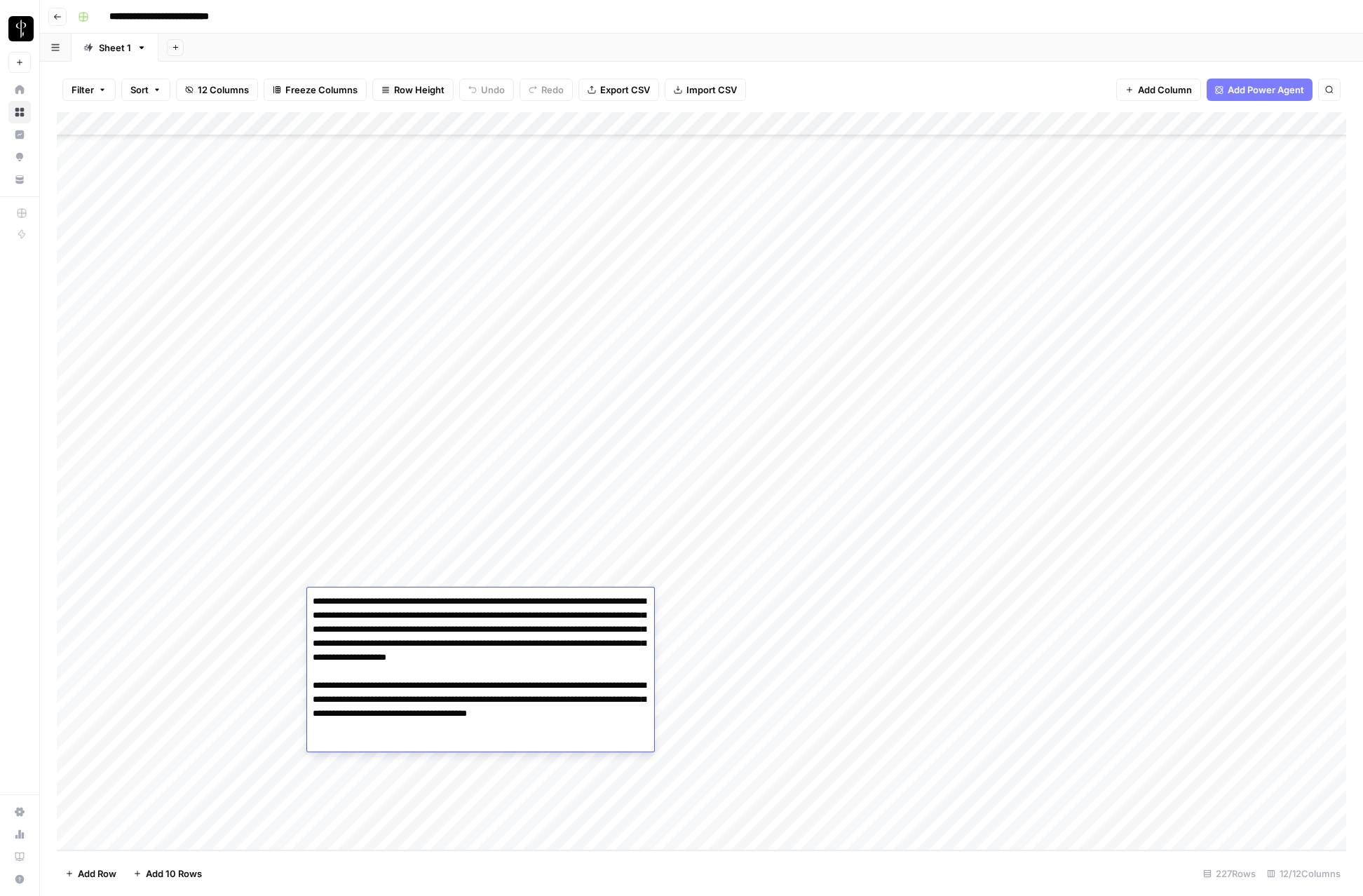
click at [263, 652] on div "Add Column" at bounding box center [701, 481] width 1289 height 738
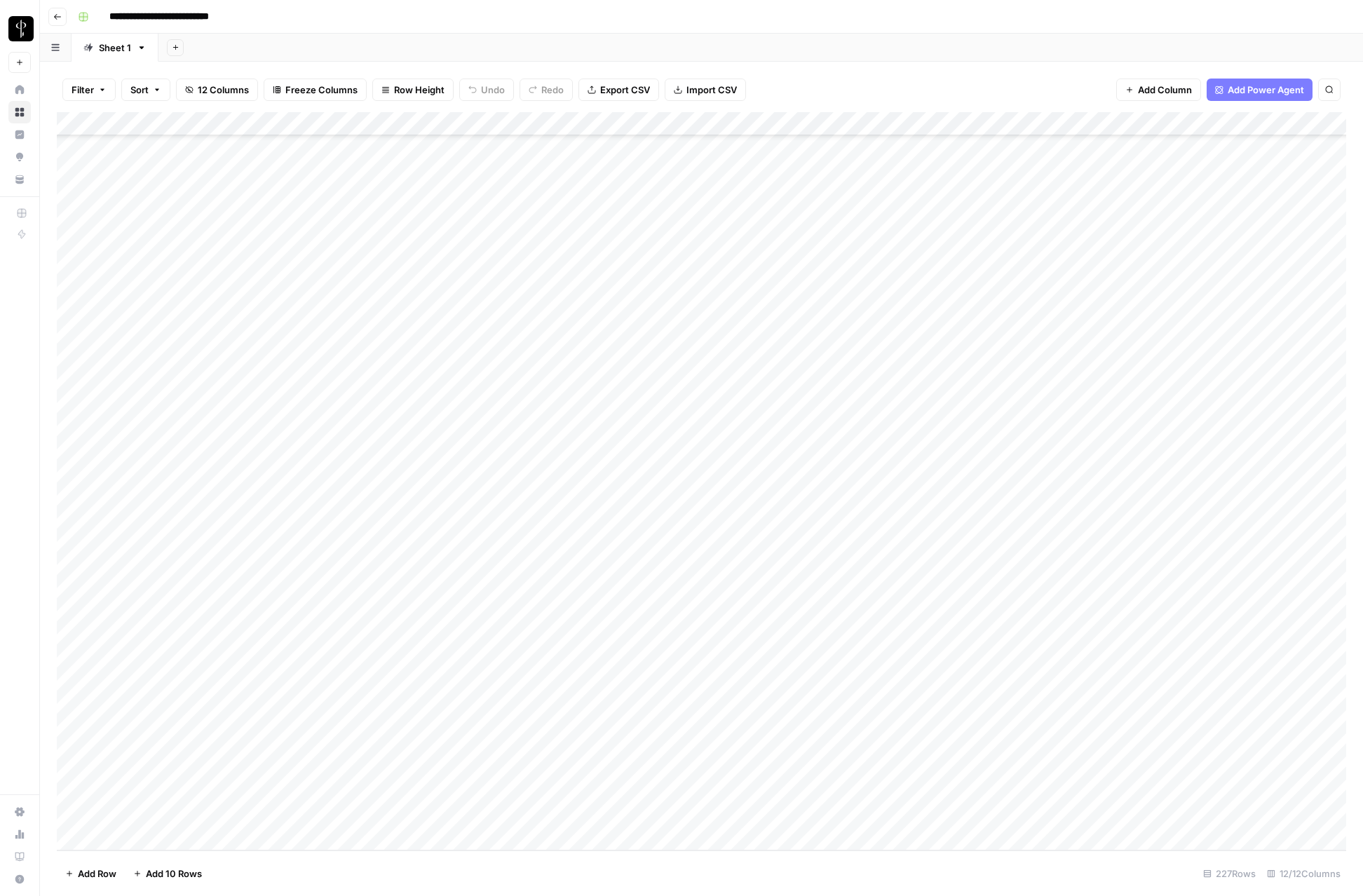
click at [367, 625] on div "Add Column" at bounding box center [701, 481] width 1289 height 738
click at [368, 644] on div "Add Column" at bounding box center [701, 481] width 1289 height 738
click at [76, 552] on div "Add Column" at bounding box center [701, 481] width 1289 height 738
click at [76, 814] on div "Add Column" at bounding box center [701, 481] width 1289 height 738
click at [72, 575] on div "Add Column" at bounding box center [701, 481] width 1289 height 738
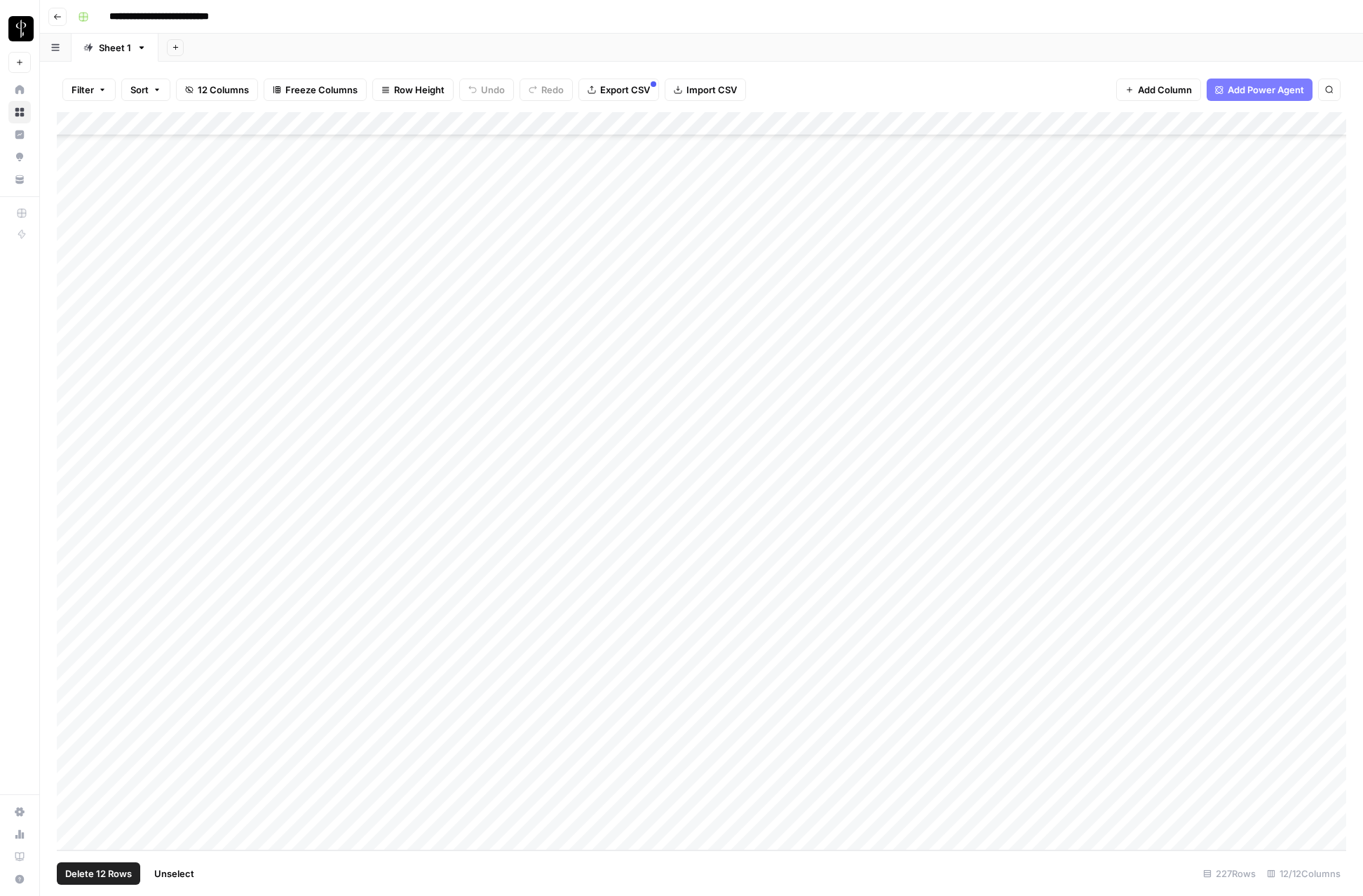
click at [72, 789] on div "Add Column" at bounding box center [701, 481] width 1289 height 738
click at [985, 123] on div "Add Column" at bounding box center [701, 481] width 1289 height 738
click at [1022, 208] on span "Selected Rows (12)" at bounding box center [1032, 206] width 88 height 14
click at [951, 124] on div "Add Column" at bounding box center [701, 481] width 1289 height 738
click at [865, 96] on div "Filter Sort 12 Columns Freeze Columns Row Height Undo Redo Export CSV Import CS…" at bounding box center [701, 89] width 1289 height 45
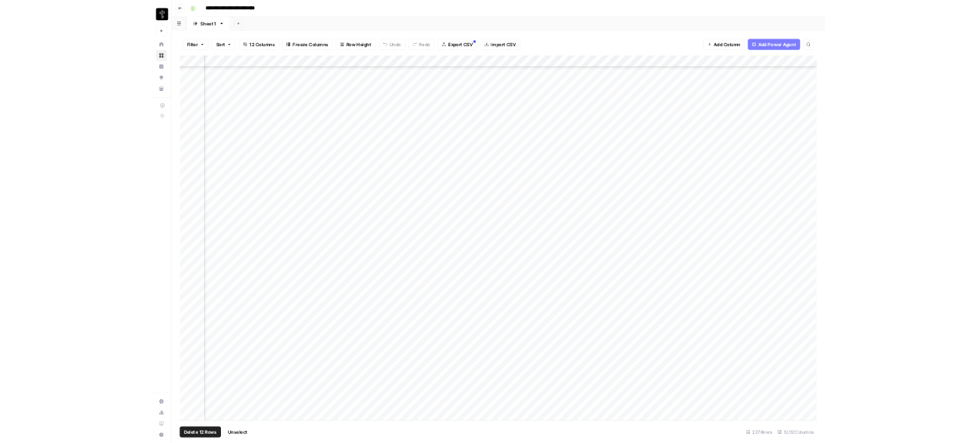
scroll to position [5185, 399]
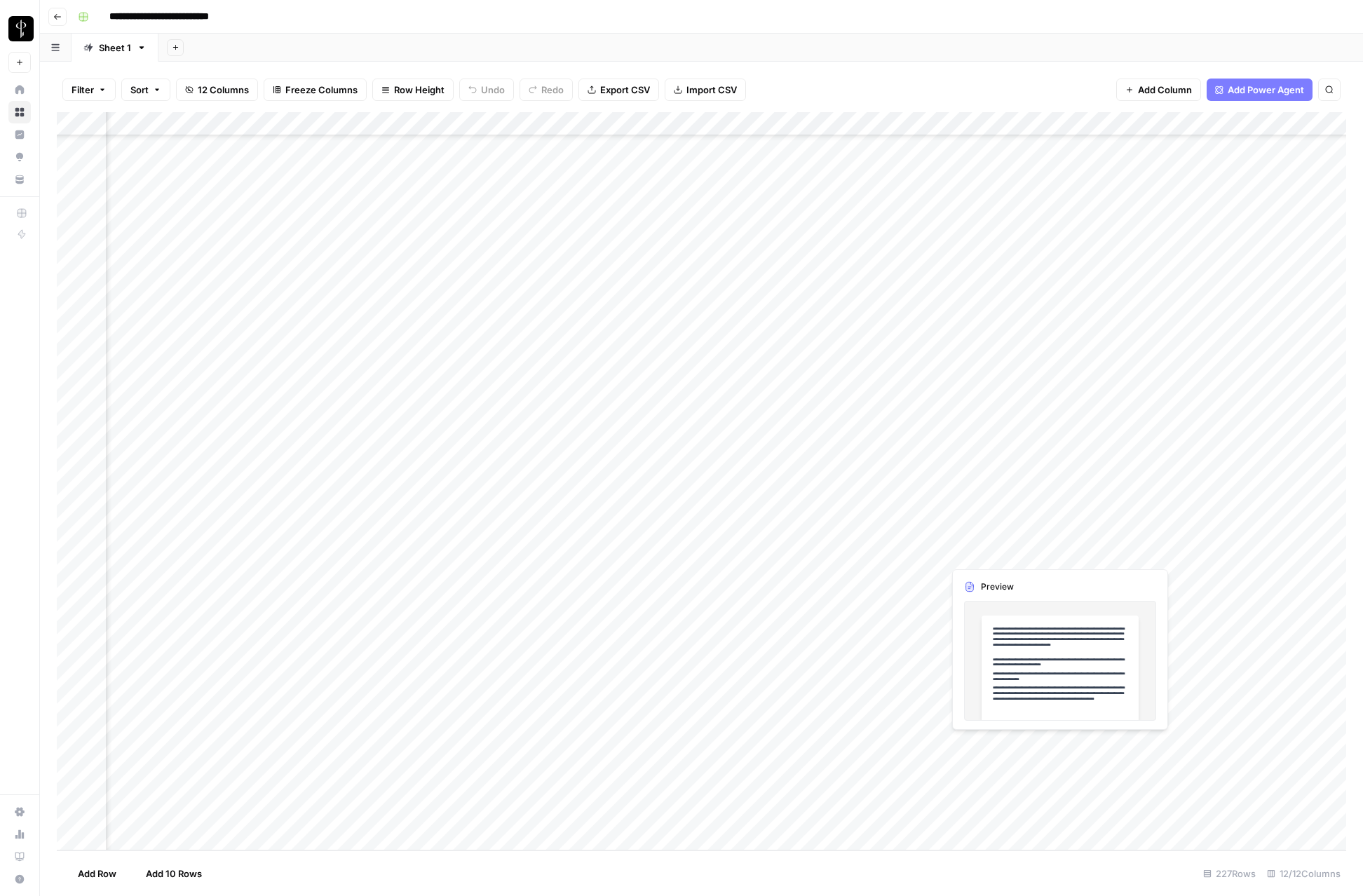
click at [1040, 552] on div "Add Column" at bounding box center [701, 481] width 1289 height 738
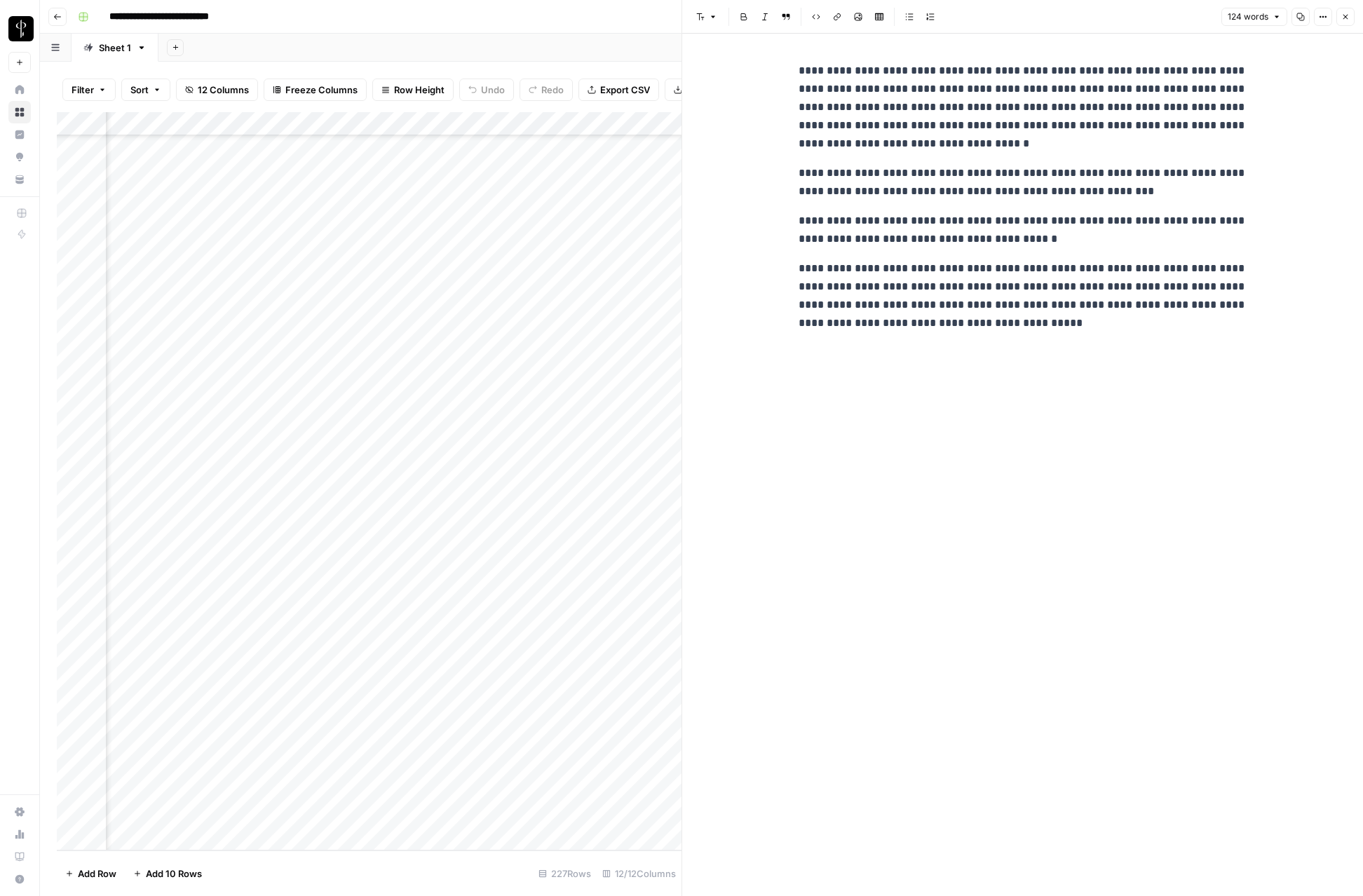
click at [1343, 14] on icon "button" at bounding box center [1345, 16] width 8 height 8
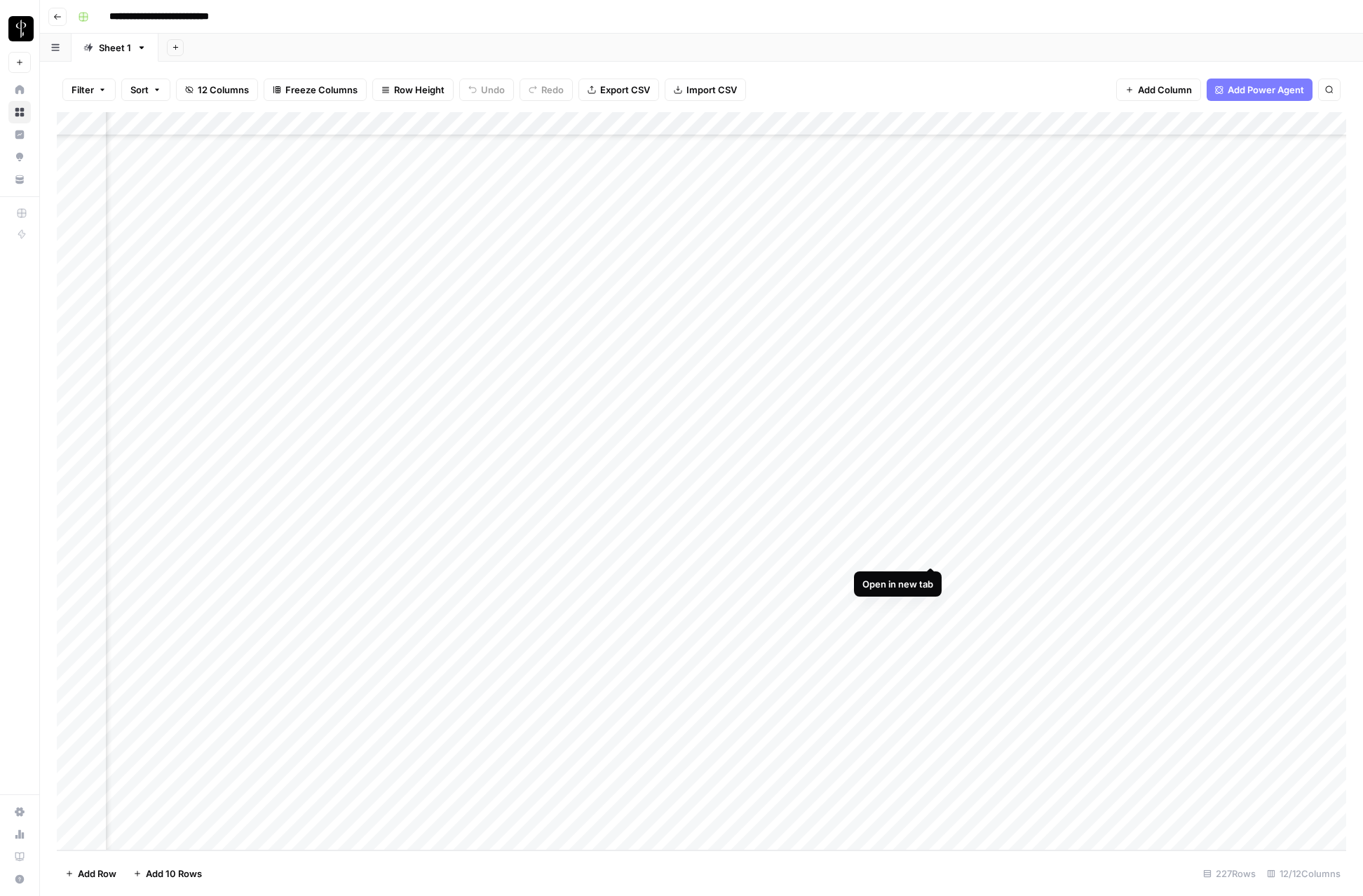
click at [927, 555] on div "Add Column" at bounding box center [701, 481] width 1289 height 738
click at [929, 575] on div "Add Column" at bounding box center [701, 481] width 1289 height 738
click at [932, 596] on div "Add Column" at bounding box center [701, 481] width 1289 height 738
click at [931, 623] on div "Add Column" at bounding box center [701, 481] width 1289 height 738
click at [932, 647] on div "Add Column" at bounding box center [701, 481] width 1289 height 738
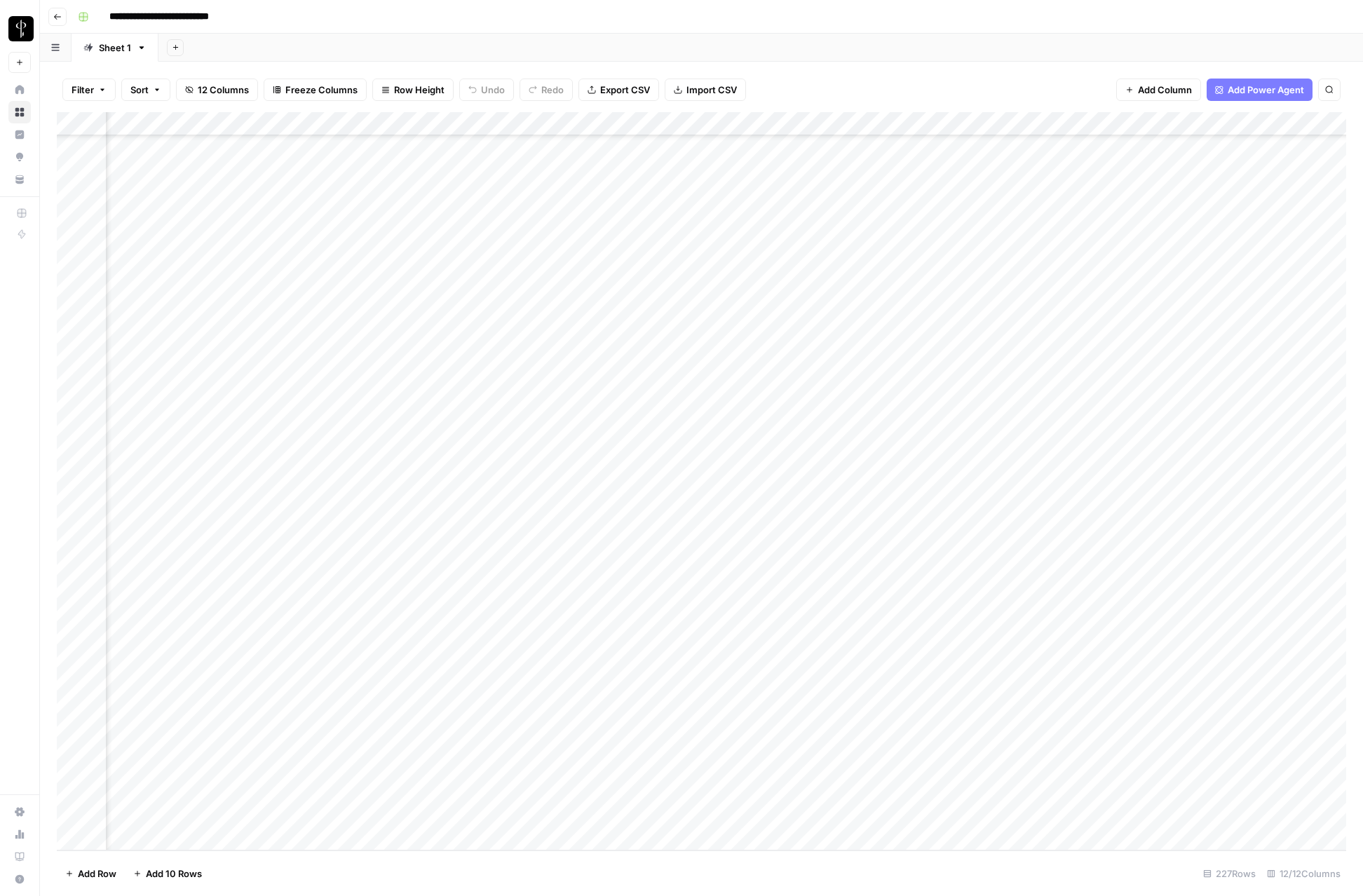
click at [931, 670] on div "Add Column" at bounding box center [701, 481] width 1289 height 738
click at [933, 692] on div "Add Column" at bounding box center [701, 481] width 1289 height 738
click at [933, 716] on div "Add Column" at bounding box center [701, 481] width 1289 height 738
click at [933, 741] on div "Add Column" at bounding box center [701, 481] width 1289 height 738
click at [932, 769] on div "Add Column" at bounding box center [701, 481] width 1289 height 738
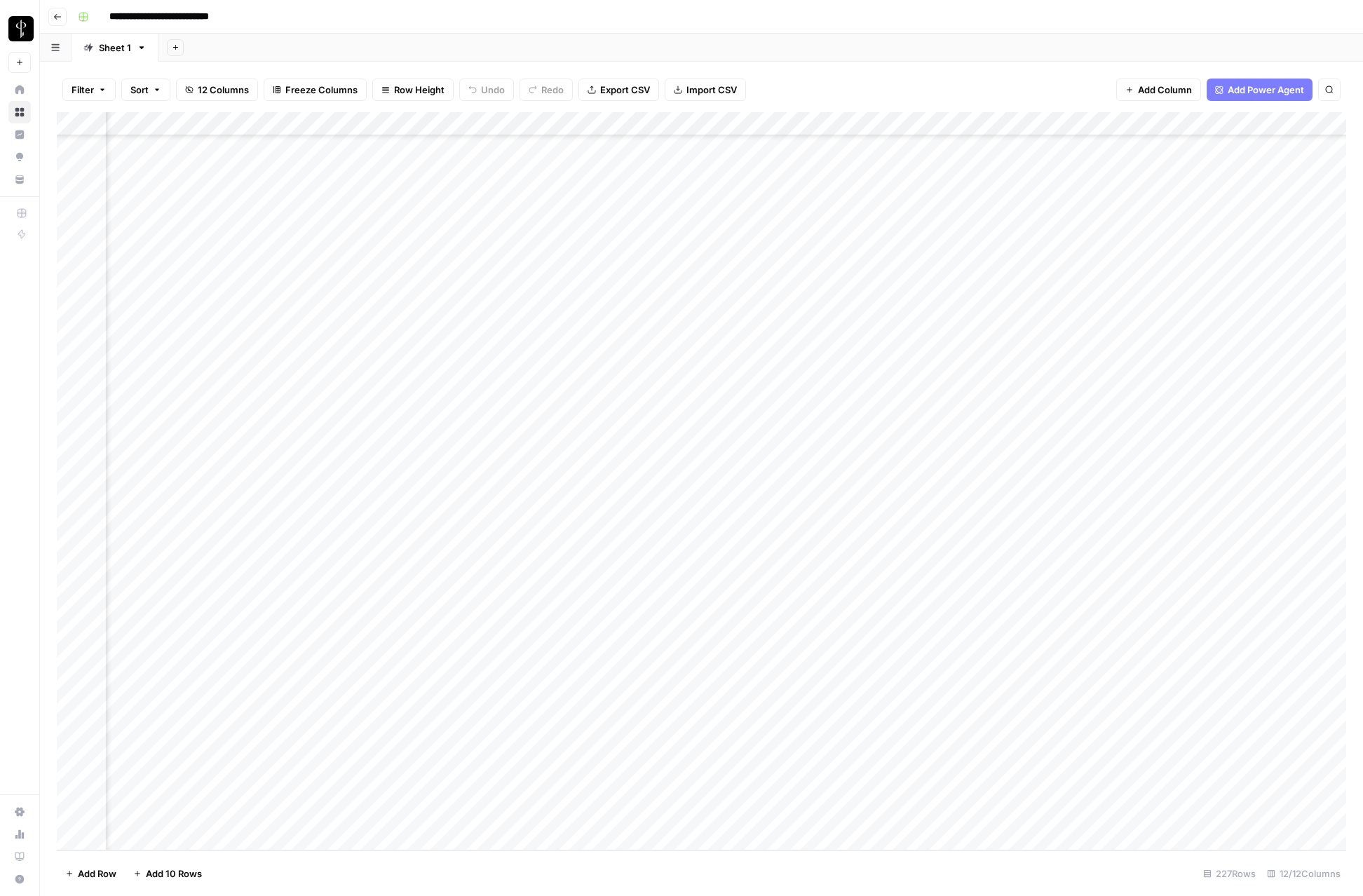
click at [1218, 763] on div "Add Column" at bounding box center [701, 481] width 1289 height 738
click at [1335, 769] on div "Add Column" at bounding box center [701, 481] width 1289 height 738
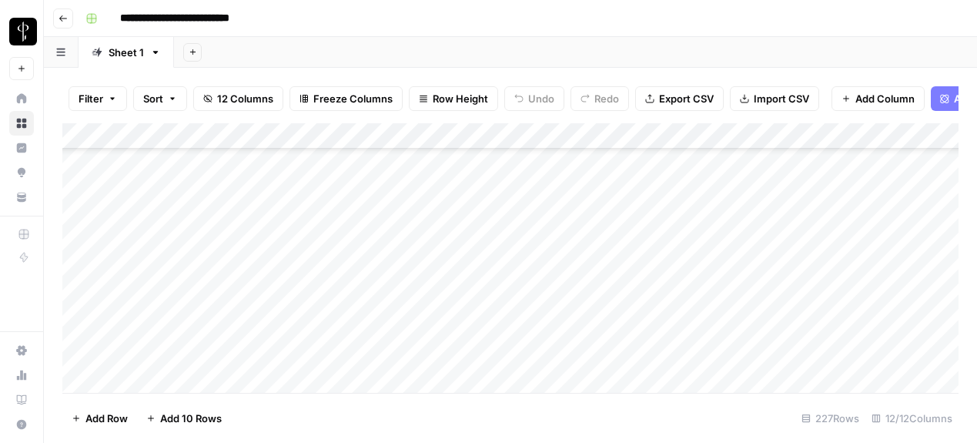
scroll to position [5726, 0]
click at [80, 355] on div "Add Column" at bounding box center [510, 258] width 897 height 270
click at [81, 223] on div "Add Column" at bounding box center [510, 258] width 897 height 270
click at [891, 138] on div "Add Column" at bounding box center [510, 258] width 897 height 270
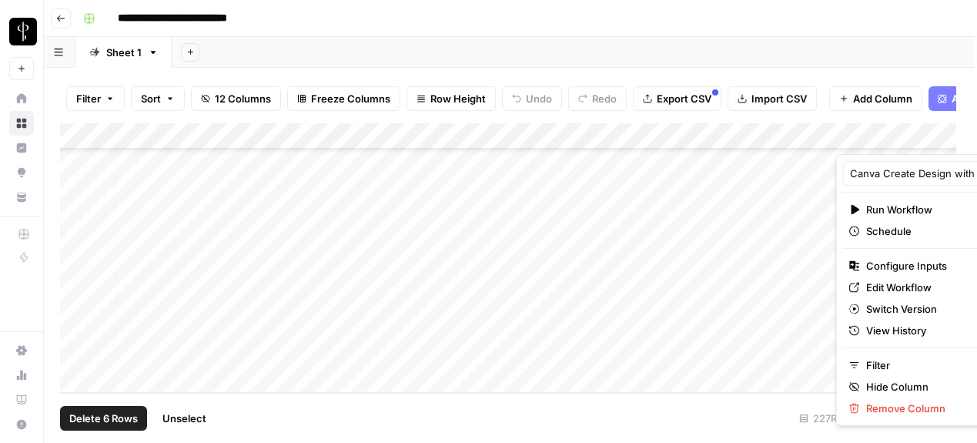
scroll to position [0, 5]
click at [877, 132] on div at bounding box center [962, 138] width 237 height 31
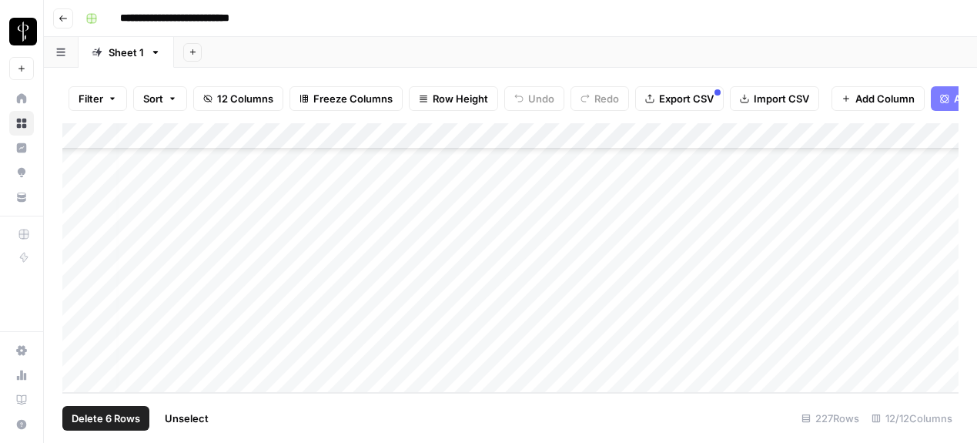
scroll to position [0, 0]
click at [893, 113] on div "Filter Sort 12 Columns Freeze Columns Row Height Undo Redo Export CSV Import CS…" at bounding box center [510, 98] width 897 height 49
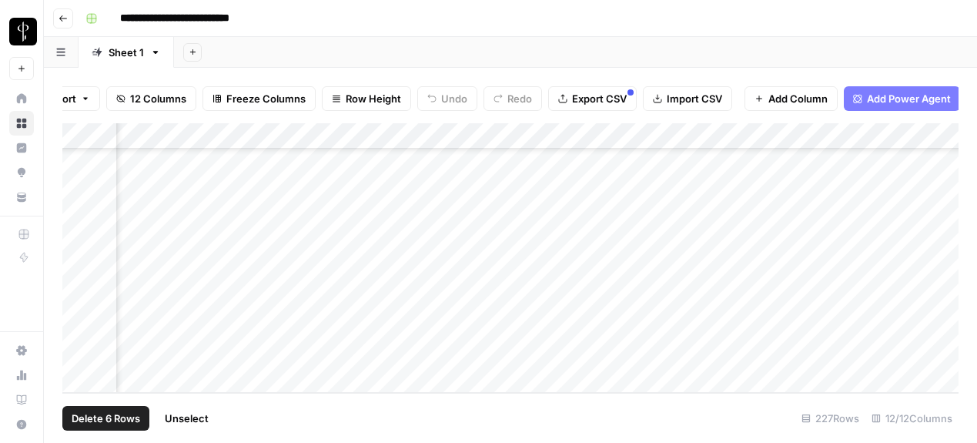
scroll to position [5726, 176]
click at [905, 139] on div "Add Column" at bounding box center [510, 258] width 897 height 270
